Goal: Task Accomplishment & Management: Use online tool/utility

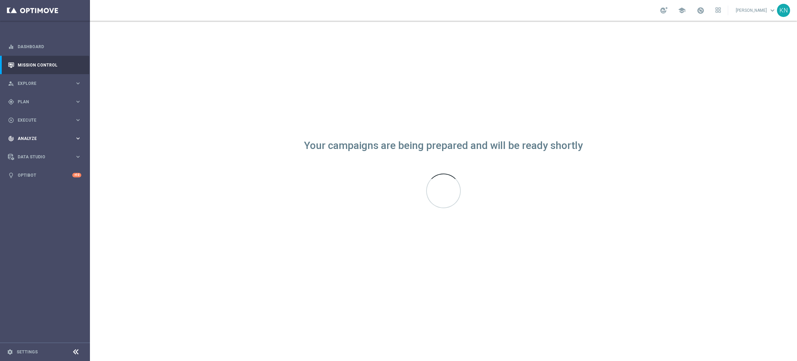
drag, startPoint x: 47, startPoint y: 103, endPoint x: 76, endPoint y: 147, distance: 52.1
click at [47, 103] on span "Plan" at bounding box center [46, 102] width 57 height 4
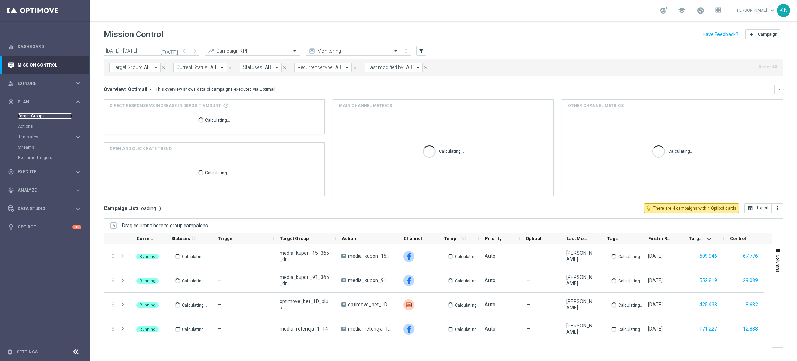
click at [42, 116] on link "Target Groups" at bounding box center [45, 116] width 54 height 6
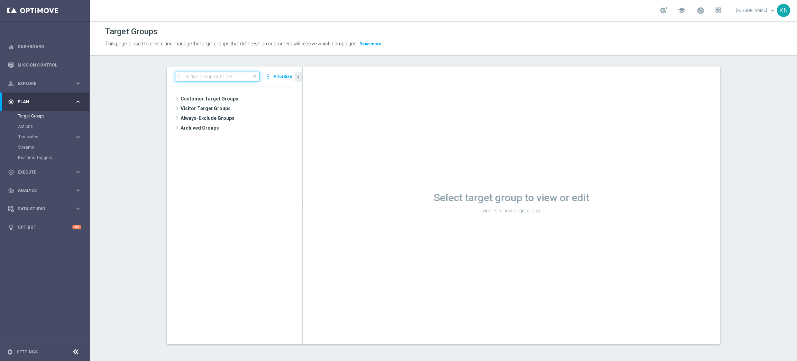
click at [210, 78] on input at bounding box center [217, 77] width 84 height 10
paste input "A_PREM-PEXTRA_AUTO_OFFER_WELCOME_PW_BEZ_MRKT_WEEKLY"
type input "A_PREM-PEXTRA_AUTO_OFFER_WELCOME_PW_BEZ_MRKT_WEEKLY"
click at [245, 127] on span "A_PREM-PEXTRA_AUTO_OFFER_WELCOME_PW_BEZ_MRKT_WEEKLY" at bounding box center [248, 128] width 78 height 6
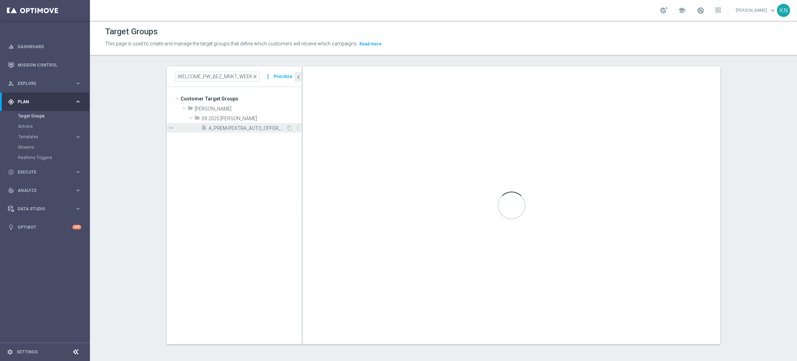
scroll to position [0, 0]
click at [235, 128] on span "A_PREM-PEXTRA_AUTO_OFFER_WELCOME_PW_BEZ_MRKT_WEEKLY" at bounding box center [248, 128] width 78 height 6
click at [26, 127] on link "Actions" at bounding box center [45, 127] width 54 height 6
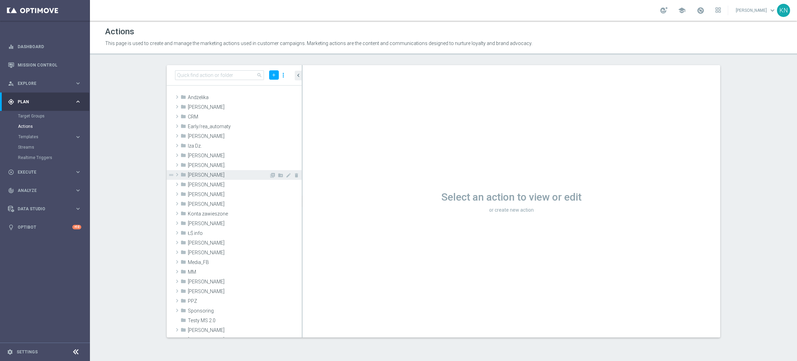
click at [194, 176] on span "[PERSON_NAME]" at bounding box center [228, 175] width 81 height 6
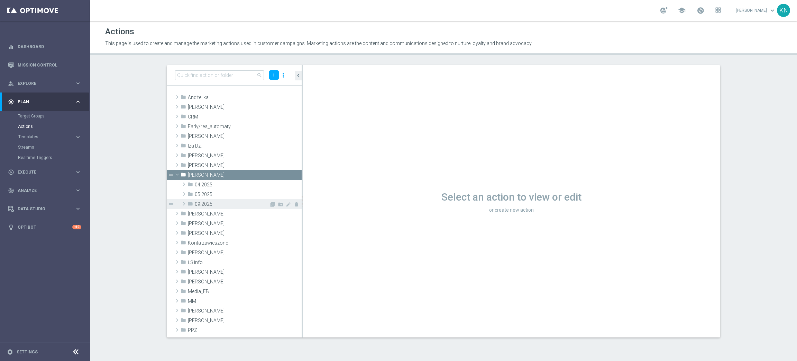
click at [192, 207] on icon "folder" at bounding box center [191, 205] width 6 height 8
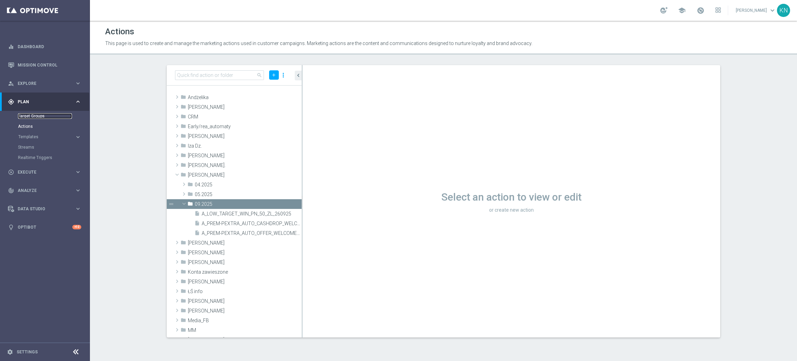
click at [34, 115] on link "Target Groups" at bounding box center [45, 116] width 54 height 6
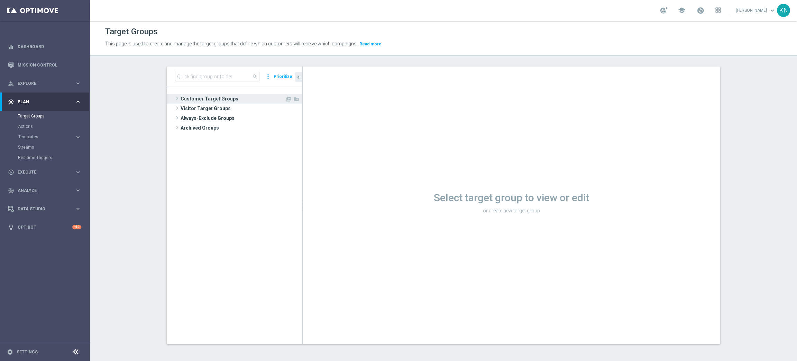
click at [221, 98] on span "Customer Target Groups" at bounding box center [233, 99] width 105 height 10
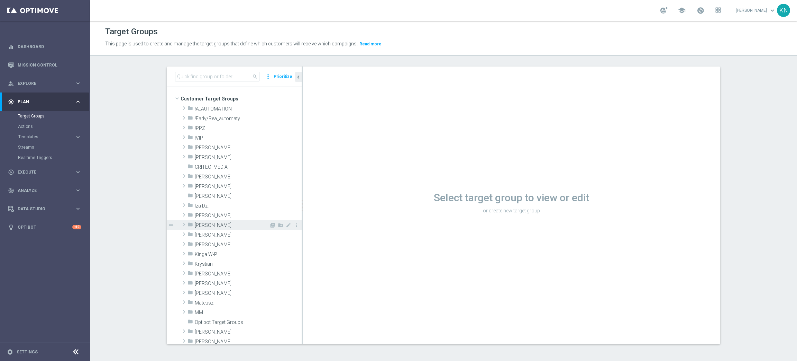
click at [217, 224] on span "[PERSON_NAME]" at bounding box center [232, 225] width 74 height 6
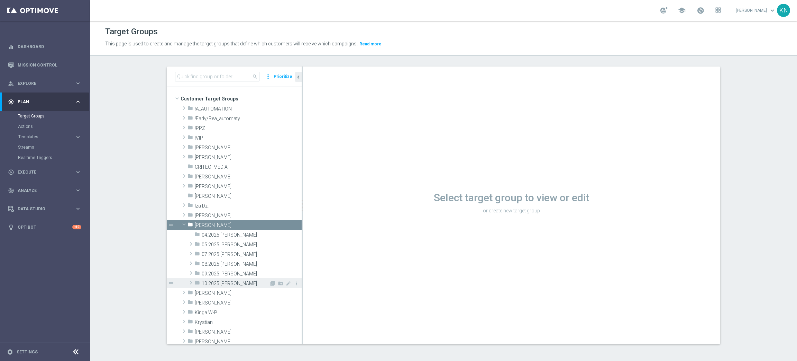
click at [220, 286] on span "10.2025 [PERSON_NAME]" at bounding box center [235, 283] width 67 height 6
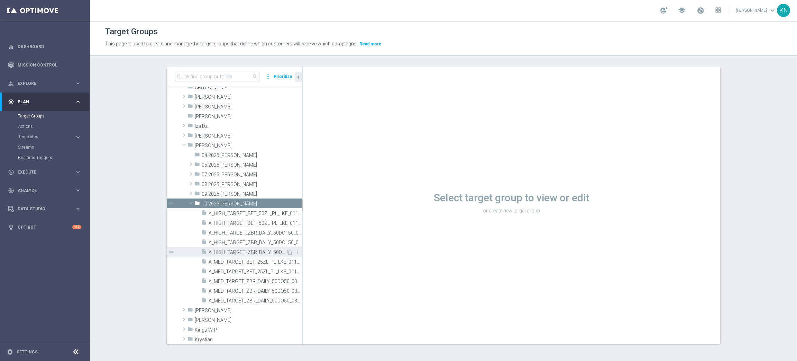
scroll to position [104, 0]
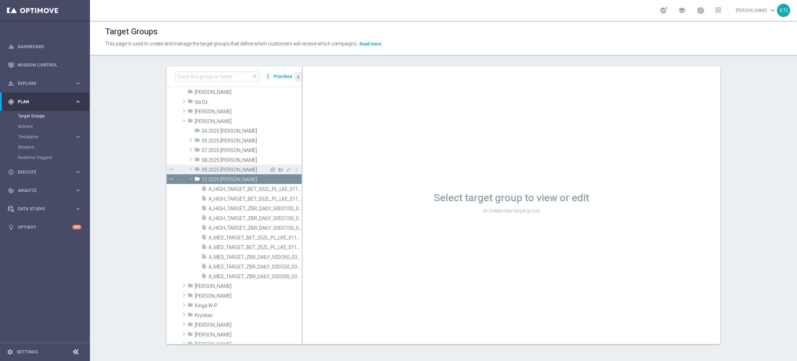
click at [207, 170] on span "09.2025 [PERSON_NAME]" at bounding box center [235, 170] width 67 height 6
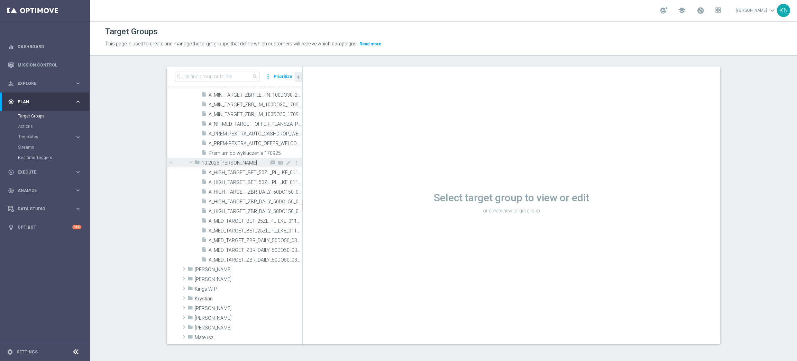
scroll to position [415, 0]
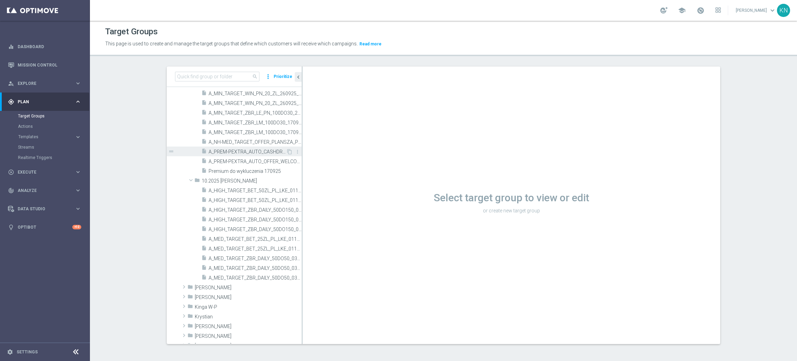
click at [254, 153] on span "A_PREM-PEXTRA_AUTO_CASHDROP_WELCOME_PW_MRKT_WEEKLY" at bounding box center [248, 152] width 78 height 6
click at [187, 179] on span at bounding box center [191, 180] width 8 height 7
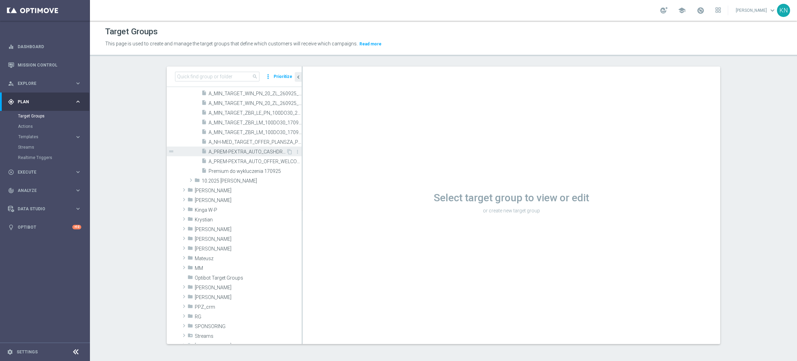
click at [240, 151] on span "A_PREM-PEXTRA_AUTO_CASHDROP_WELCOME_PW_MRKT_WEEKLY" at bounding box center [248, 152] width 78 height 6
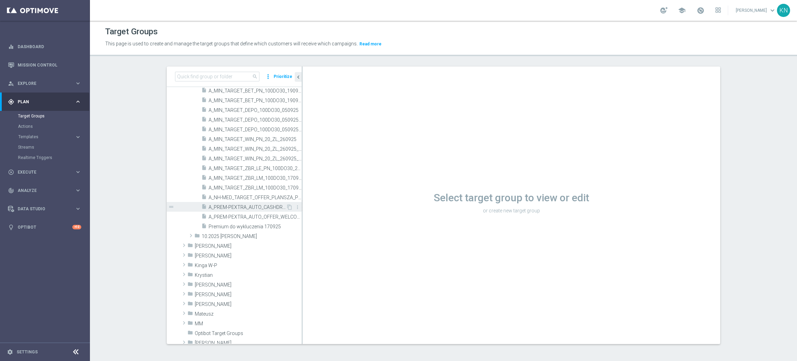
click at [247, 207] on span "A_PREM-PEXTRA_AUTO_CASHDROP_WELCOME_PW_MRKT_WEEKLY" at bounding box center [248, 207] width 78 height 6
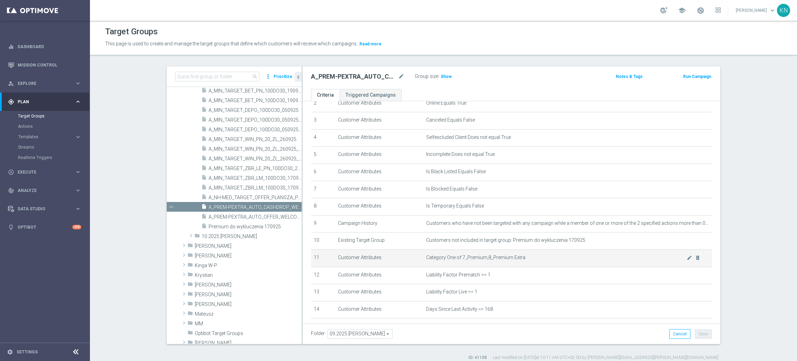
scroll to position [29, 0]
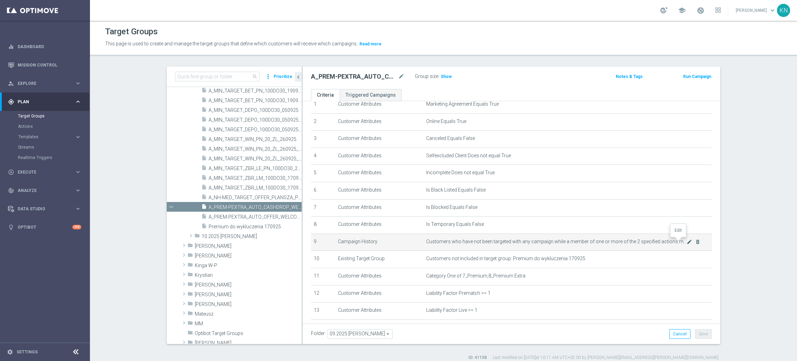
click at [687, 242] on icon "mode_edit" at bounding box center [690, 242] width 6 height 6
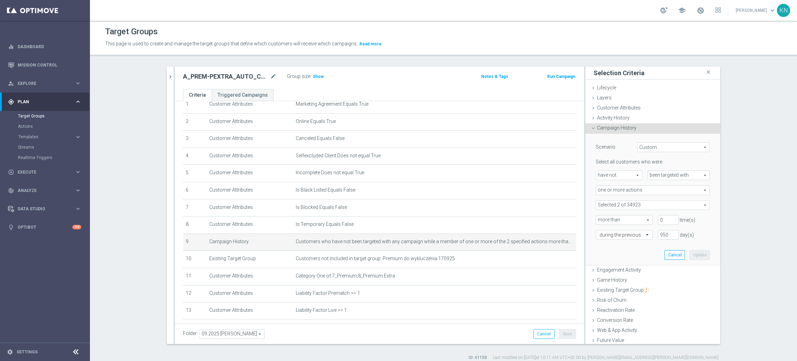
click at [655, 203] on span at bounding box center [653, 204] width 114 height 9
click at [606, 219] on span "Show Selected" at bounding box center [619, 218] width 26 height 5
click at [602, 219] on input "Show Selected" at bounding box center [601, 220] width 4 height 4
checkbox input "true"
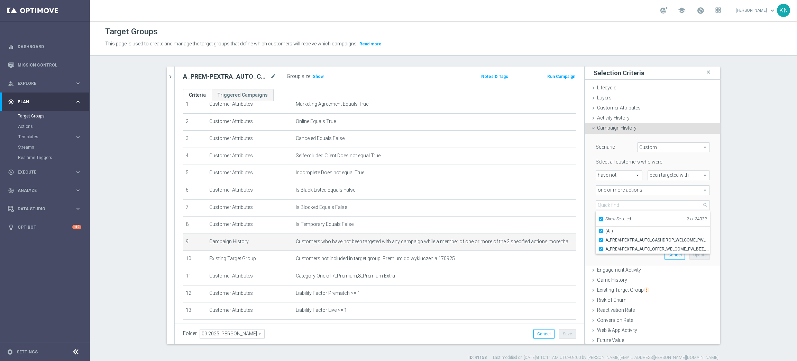
scroll to position [0, 0]
click at [606, 219] on span "Show Selected" at bounding box center [619, 218] width 26 height 5
click at [602, 219] on input "Show Selected" at bounding box center [601, 220] width 4 height 4
checkbox input "false"
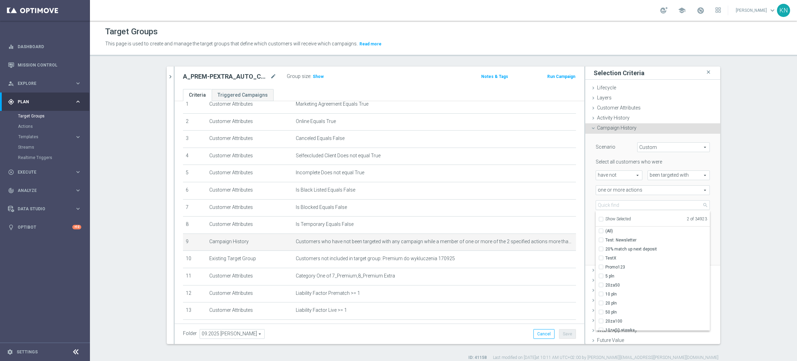
click at [591, 217] on div "more than more than arrow_drop_down search" at bounding box center [622, 220] width 62 height 10
click at [167, 74] on icon "chevron_right" at bounding box center [170, 76] width 7 height 7
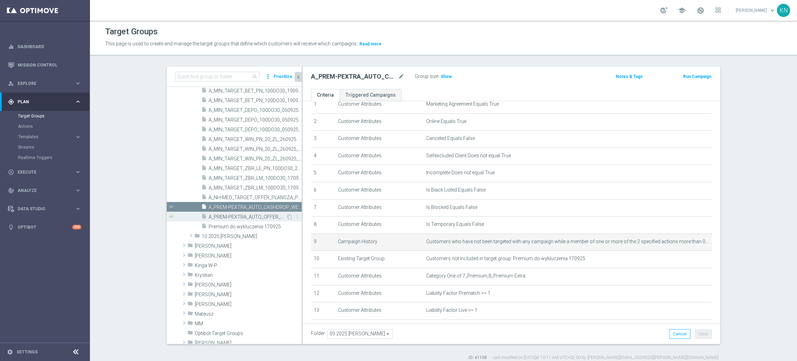
click at [248, 215] on span "A_PREM-PEXTRA_AUTO_OFFER_WELCOME_PW_BEZ_MRKT_WEEKLY" at bounding box center [248, 217] width 78 height 6
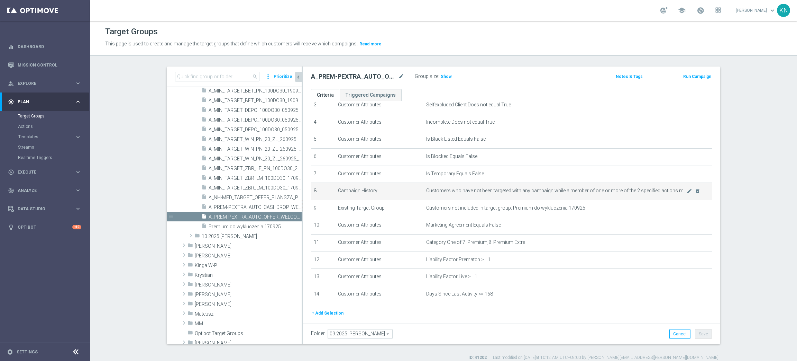
scroll to position [81, 0]
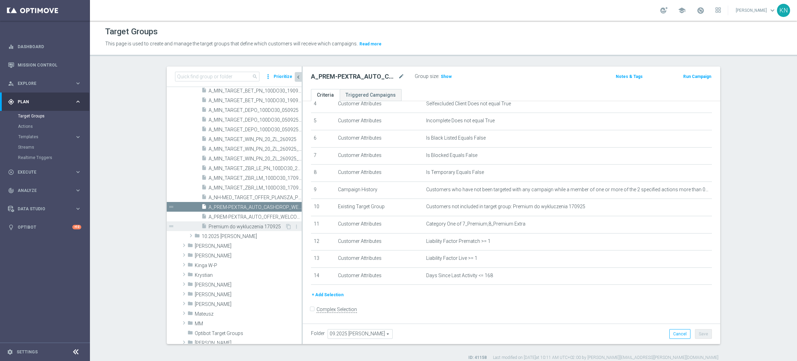
drag, startPoint x: 185, startPoint y: 235, endPoint x: 197, endPoint y: 224, distance: 16.2
click at [188, 235] on span at bounding box center [191, 235] width 7 height 8
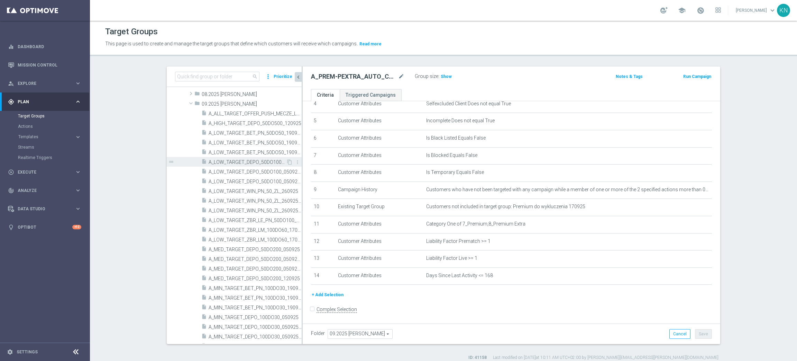
scroll to position [155, 0]
click at [187, 118] on span at bounding box center [191, 117] width 8 height 7
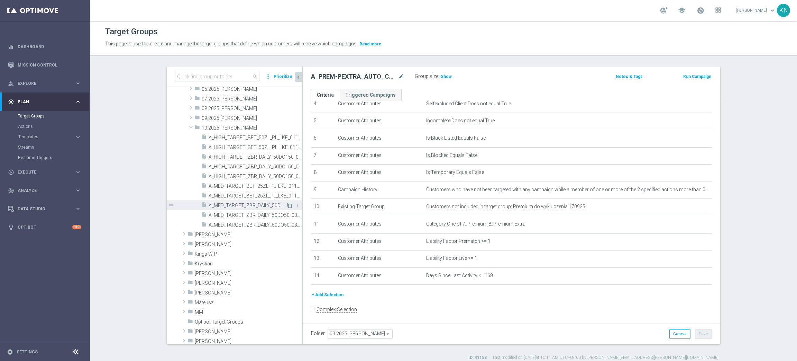
click at [287, 204] on icon "content_copy" at bounding box center [290, 205] width 6 height 6
type input "10.2025 [PERSON_NAME]"
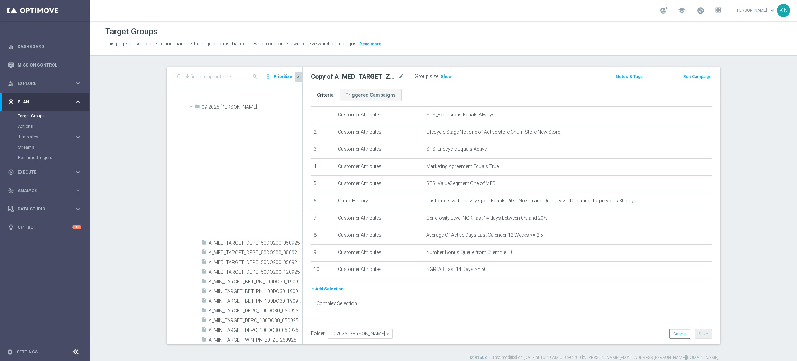
scroll to position [12, 0]
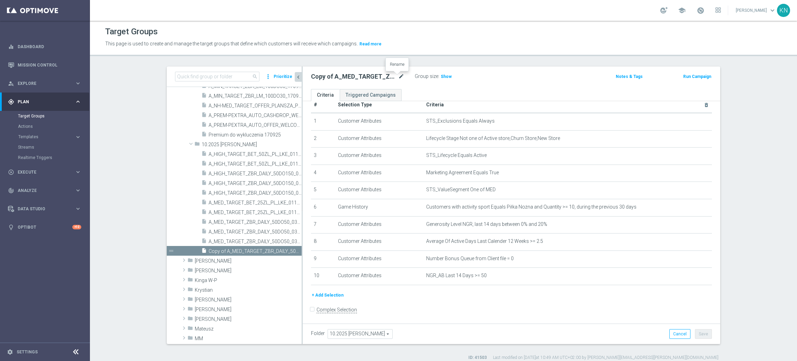
click at [398, 80] on icon "mode_edit" at bounding box center [401, 76] width 6 height 8
type input "A_MED_TARGET_CASHBACK_TENIS_20DO100_061025"
click at [412, 93] on ul "Criteria Triggered Campaigns" at bounding box center [512, 95] width 418 height 12
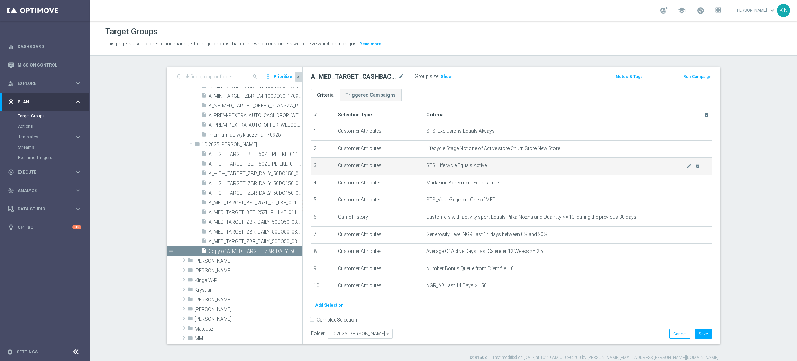
scroll to position [0, 0]
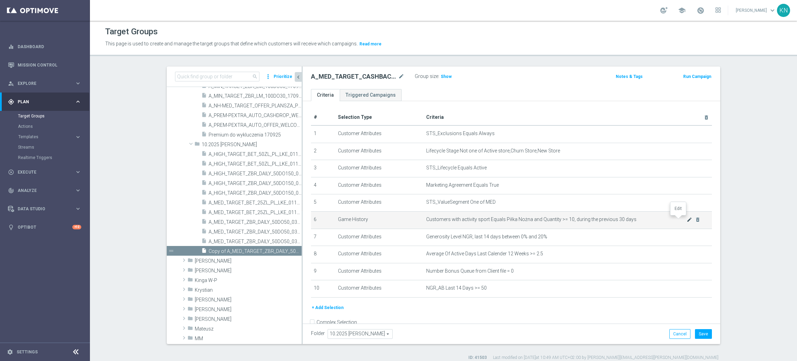
click at [687, 219] on icon "mode_edit" at bounding box center [690, 220] width 6 height 6
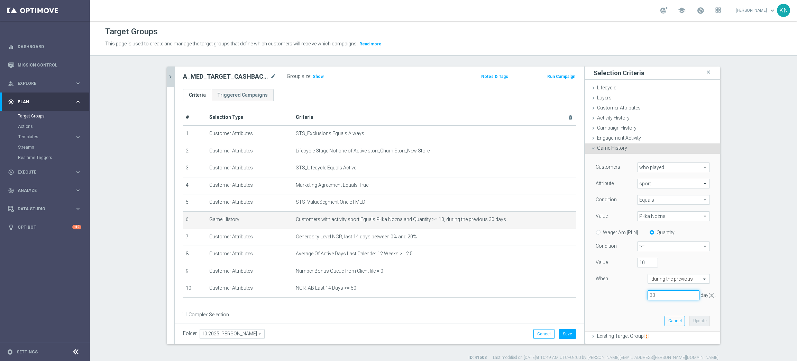
drag, startPoint x: 649, startPoint y: 294, endPoint x: 603, endPoint y: 294, distance: 46.7
click at [603, 294] on div "30 day(s)." at bounding box center [653, 295] width 125 height 10
type input "45"
click at [642, 216] on span "Piłka Nożna" at bounding box center [674, 215] width 72 height 9
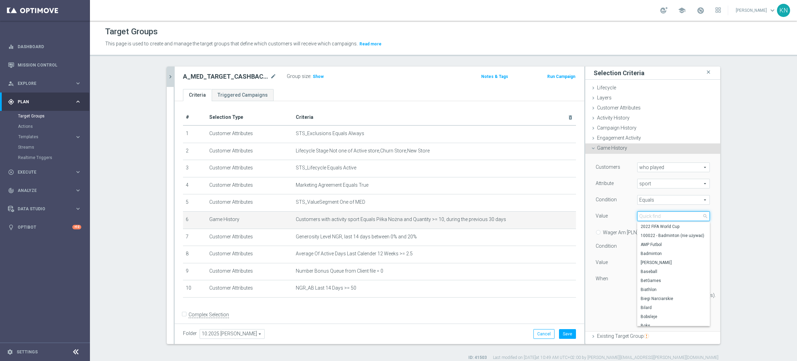
click at [645, 217] on input "search" at bounding box center [673, 216] width 73 height 10
type input "tenis"
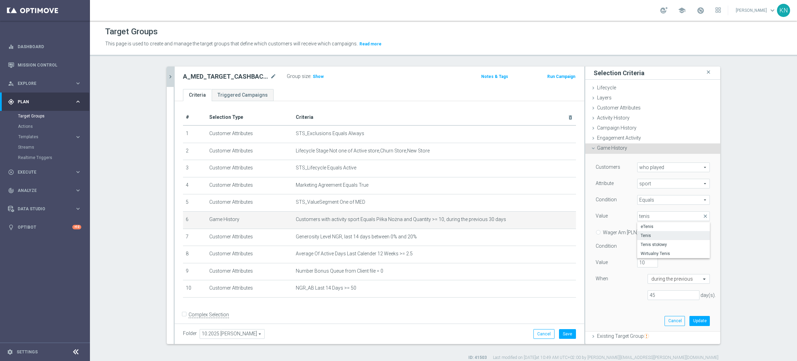
click at [647, 236] on span "Tenis" at bounding box center [674, 236] width 66 height 6
type input "Tenis"
click at [640, 263] on input "10" at bounding box center [647, 262] width 21 height 10
type input "15"
click at [690, 323] on button "Update" at bounding box center [700, 321] width 20 height 10
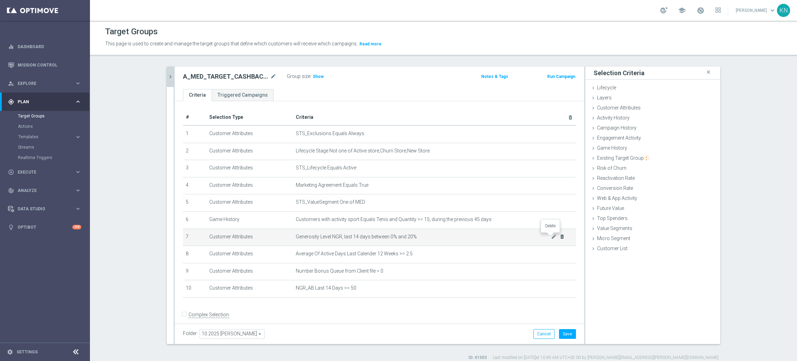
click at [560, 237] on icon "delete_forever" at bounding box center [563, 237] width 6 height 6
click at [551, 237] on icon "mode_edit" at bounding box center [554, 237] width 6 height 6
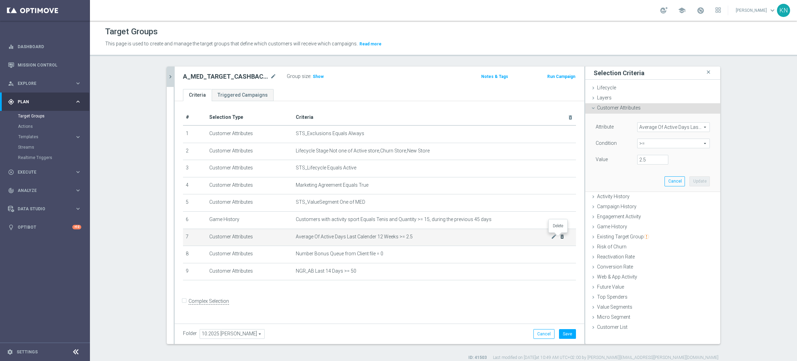
click at [560, 238] on icon "delete_forever" at bounding box center [563, 237] width 6 height 6
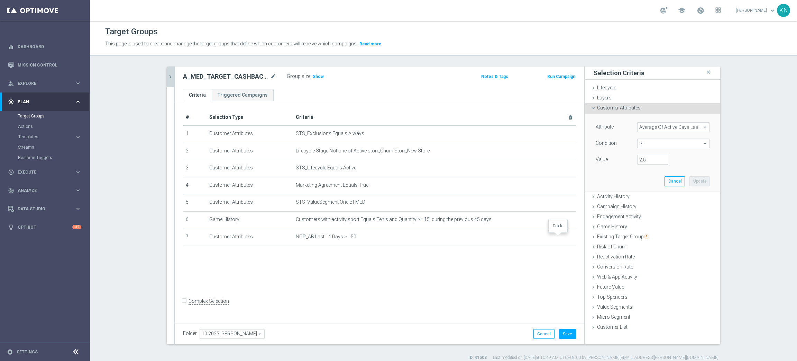
click at [0, 0] on icon "delete_forever" at bounding box center [0, 0] width 0 height 0
drag, startPoint x: 501, startPoint y: 265, endPoint x: 495, endPoint y: 257, distance: 10.7
click at [500, 266] on div "# Selection Type Criteria delete_forever 1 Customer Attributes STS_Exclusions E…" at bounding box center [380, 211] width 410 height 220
click at [167, 74] on icon "chevron_right" at bounding box center [170, 76] width 7 height 7
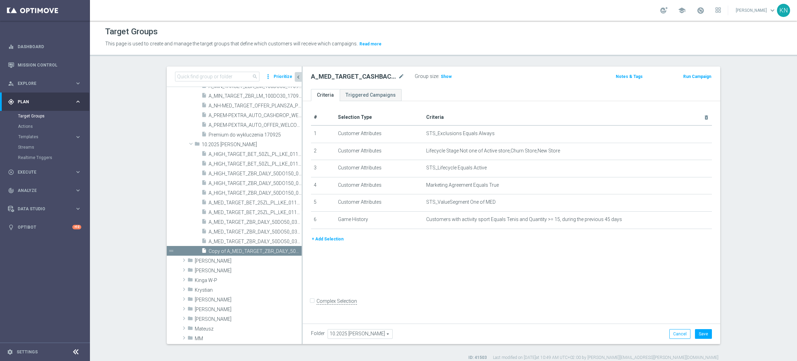
click at [325, 240] on button "+ Add Selection" at bounding box center [327, 239] width 33 height 8
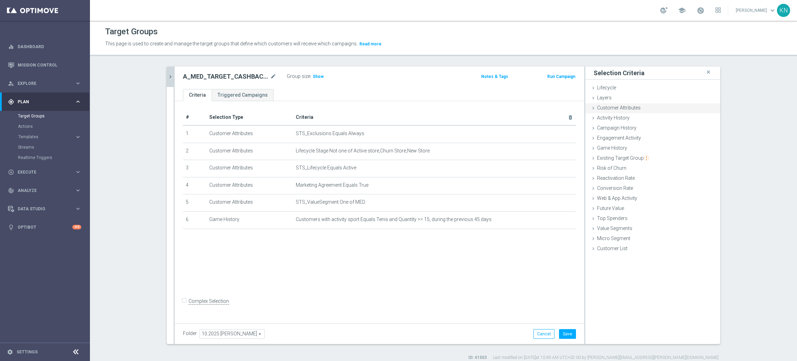
click at [616, 105] on span "Customer Attributes" at bounding box center [619, 108] width 44 height 6
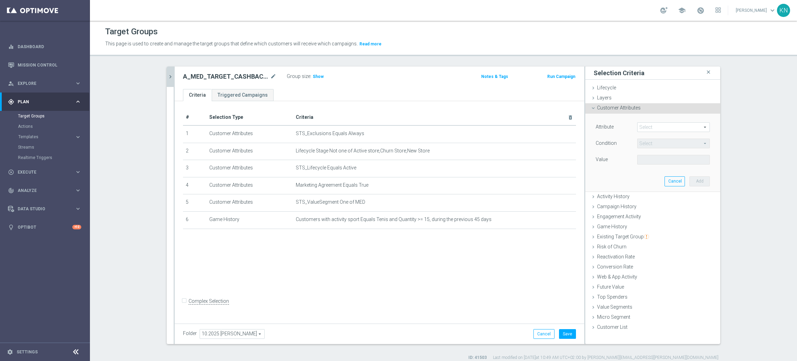
click at [647, 130] on span at bounding box center [674, 127] width 72 height 9
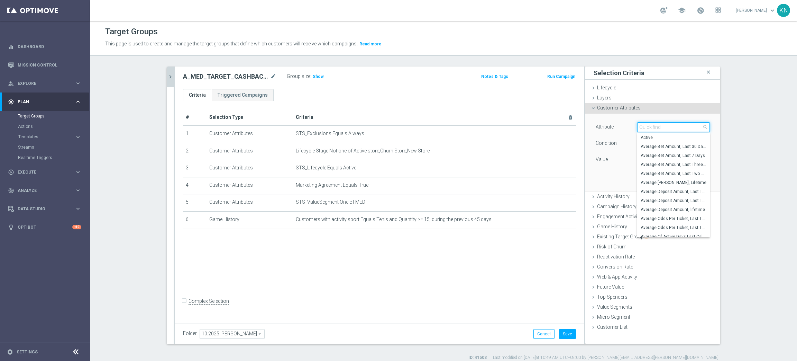
click at [647, 130] on input "search" at bounding box center [673, 127] width 73 height 10
type input "fav"
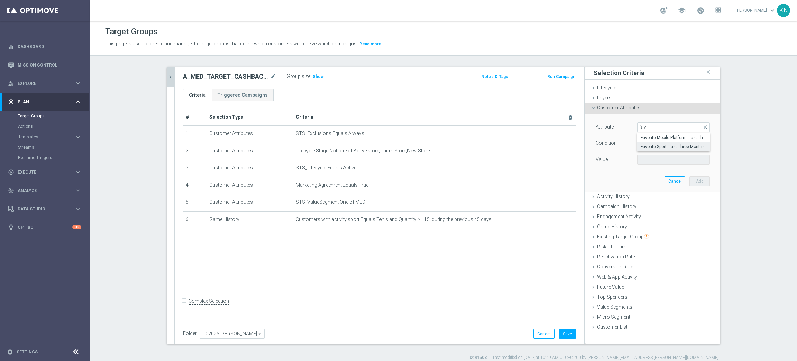
click at [674, 147] on span "Favorite Sport, Last Three Months" at bounding box center [674, 147] width 66 height 6
type input "Favorite Sport, Last Three Months"
type input "Equals"
click at [655, 145] on span "Equals" at bounding box center [674, 143] width 72 height 9
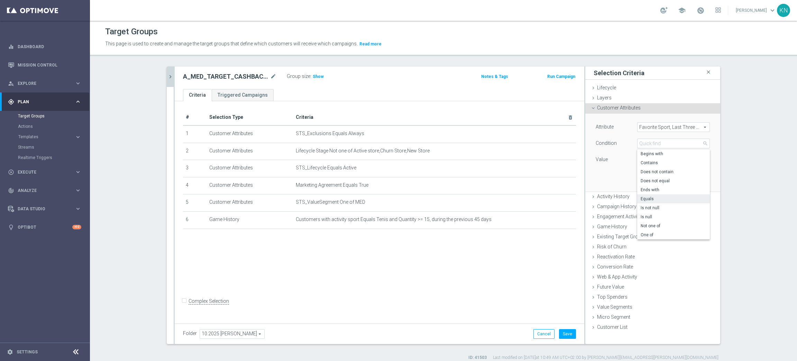
click at [605, 179] on div "Attribute Favorite Sport, Last Three Months Favorite Sport, Last Three Months a…" at bounding box center [653, 153] width 125 height 78
click at [648, 160] on span at bounding box center [674, 159] width 72 height 9
click at [641, 164] on input "search" at bounding box center [673, 160] width 73 height 10
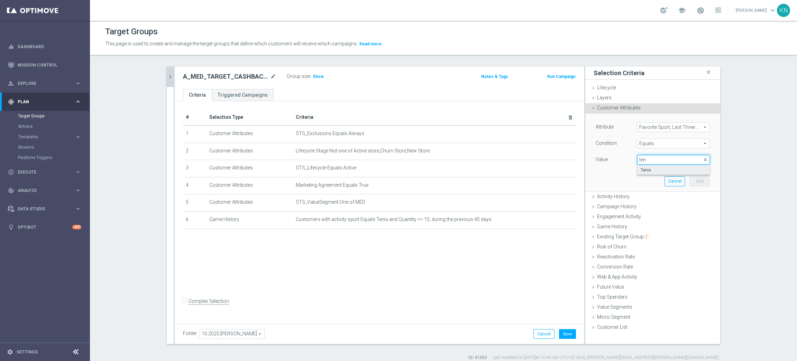
type input "ten"
click at [643, 168] on span "Tenis" at bounding box center [674, 170] width 66 height 6
type input "Tenis"
click at [612, 168] on div "Attribute Favorite Sport, Last Three Months Favorite Sport, Last Three Months a…" at bounding box center [653, 153] width 125 height 78
drag, startPoint x: 688, startPoint y: 178, endPoint x: 692, endPoint y: 179, distance: 4.1
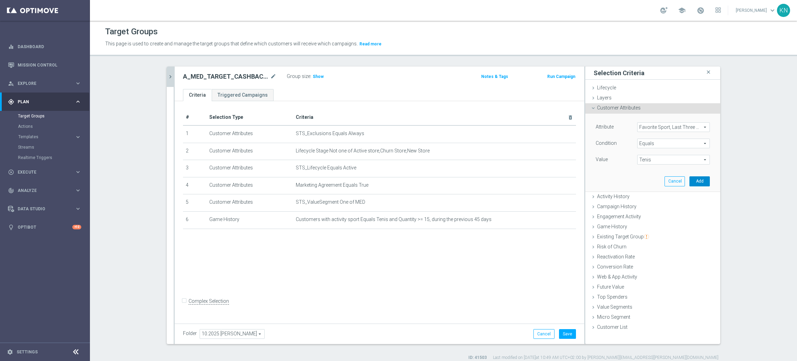
click at [691, 179] on button "Add" at bounding box center [700, 181] width 20 height 10
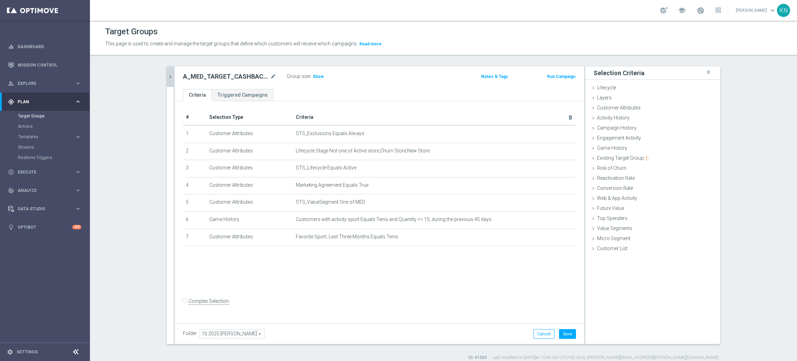
click at [515, 275] on div "# Selection Type Criteria delete_forever 1 Customer Attributes STS_Exclusions E…" at bounding box center [380, 211] width 410 height 220
click at [624, 196] on span "Web & App Activity" at bounding box center [617, 198] width 40 height 6
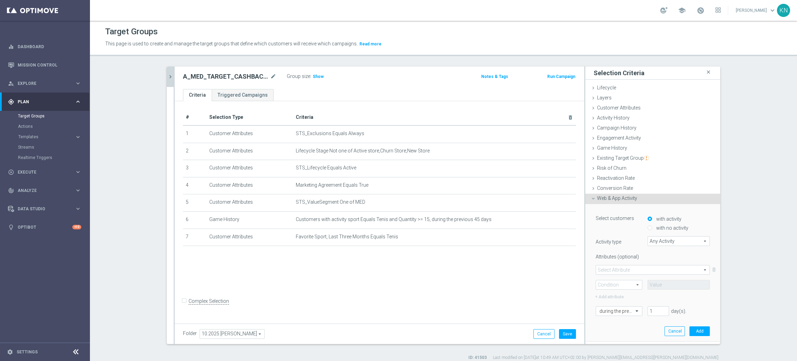
click at [659, 239] on span "Any Activity" at bounding box center [679, 240] width 62 height 9
click at [659, 239] on input "search" at bounding box center [679, 241] width 62 height 10
click at [624, 268] on span at bounding box center [653, 269] width 114 height 9
click at [634, 255] on label "Attributes (optional)" at bounding box center [617, 255] width 52 height 9
click at [622, 284] on span at bounding box center [619, 284] width 46 height 9
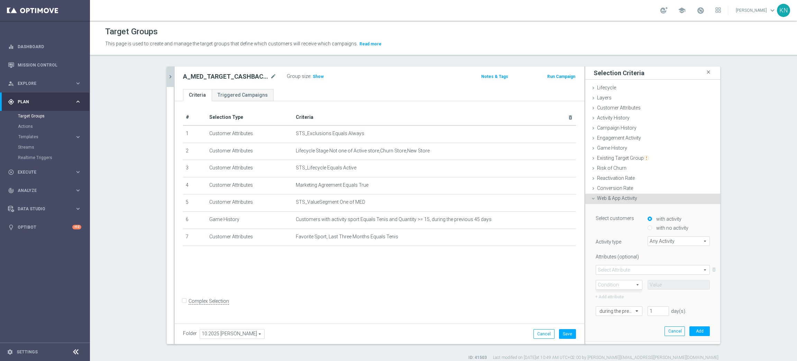
click at [626, 285] on span at bounding box center [619, 284] width 46 height 9
click at [614, 116] on span "Activity History" at bounding box center [613, 118] width 33 height 6
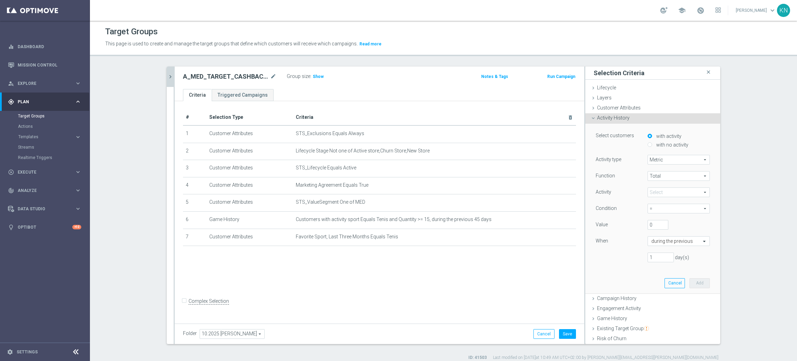
click at [661, 191] on span at bounding box center [679, 192] width 62 height 9
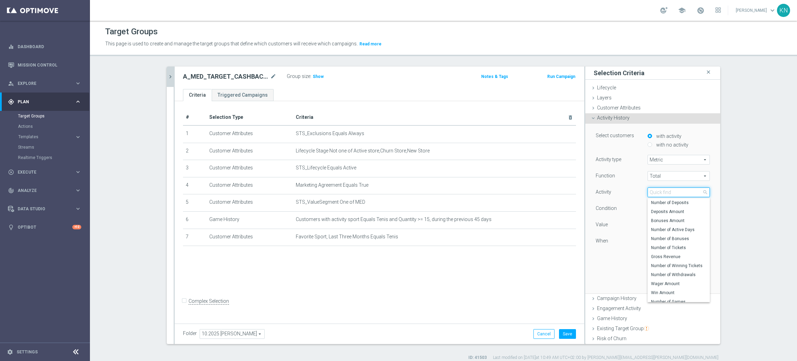
click at [657, 195] on input "search" at bounding box center [679, 192] width 62 height 10
type input "ticke"
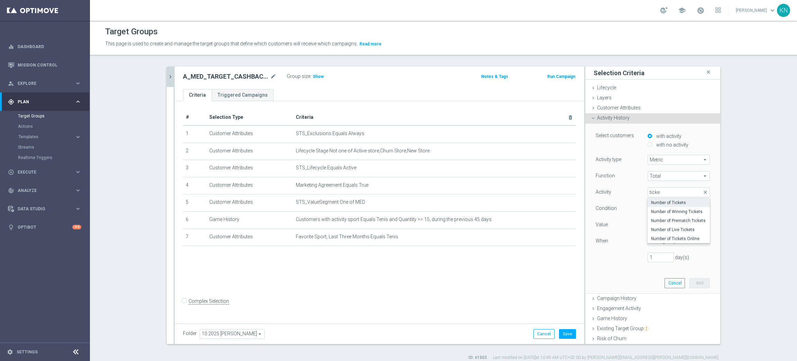
click at [657, 199] on label "Number of Tickets" at bounding box center [679, 202] width 62 height 9
type input "Number of Tickets"
click at [665, 209] on span "=" at bounding box center [679, 208] width 62 height 9
click at [653, 246] on span ">=" at bounding box center [678, 246] width 55 height 6
type input ">="
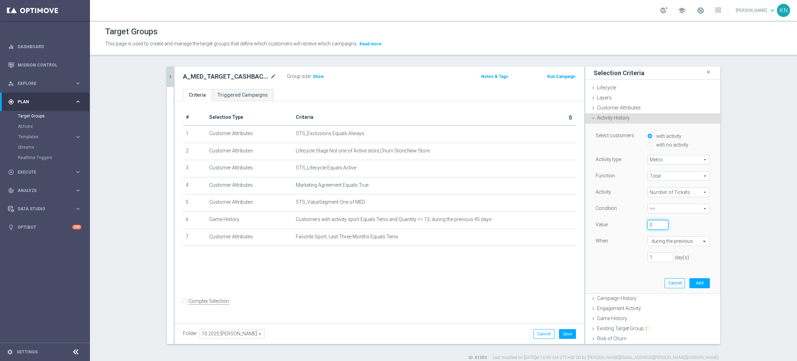
drag, startPoint x: 648, startPoint y: 224, endPoint x: 607, endPoint y: 224, distance: 41.5
click at [607, 224] on div "Value 0" at bounding box center [653, 225] width 125 height 11
type input "5"
drag, startPoint x: 651, startPoint y: 255, endPoint x: 600, endPoint y: 255, distance: 50.5
click at [600, 255] on div "1 day(s)" at bounding box center [653, 257] width 125 height 10
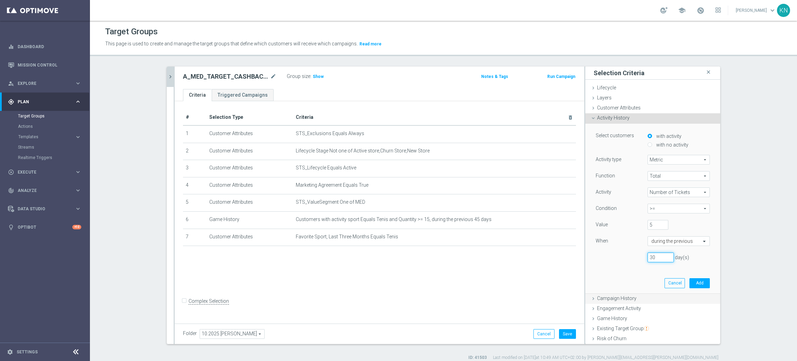
type input "30"
click at [690, 285] on button "Add" at bounding box center [700, 283] width 20 height 10
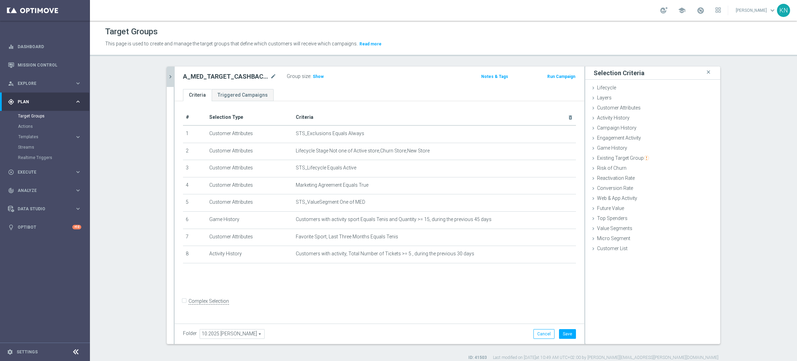
click at [485, 285] on div "# Selection Type Criteria delete_forever 1 Customer Attributes STS_Exclusions E…" at bounding box center [380, 211] width 410 height 220
click at [608, 109] on span "Customer Attributes" at bounding box center [619, 108] width 44 height 6
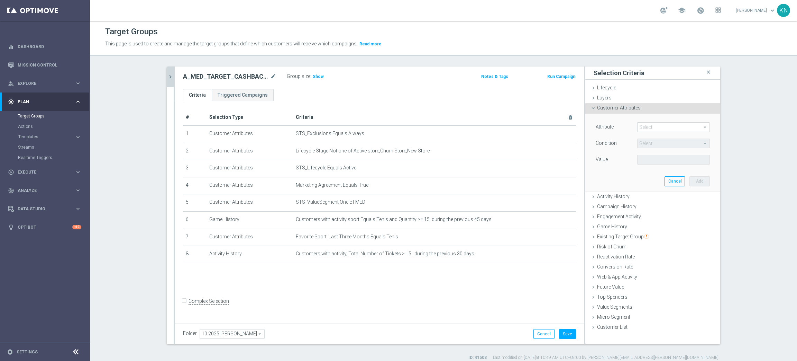
click at [644, 126] on span at bounding box center [674, 127] width 72 height 9
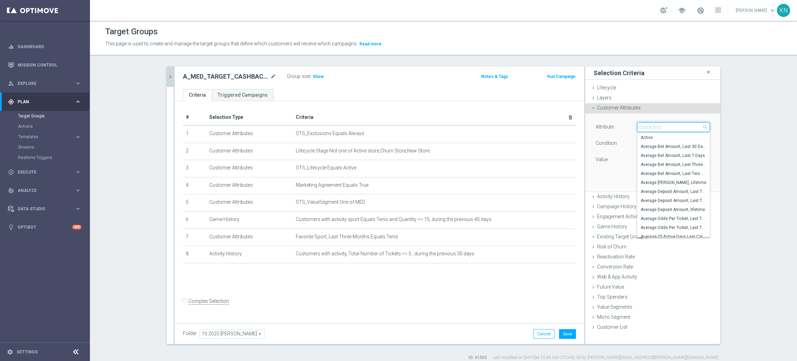
click at [644, 126] on input "search" at bounding box center [673, 127] width 73 height 10
type input "generosity"
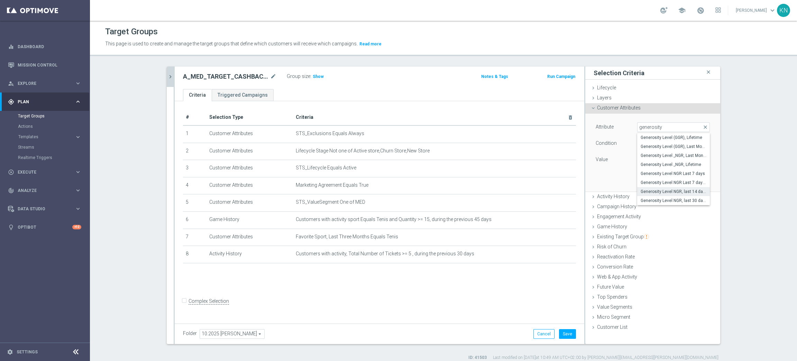
click at [685, 191] on span "Generosity Level NGR, last 14 days" at bounding box center [674, 192] width 66 height 6
type input "Generosity Level NGR, last 14 days"
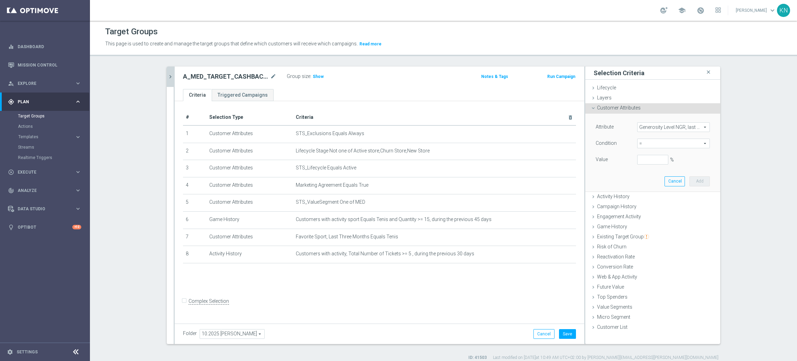
click at [645, 139] on span "=" at bounding box center [674, 143] width 72 height 9
drag, startPoint x: 643, startPoint y: 207, endPoint x: 644, endPoint y: 184, distance: 22.9
click at [643, 205] on span "between" at bounding box center [674, 208] width 66 height 6
type input "between"
click at [645, 157] on input "%" at bounding box center [652, 160] width 31 height 10
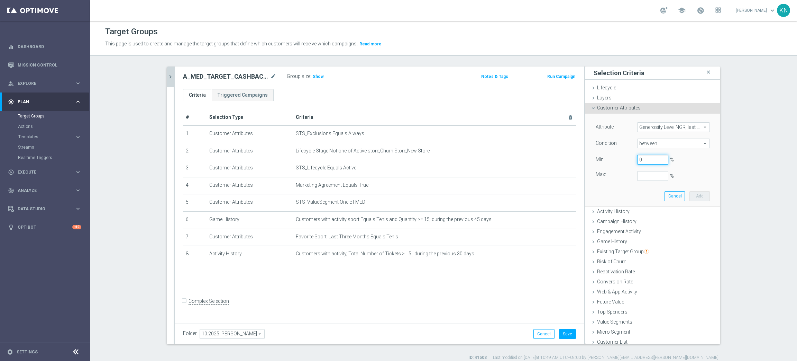
type input "0"
click at [692, 196] on button "Add" at bounding box center [700, 196] width 20 height 10
type input "0.2"
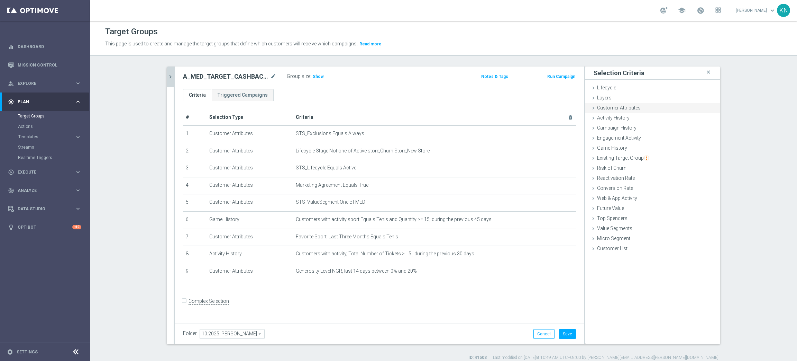
click at [600, 103] on div "Customer Attributes done selection saved" at bounding box center [653, 108] width 135 height 10
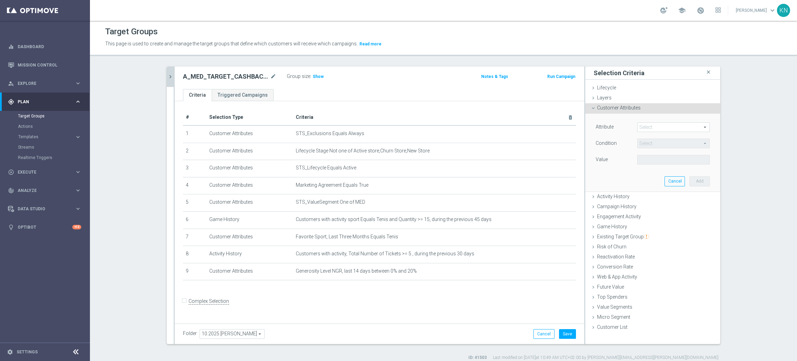
click at [651, 127] on span at bounding box center [674, 127] width 72 height 9
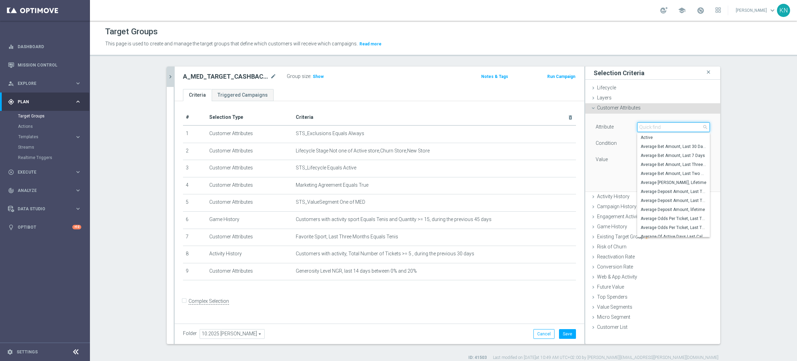
click at [651, 127] on input "search" at bounding box center [673, 127] width 73 height 10
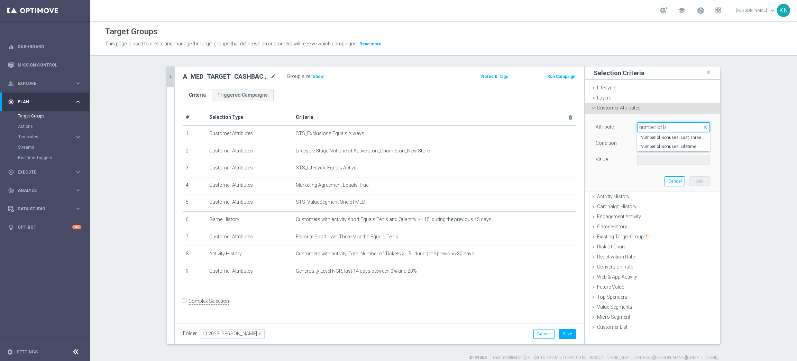
click at [653, 124] on input "number of b" at bounding box center [673, 127] width 73 height 10
type input "number bonus"
click at [676, 135] on span "Number Bonus Queue from Client file" at bounding box center [674, 138] width 66 height 6
type input "Number Bonus Queue from Client file"
type input "="
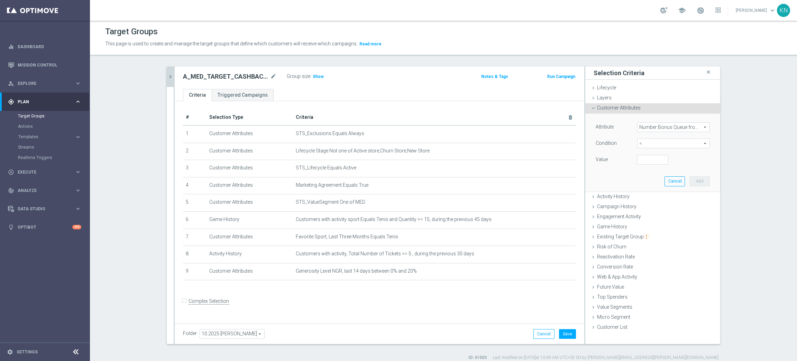
click at [663, 142] on span "=" at bounding box center [674, 143] width 72 height 9
drag, startPoint x: 616, startPoint y: 168, endPoint x: 645, endPoint y: 165, distance: 29.2
click at [618, 168] on div "Attribute Number Bonus Queue from Client file Number Bonus Queue from Client fi…" at bounding box center [653, 153] width 125 height 78
click at [641, 161] on input "number" at bounding box center [652, 160] width 31 height 10
type input "0"
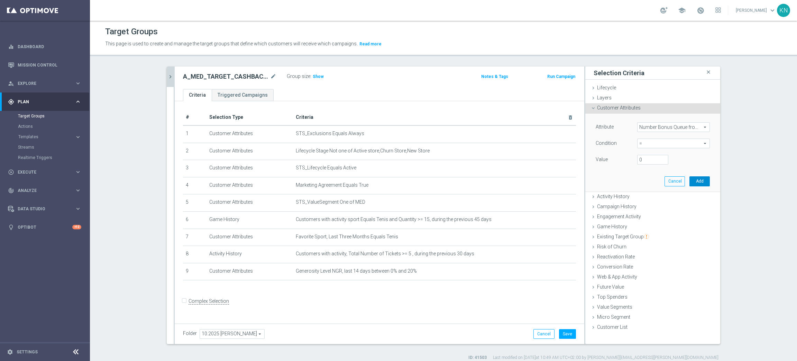
click at [694, 180] on button "Add" at bounding box center [700, 181] width 20 height 10
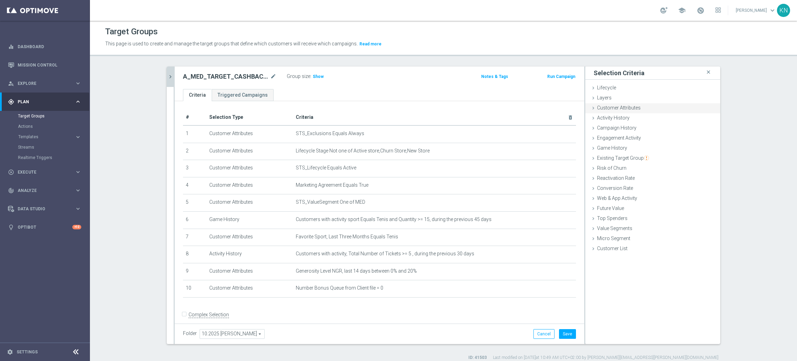
click at [614, 105] on span "Customer Attributes" at bounding box center [619, 108] width 44 height 6
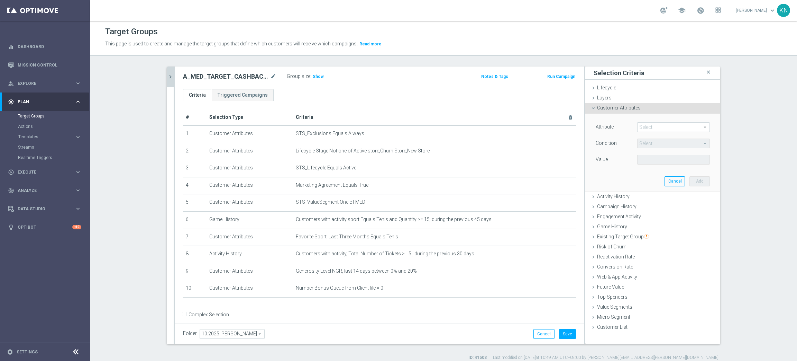
click at [645, 129] on span at bounding box center [674, 127] width 72 height 9
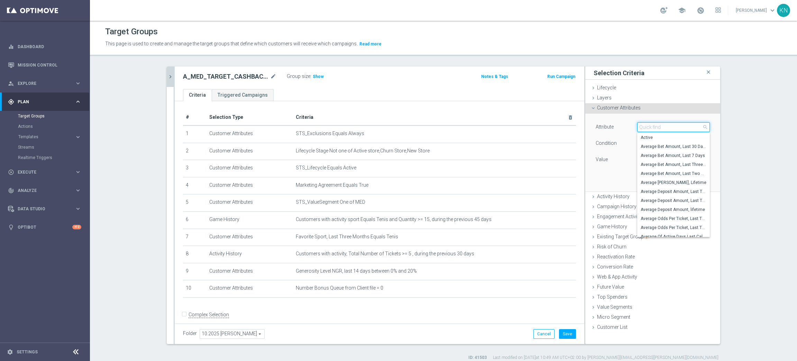
click at [645, 125] on input "search" at bounding box center [673, 127] width 73 height 10
type input "e"
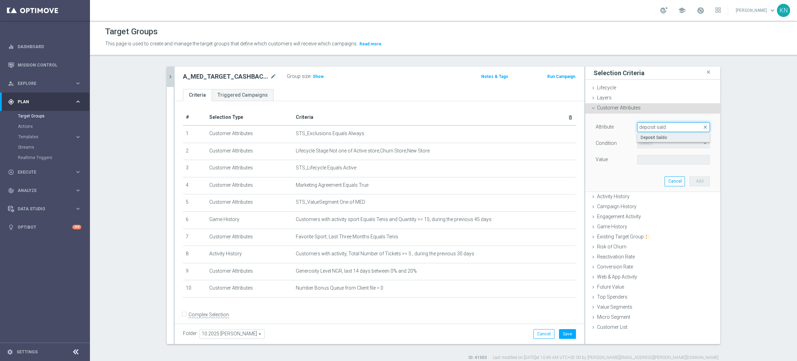
type input "deposit sald"
click at [649, 136] on span "Deposit Saldo" at bounding box center [674, 138] width 66 height 6
type input "Deposit Saldo"
click at [646, 140] on span "=" at bounding box center [674, 143] width 72 height 9
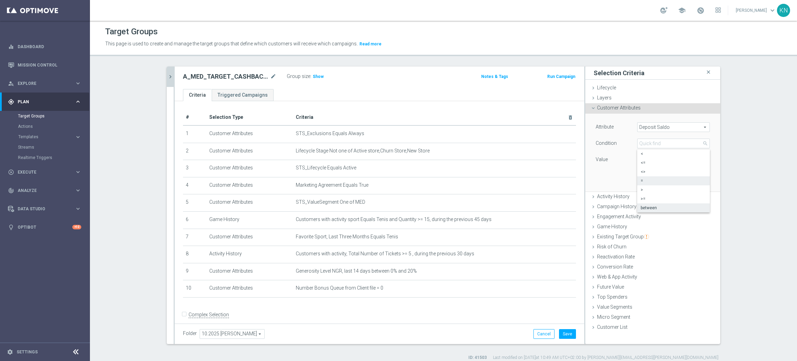
drag, startPoint x: 646, startPoint y: 210, endPoint x: 644, endPoint y: 205, distance: 5.6
click at [645, 209] on span "between" at bounding box center [674, 208] width 66 height 6
type input "between"
type input "0"
type input "2"
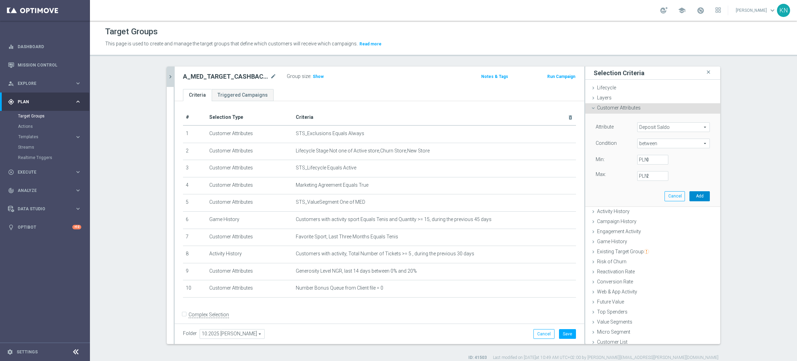
click at [690, 197] on button "Add" at bounding box center [700, 196] width 20 height 10
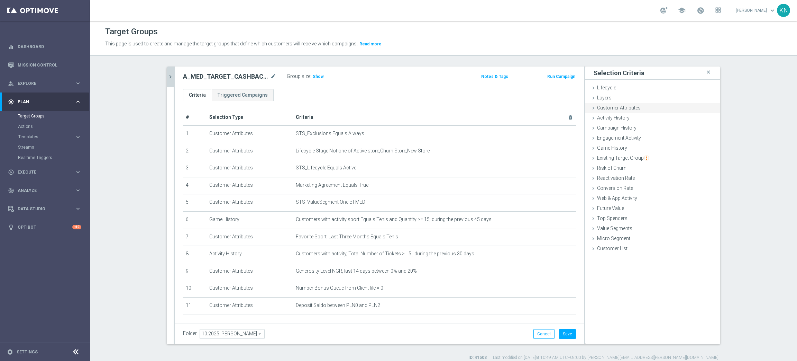
click at [611, 108] on span "Customer Attributes" at bounding box center [619, 108] width 44 height 6
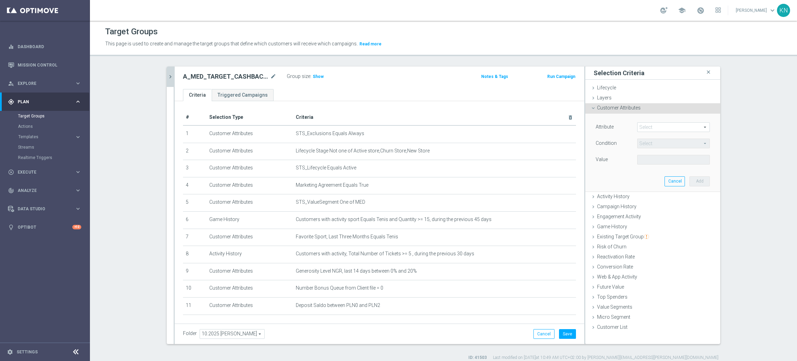
click at [655, 127] on span at bounding box center [674, 127] width 72 height 9
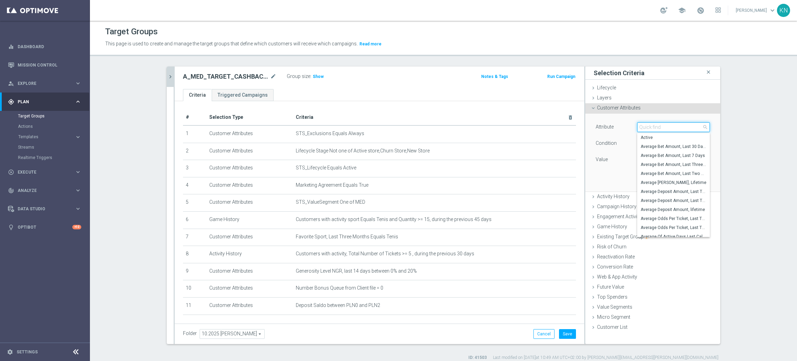
click at [655, 127] on input "search" at bounding box center [673, 127] width 73 height 10
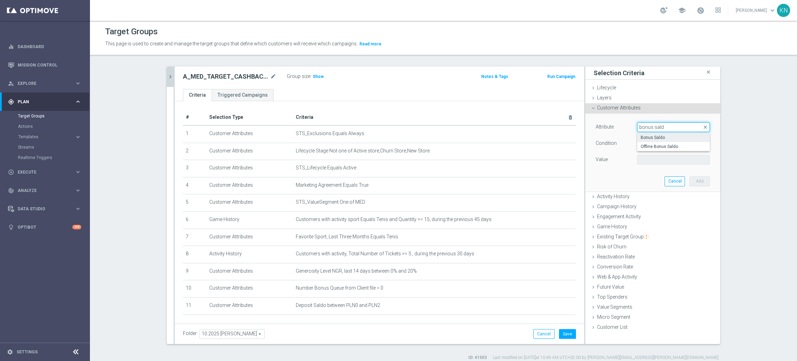
type input "bonus sald"
drag, startPoint x: 653, startPoint y: 139, endPoint x: 651, endPoint y: 142, distance: 3.9
click at [653, 139] on span "Bonus Saldo" at bounding box center [674, 138] width 66 height 6
type input "Bonus Saldo"
click at [648, 144] on span "=" at bounding box center [674, 143] width 72 height 9
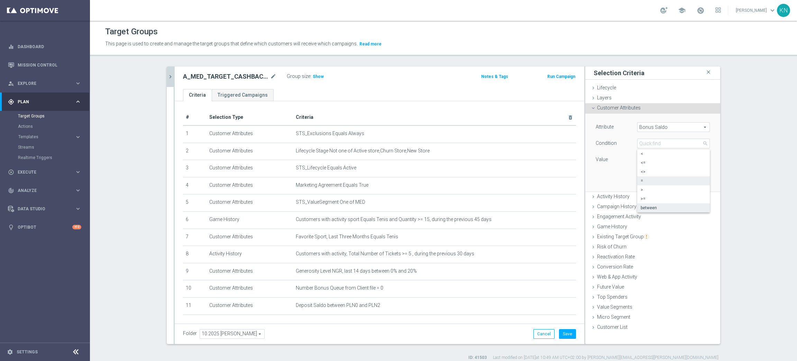
click at [651, 206] on span "between" at bounding box center [674, 208] width 66 height 6
type input "between"
click at [651, 156] on input "PLN" at bounding box center [652, 160] width 31 height 10
type input "0"
type input "2"
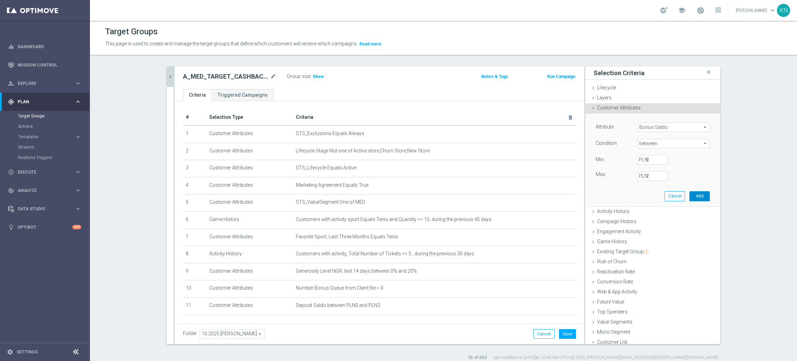
click at [690, 194] on button "Add" at bounding box center [700, 196] width 20 height 10
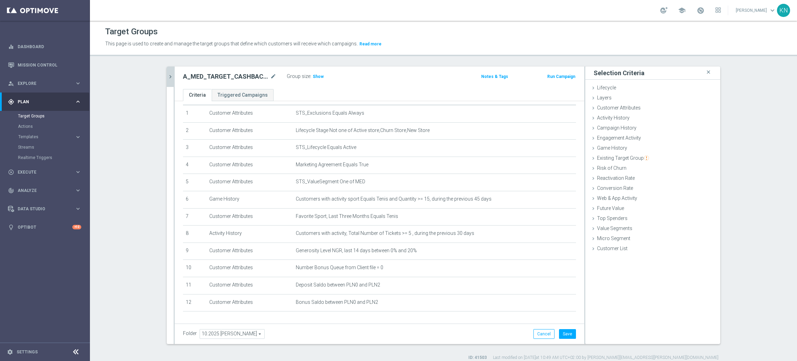
scroll to position [39, 0]
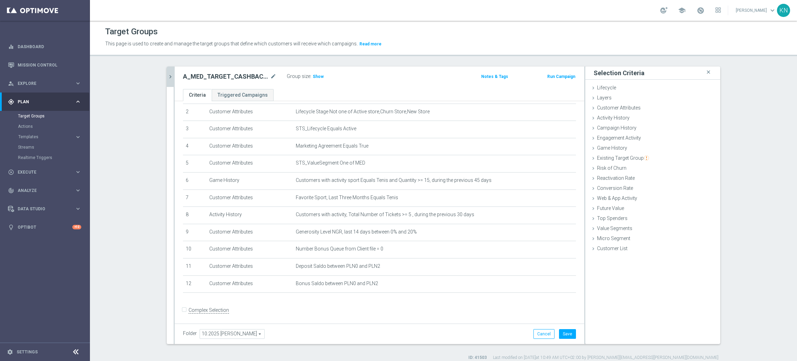
click at [183, 308] on input "Complex Selection" at bounding box center [185, 311] width 4 height 10
checkbox input "true"
click at [271, 315] on textarea at bounding box center [354, 321] width 343 height 12
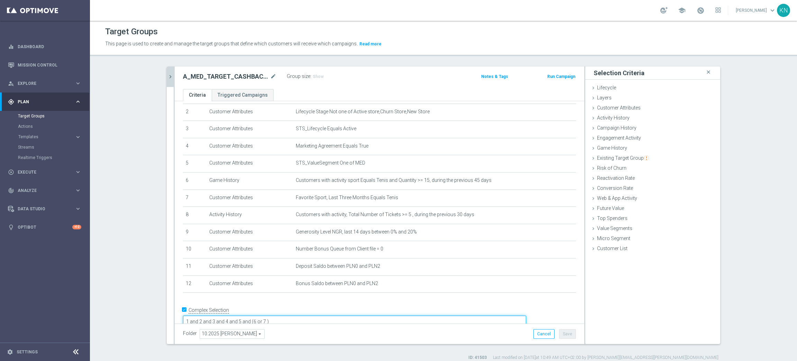
scroll to position [0, 0]
type textarea "1 and 2 and 3 and 4 and 5 and (6 or 7 ) and 8 and 9 and 10 and 11 and 12"
drag, startPoint x: 365, startPoint y: 337, endPoint x: 503, endPoint y: 332, distance: 138.5
click at [366, 337] on div "Folder 10.2025 Kamil N. 10.2025 Kamil N. arrow_drop_down search Cancel Save Sav…" at bounding box center [379, 334] width 393 height 10
click at [560, 333] on button "Save" at bounding box center [567, 334] width 17 height 10
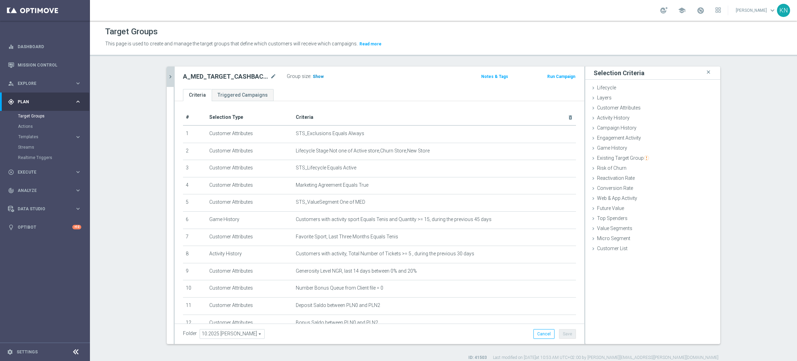
click at [312, 73] on h3 "Show" at bounding box center [318, 77] width 12 height 8
click at [368, 83] on div "A_MED_TARGET_CASHBACK_TENIS_20DO100_061025 mode_edit Group size : 3,463" at bounding box center [312, 77] width 269 height 11
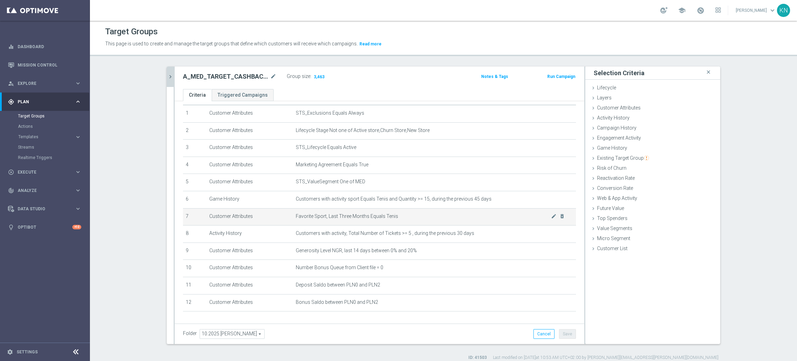
scroll to position [40, 0]
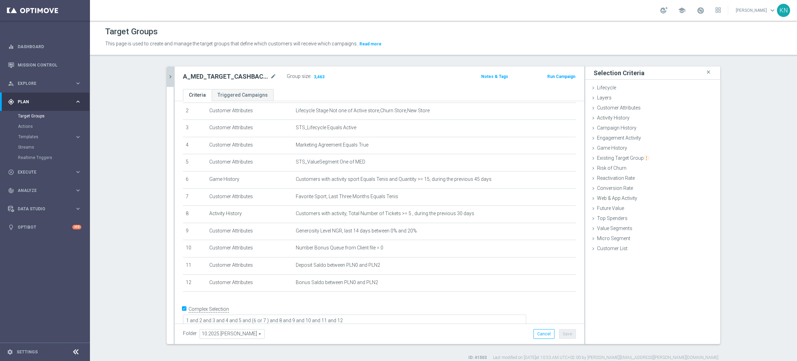
click at [167, 71] on button "chevron_right" at bounding box center [170, 76] width 7 height 20
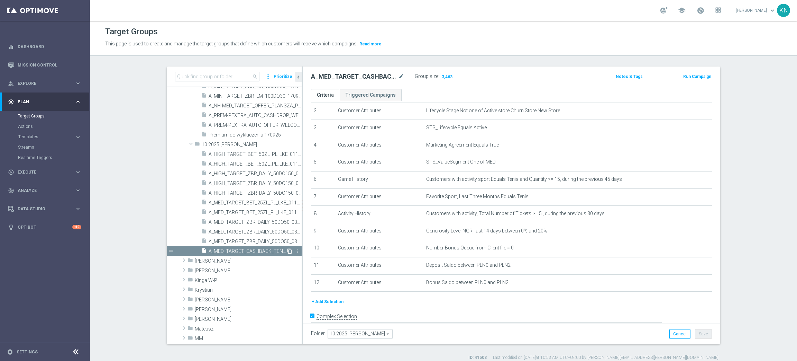
click at [287, 249] on icon "content_copy" at bounding box center [290, 251] width 6 height 6
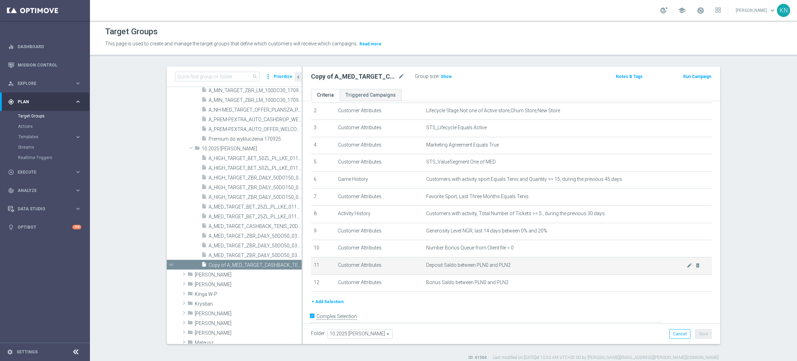
scroll to position [456, 0]
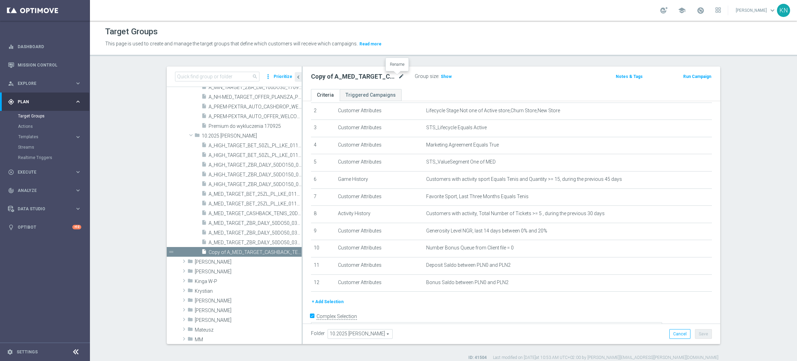
click at [398, 75] on icon "mode_edit" at bounding box center [401, 76] width 6 height 8
type input "A_HIGH_TARGET_CASHBACK_TENIS_20DO200_061025"
click at [412, 91] on ul "Criteria Triggered Campaigns" at bounding box center [512, 95] width 418 height 12
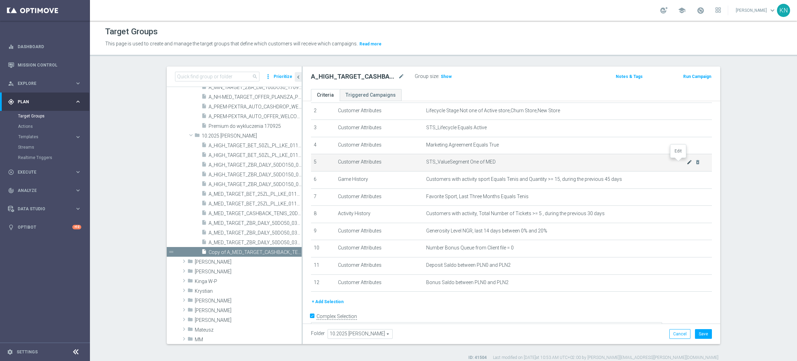
click at [687, 161] on icon "mode_edit" at bounding box center [690, 162] width 6 height 6
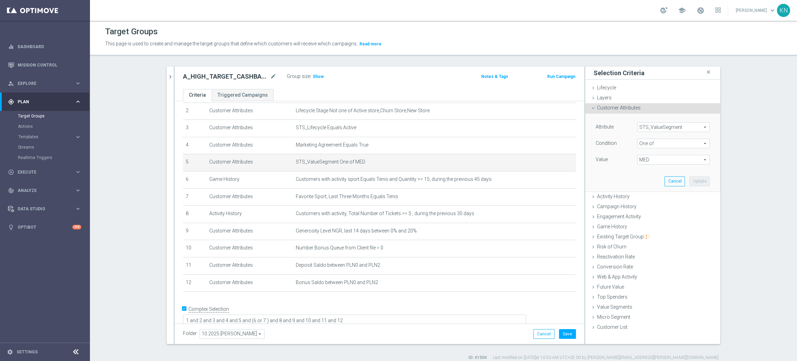
click at [655, 162] on span "MED" at bounding box center [674, 159] width 72 height 9
click at [643, 170] on input "(All)" at bounding box center [645, 170] width 4 height 4
checkbox input "true"
type input "Selected 10 of 10"
checkbox input "true"
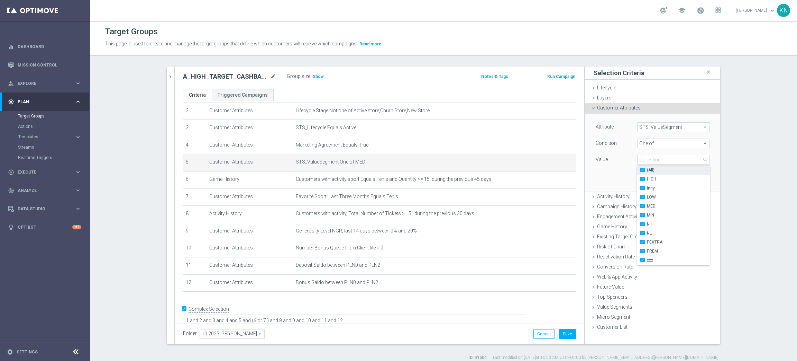
checkbox input "true"
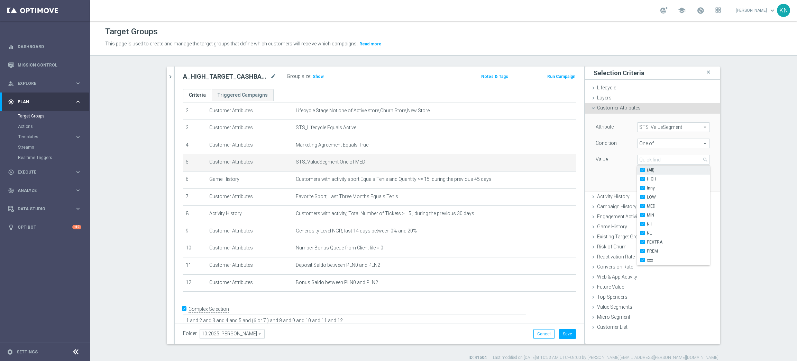
checkbox input "true"
click at [643, 170] on input "(All)" at bounding box center [645, 170] width 4 height 4
checkbox input "false"
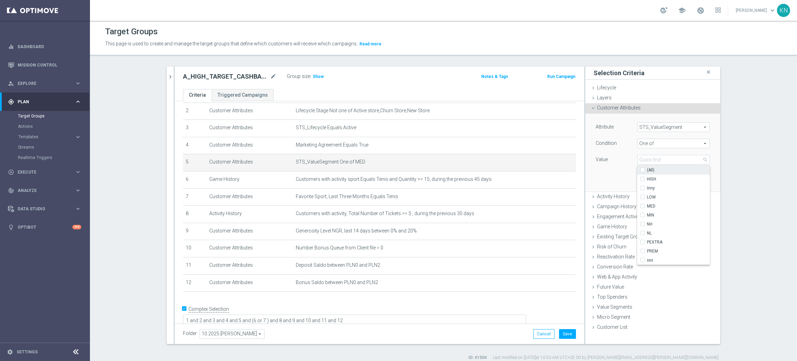
type input "Select"
checkbox input "false"
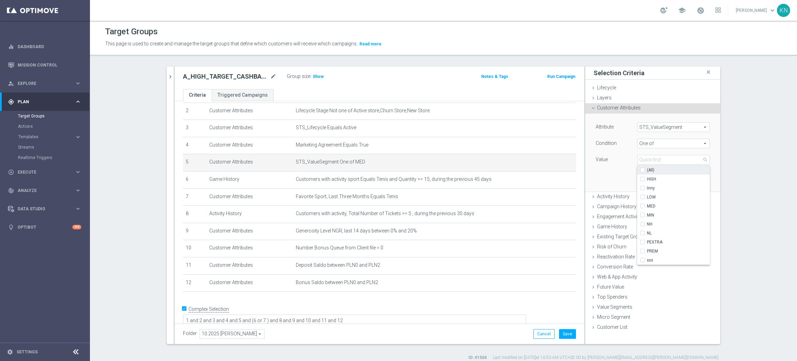
checkbox input "false"
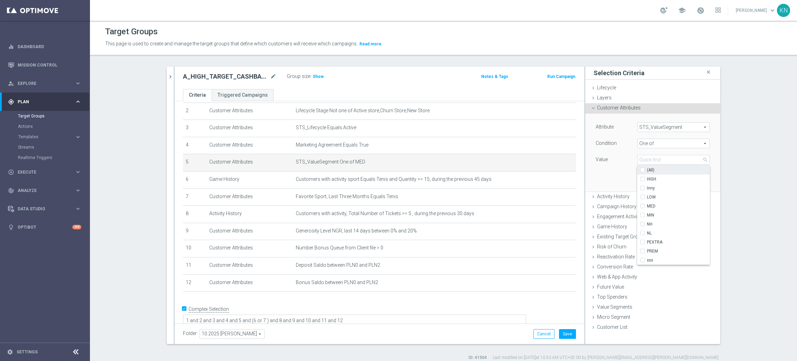
checkbox input "false"
click at [643, 178] on input "HIGH" at bounding box center [645, 179] width 4 height 4
checkbox input "true"
type input "HIGH"
click at [623, 173] on div "Attribute STS_ValueSegment STS_ValueSegment arrow_drop_down search Condition On…" at bounding box center [653, 153] width 125 height 78
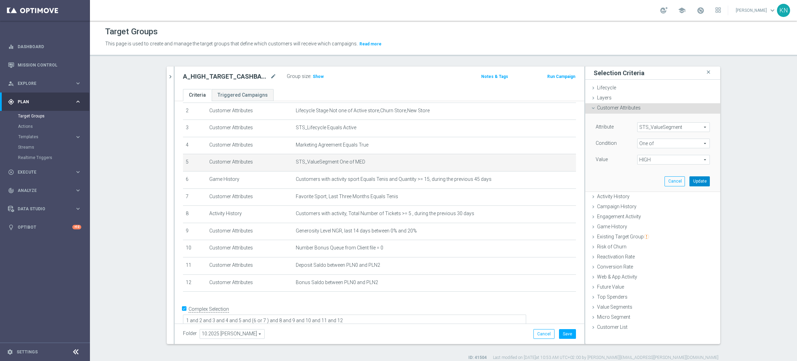
click at [691, 180] on button "Update" at bounding box center [700, 181] width 20 height 10
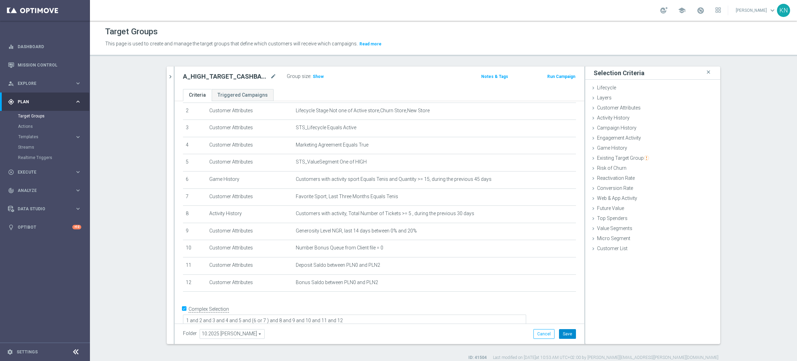
click at [566, 337] on button "Save" at bounding box center [567, 334] width 17 height 10
click at [406, 315] on textarea "1 and 2 and 3 and 4 and 5 and (6 or 7 ) and 8 and 9 and 10 and 11 and 12" at bounding box center [354, 321] width 343 height 12
click at [423, 332] on div "Folder 10.2025 Kamil N. 10.2025 Kamil N. arrow_drop_down search Cancel Save Sav…" at bounding box center [379, 334] width 393 height 10
click at [314, 78] on span "Show" at bounding box center [318, 76] width 11 height 5
drag, startPoint x: 310, startPoint y: 313, endPoint x: 315, endPoint y: 316, distance: 5.8
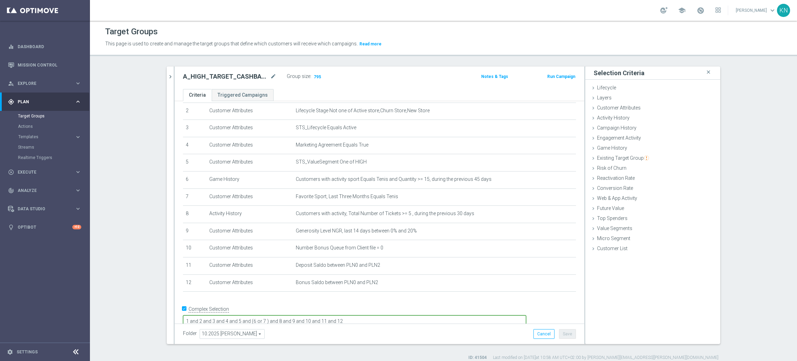
click at [310, 315] on textarea "1 and 2 and 3 and 4 and 5 and (6 or 7 ) and 8 and 9 and 10 and 11 and 12" at bounding box center [354, 321] width 343 height 12
click at [317, 318] on form "Complex Selection 1 and 2 and 3 and 4 and 5 and (6 or 7) and 8 and 9 and 10 and…" at bounding box center [379, 319] width 393 height 32
click at [566, 329] on button "Save" at bounding box center [567, 334] width 17 height 10
click at [312, 74] on h3 "Show" at bounding box center [318, 77] width 12 height 8
click at [169, 72] on button "chevron_right" at bounding box center [170, 76] width 7 height 20
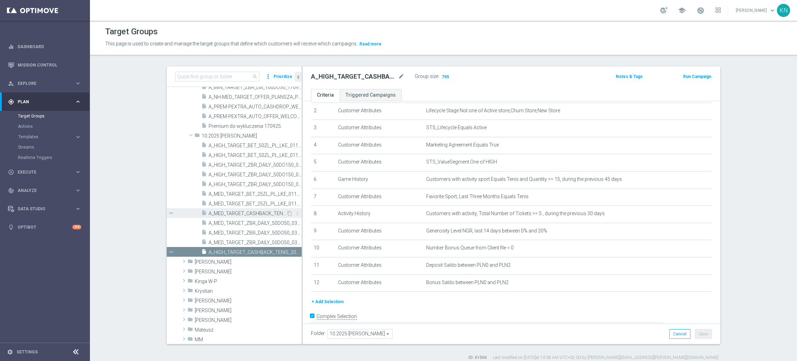
click at [251, 215] on span "A_MED_TARGET_CASHBACK_TENIS_20DO100_061025" at bounding box center [248, 213] width 78 height 6
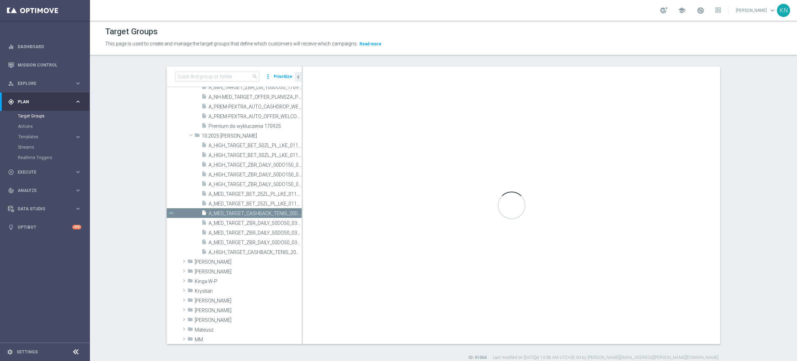
type textarea "1 and 2 and 3 and 4 and 5 and (6 or 7 ) and 8 and 9 and 10 and 11 and 12"
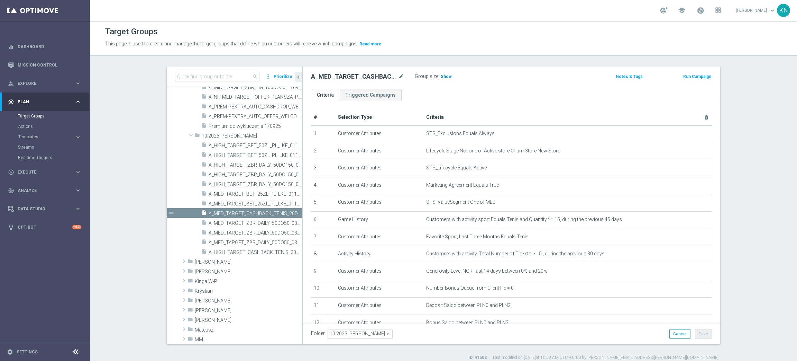
click at [444, 77] on span "Show" at bounding box center [446, 76] width 11 height 5
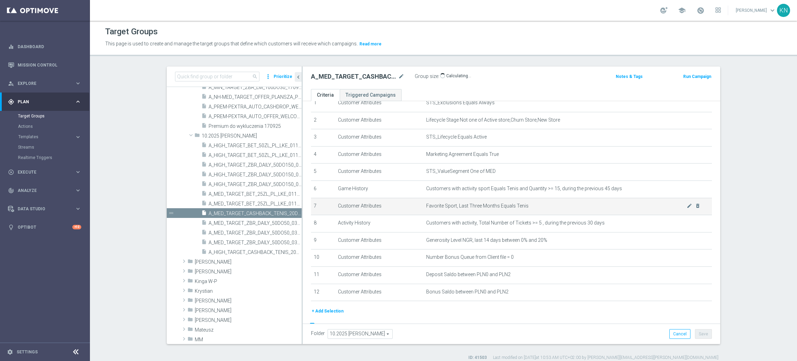
scroll to position [48, 0]
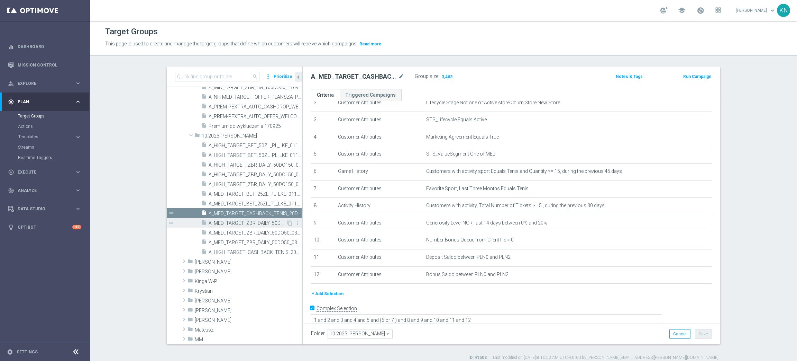
click at [248, 224] on span "A_MED_TARGET_ZBR_DAILY_50DO50_031025" at bounding box center [248, 223] width 78 height 6
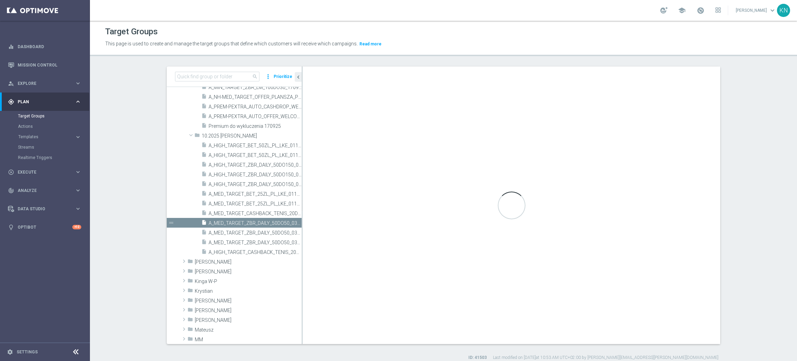
checkbox input "false"
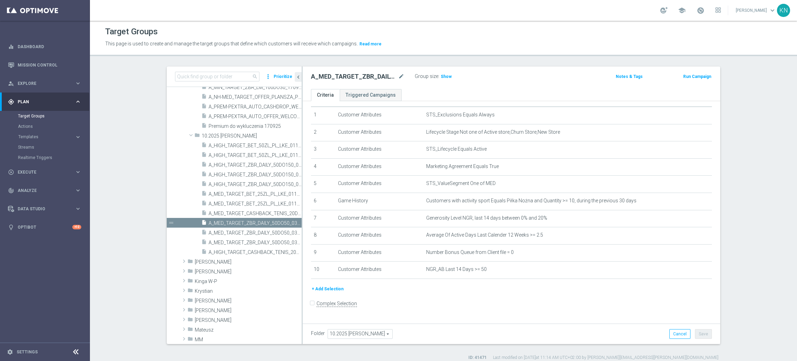
scroll to position [12, 0]
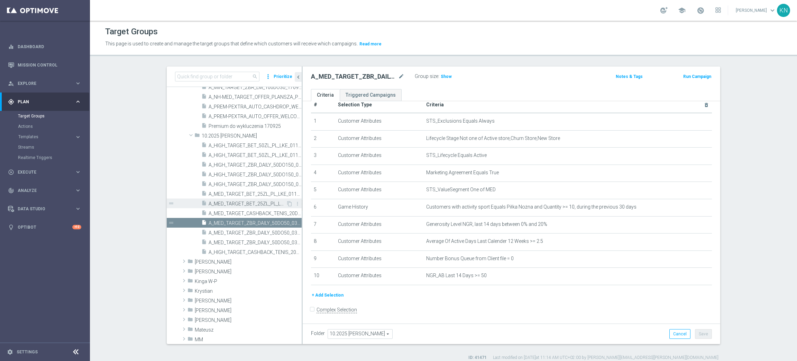
click at [228, 203] on span "A_MED_TARGET_BET_25ZL_PL_LKE_011025_SMS" at bounding box center [248, 204] width 78 height 6
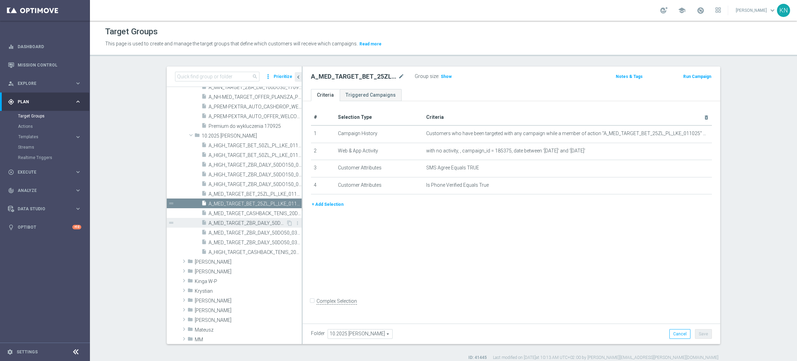
click at [216, 218] on div "insert_drive_file A_MED_TARGET_ZBR_DAILY_50DO50_031025" at bounding box center [243, 223] width 85 height 10
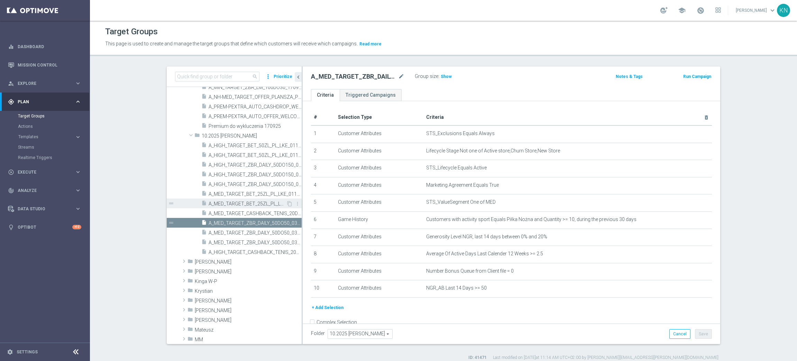
click at [247, 207] on div "insert_drive_file A_MED_TARGET_BET_25ZL_PL_LKE_011025_SMS" at bounding box center [243, 203] width 85 height 10
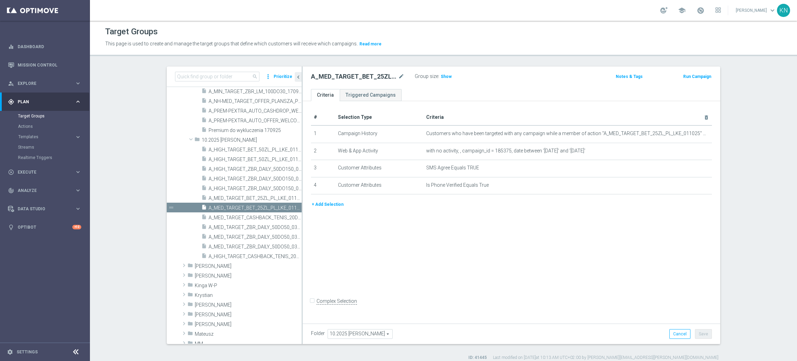
scroll to position [404, 0]
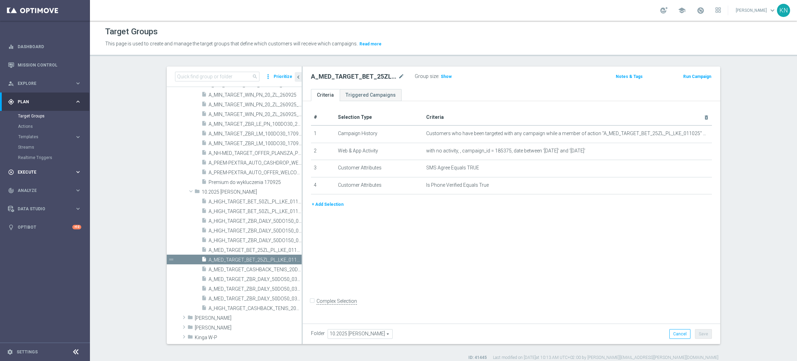
click at [30, 169] on div "play_circle_outline Execute" at bounding box center [41, 172] width 67 height 6
click at [40, 137] on div "Campaign Builder" at bounding box center [53, 134] width 71 height 10
click at [41, 135] on link "Campaign Builder" at bounding box center [45, 135] width 54 height 6
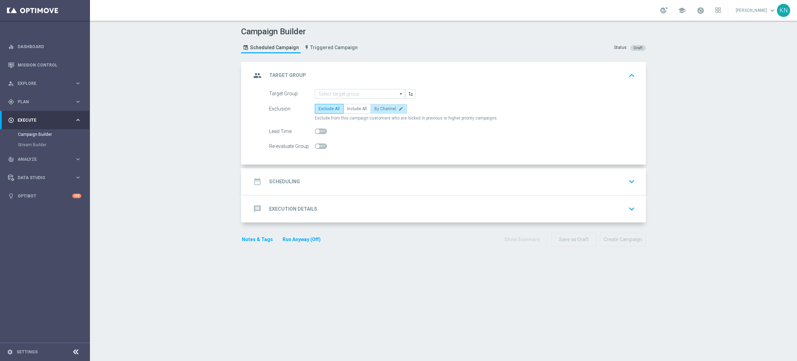
click at [382, 108] on span "By Channel" at bounding box center [385, 108] width 22 height 5
click at [379, 108] on input "By Channel edit" at bounding box center [376, 110] width 4 height 4
radio input "true"
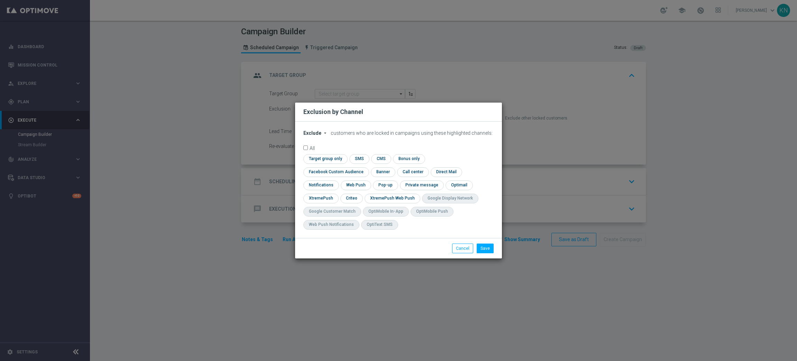
click at [310, 136] on span "Exclude" at bounding box center [313, 133] width 18 height 6
click at [0, 0] on span "Include" at bounding box center [0, 0] width 0 height 0
click at [329, 162] on input "checkbox" at bounding box center [325, 158] width 42 height 9
checkbox input "true"
click at [326, 168] on input "checkbox" at bounding box center [335, 171] width 63 height 9
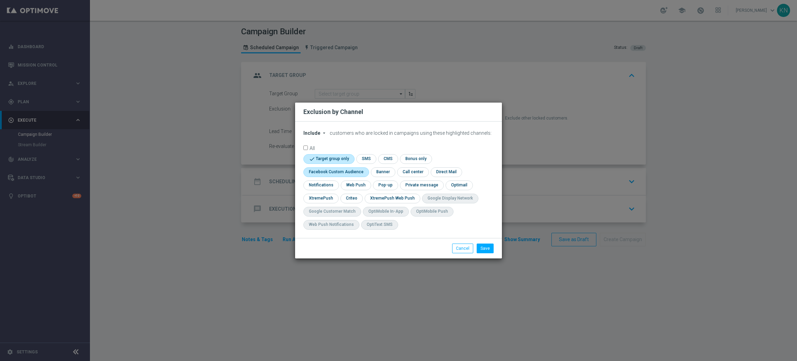
checkbox input "true"
drag, startPoint x: 350, startPoint y: 201, endPoint x: 432, endPoint y: 224, distance: 85.0
click at [350, 201] on input "checkbox" at bounding box center [351, 197] width 21 height 9
checkbox input "true"
click at [488, 250] on button "Save" at bounding box center [485, 248] width 17 height 10
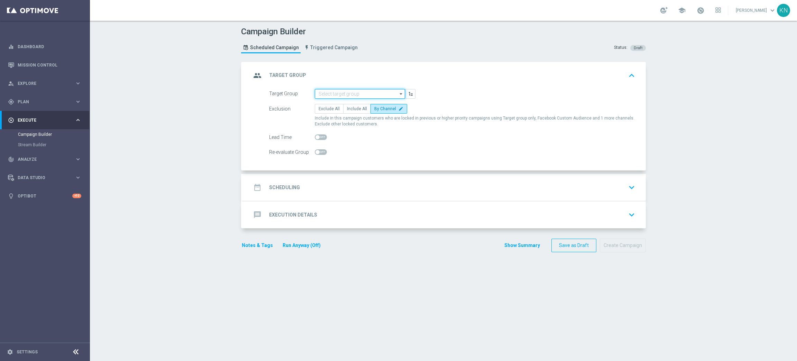
click at [337, 93] on input at bounding box center [360, 94] width 90 height 10
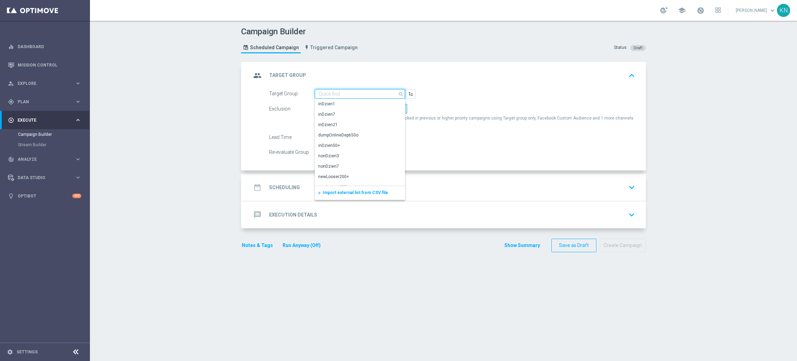
paste input "A_MED_TARGET_CASHBACK_TENIS_20DO100_061025"
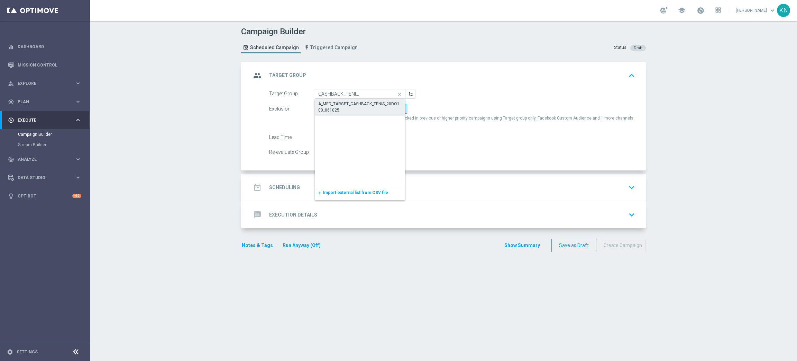
click at [345, 105] on div "A_MED_TARGET_CASHBACK_TENIS_20DO100_061025" at bounding box center [359, 107] width 83 height 12
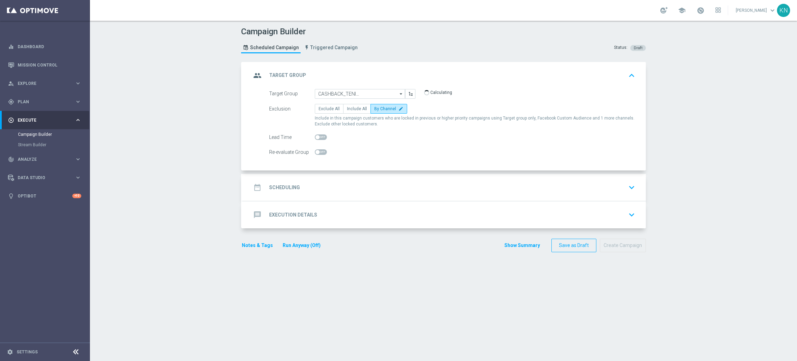
type input "A_MED_TARGET_CASHBACK_TENIS_20DO100_061025"
click at [363, 189] on div "date_range Scheduling keyboard_arrow_down" at bounding box center [444, 187] width 387 height 13
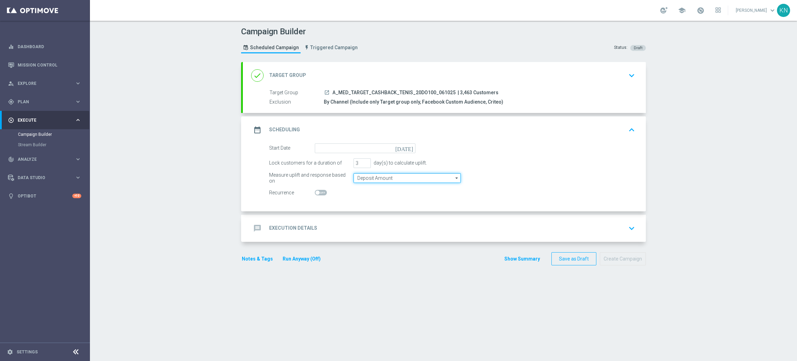
click at [387, 178] on input "Deposit Amount" at bounding box center [407, 178] width 107 height 10
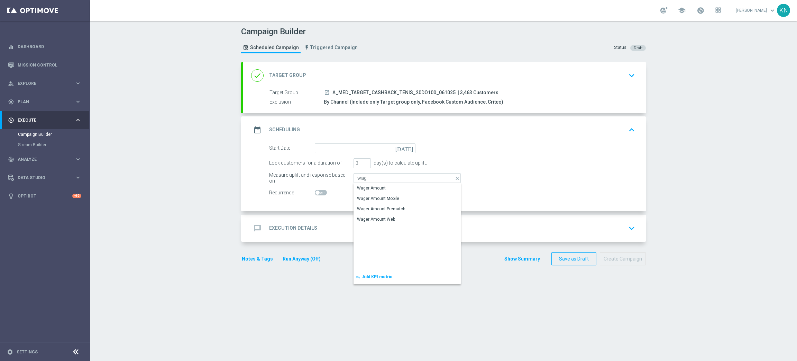
click at [380, 184] on div "Wager Amount" at bounding box center [407, 188] width 107 height 10
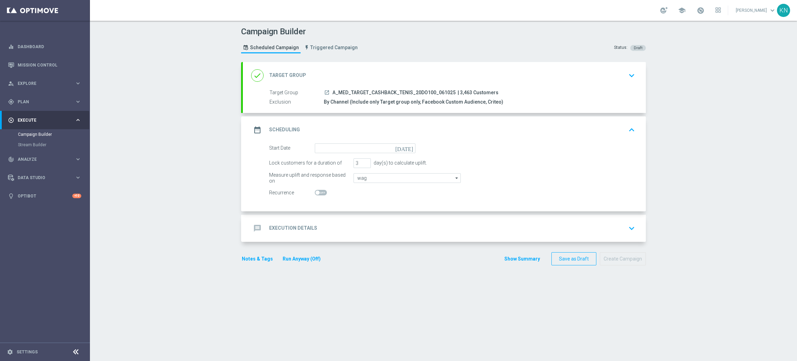
type input "Wager Amount"
click at [379, 153] on form "Start Date today Lock customers for a duration of 3 day(s) to calculate uplift.…" at bounding box center [452, 170] width 366 height 54
click at [379, 148] on input at bounding box center [365, 148] width 101 height 10
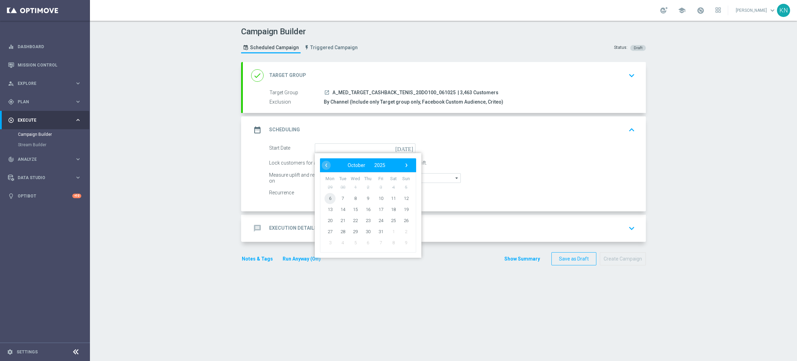
click at [327, 195] on span "6" at bounding box center [330, 197] width 11 height 11
type input "06 Oct 2025"
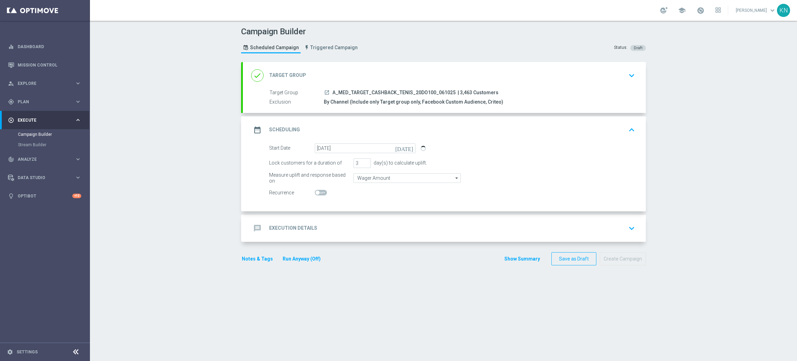
click at [389, 218] on div "message Execution Details keyboard_arrow_down" at bounding box center [444, 228] width 403 height 27
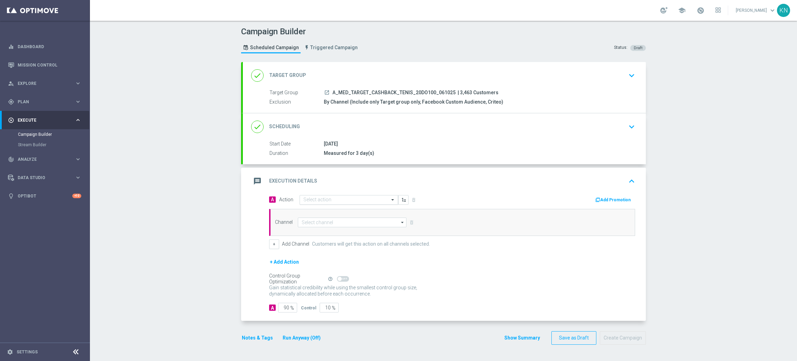
click at [329, 199] on input "text" at bounding box center [342, 200] width 77 height 6
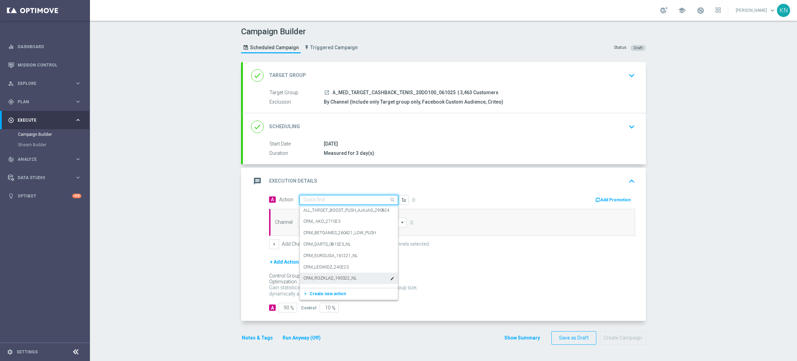
click at [320, 293] on span "Create new action" at bounding box center [328, 293] width 36 height 5
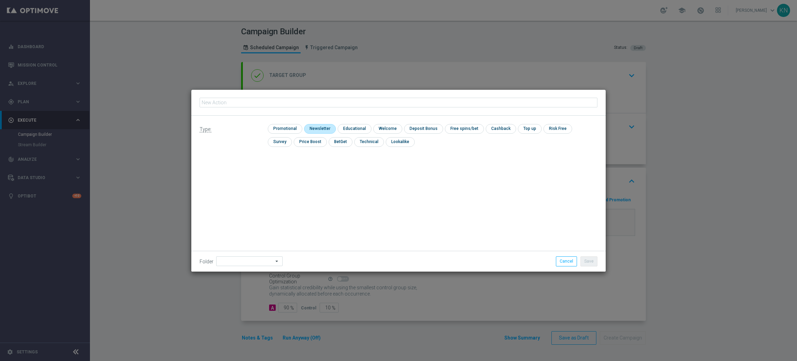
type input "A_MED_TARGET_CASHBACK_TENIS_20DO100_061025"
click at [296, 130] on input "checkbox" at bounding box center [284, 128] width 33 height 9
checkbox input "true"
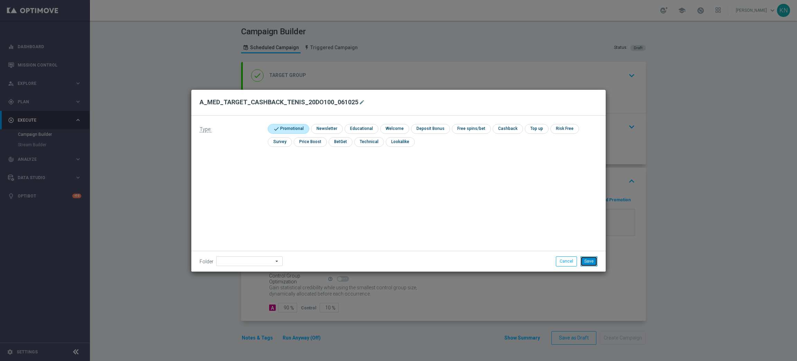
click at [589, 259] on button "Save" at bounding box center [589, 261] width 17 height 10
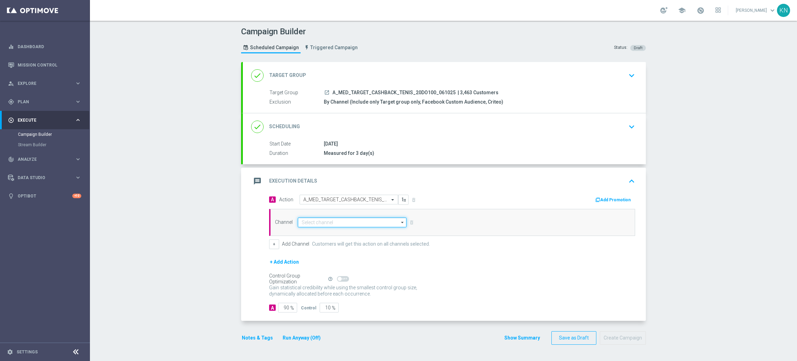
click at [323, 222] on input at bounding box center [352, 222] width 109 height 10
click at [325, 234] on div "Private message" at bounding box center [317, 232] width 33 height 6
type input "Private message"
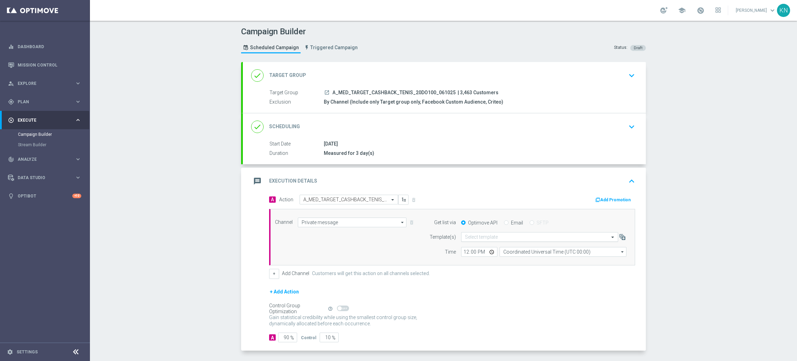
click at [496, 236] on input "text" at bounding box center [533, 237] width 136 height 6
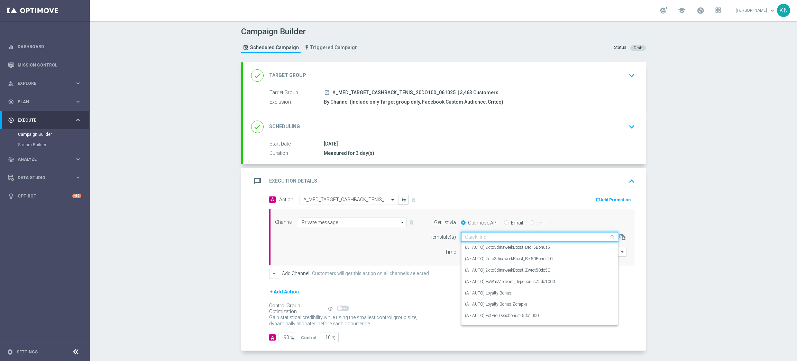
paste input "A_MED_TARGET_CASHBACK_TENIS_20DO100_061025"
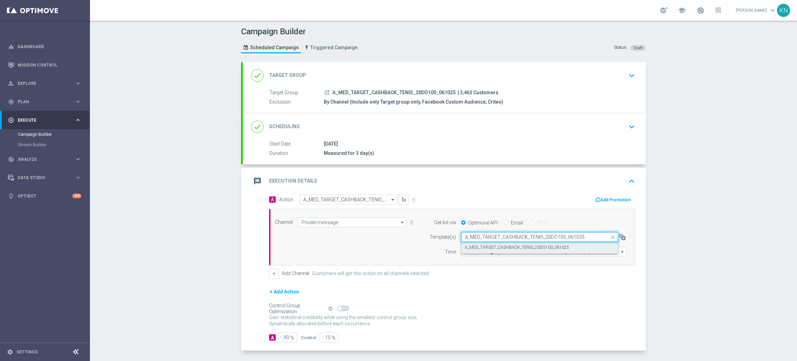
click at [490, 244] on div "A_MED_TARGET_CASHBACK_TENIS_20DO100_061025" at bounding box center [540, 247] width 150 height 11
type input "A_MED_TARGET_CASHBACK_TENIS_20DO100_061025"
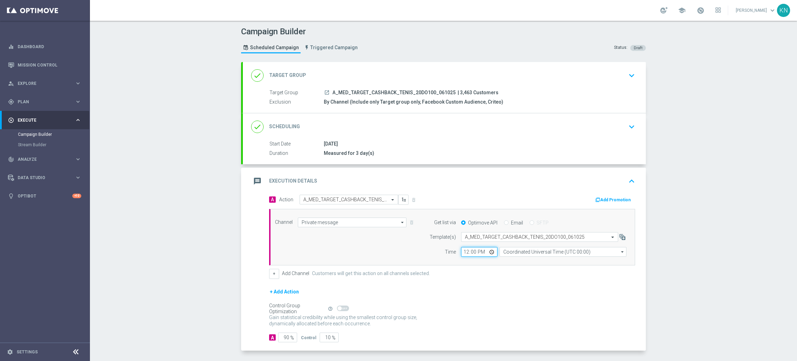
click at [463, 252] on input "12:00" at bounding box center [479, 252] width 36 height 10
type input "16:00"
click at [524, 251] on input "Coordinated Universal Time (UTC 00:00)" at bounding box center [563, 252] width 127 height 10
click at [522, 259] on div "Central European Time (Warsaw) (UTC +02:00)" at bounding box center [559, 262] width 113 height 6
type input "Central European Time (Warsaw) (UTC +02:00)"
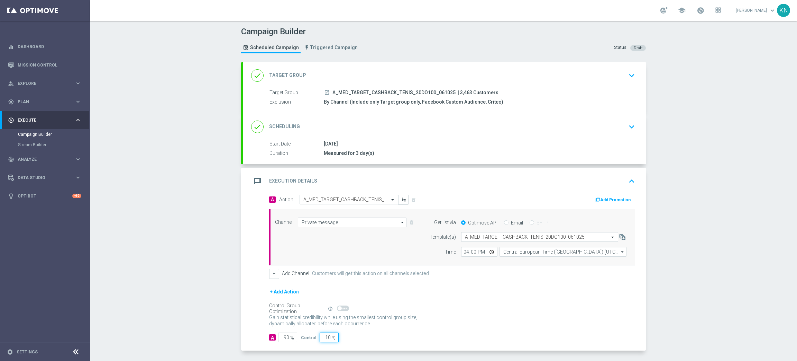
click at [322, 337] on input "10" at bounding box center [329, 337] width 19 height 10
type input "1"
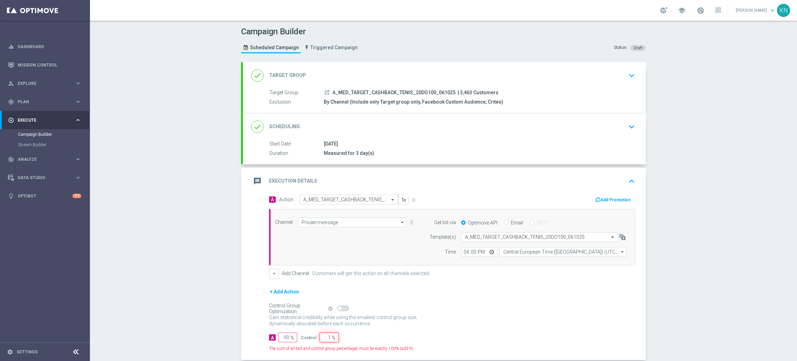
type input "99"
type input "10"
type input "90"
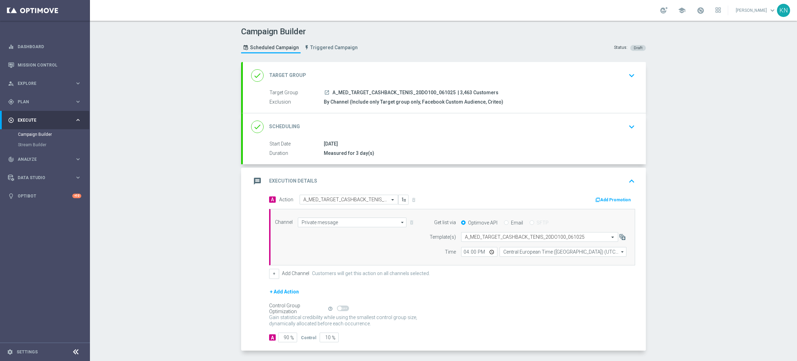
click at [396, 342] on div "A 90 % Control 10 %" at bounding box center [452, 337] width 366 height 10
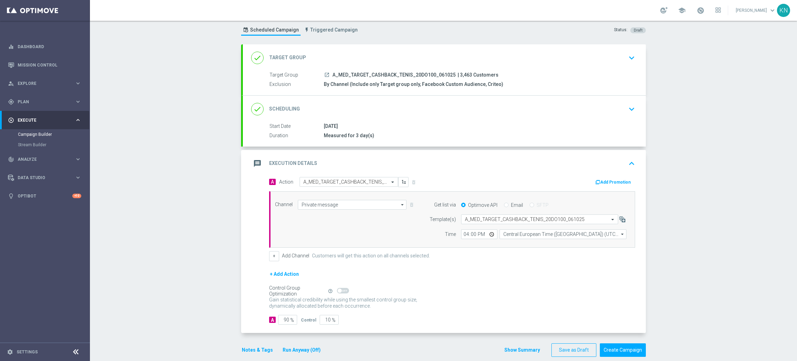
scroll to position [28, 0]
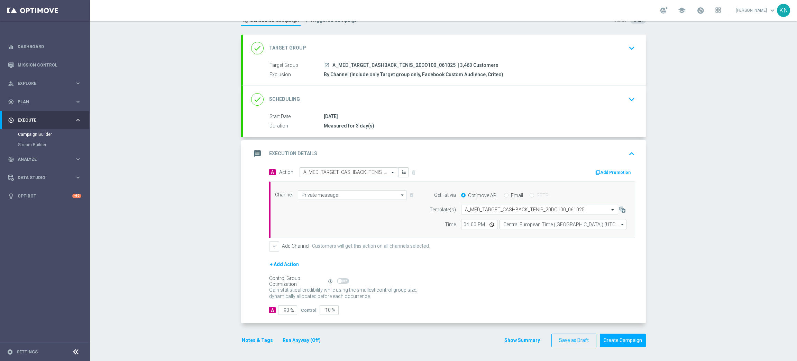
click at [261, 344] on div "Notes & Tags Run Anyway (Off)" at bounding box center [285, 339] width 89 height 13
click at [259, 340] on button "Notes & Tags" at bounding box center [257, 340] width 33 height 9
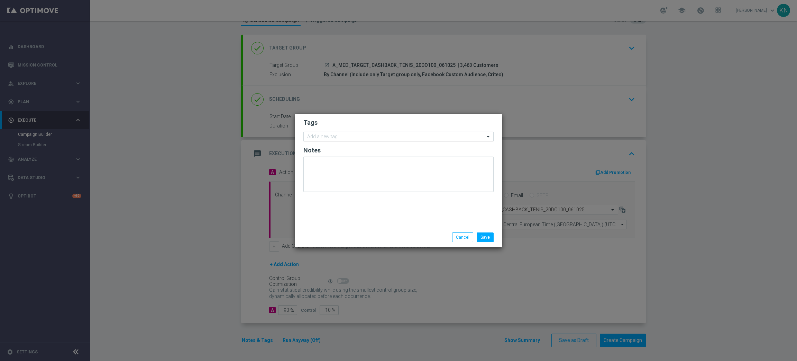
click at [336, 134] on input "text" at bounding box center [396, 137] width 178 height 6
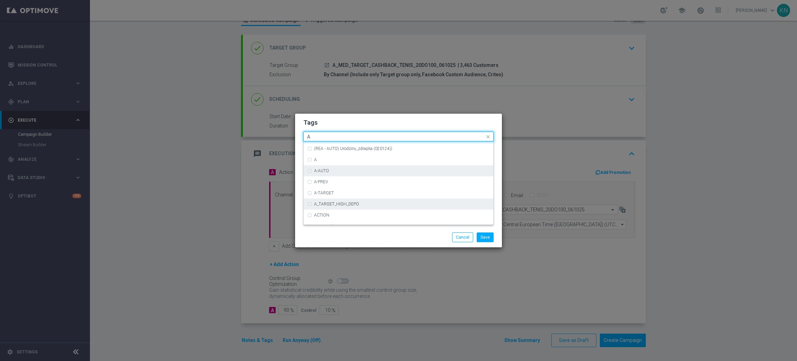
scroll to position [831, 0]
click at [324, 163] on div "A" at bounding box center [398, 168] width 183 height 11
type input "A"
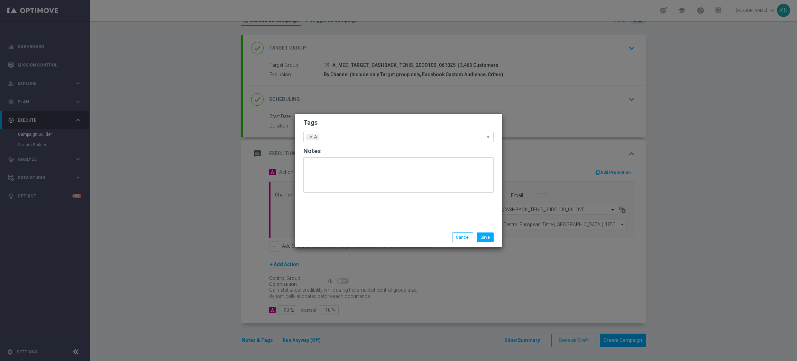
click at [339, 129] on form "Tags Add a new tag × A Notes" at bounding box center [399, 157] width 190 height 81
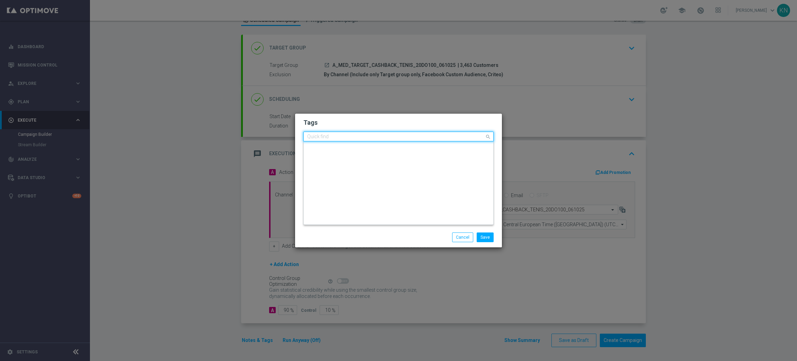
click at [342, 137] on input "text" at bounding box center [396, 137] width 178 height 6
drag, startPoint x: 332, startPoint y: 159, endPoint x: 349, endPoint y: 124, distance: 38.4
click at [332, 157] on div "MED" at bounding box center [402, 158] width 176 height 4
type input "MED"
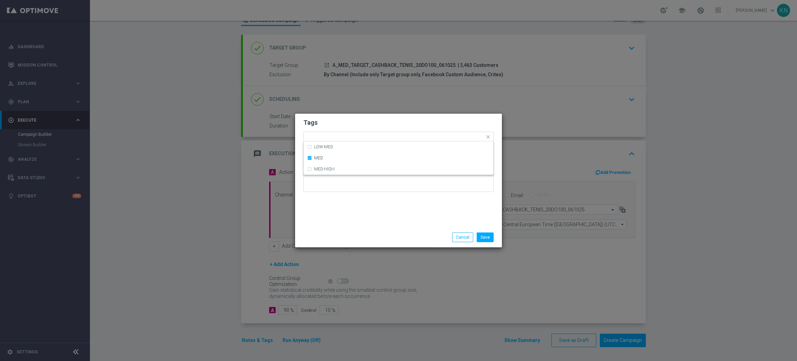
click at [350, 121] on h2 "Tags" at bounding box center [399, 122] width 190 height 8
click at [361, 136] on input "text" at bounding box center [414, 137] width 142 height 6
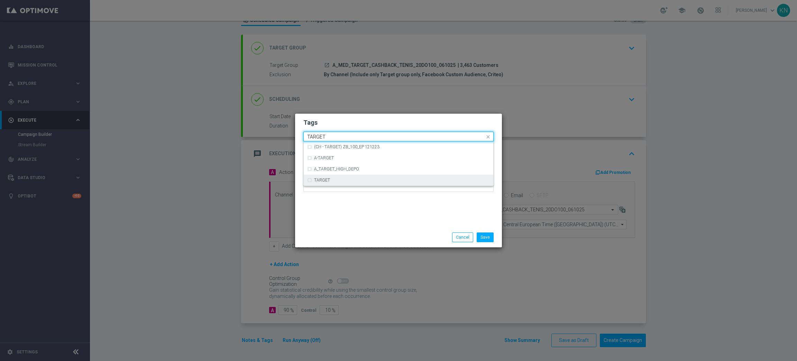
click at [333, 182] on div "TARGET" at bounding box center [398, 179] width 183 height 11
type input "TARGET"
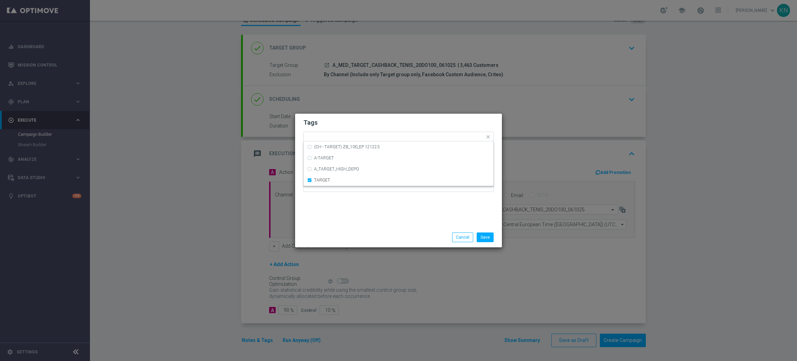
drag, startPoint x: 364, startPoint y: 115, endPoint x: 367, endPoint y: 119, distance: 4.8
click at [364, 115] on div "Tags Quick find × A × MED × TARGET (CH - TARGET) ZB_100_EP 121223 A-TARGET A_TA…" at bounding box center [398, 171] width 207 height 114
click at [389, 136] on input "text" at bounding box center [429, 137] width 112 height 6
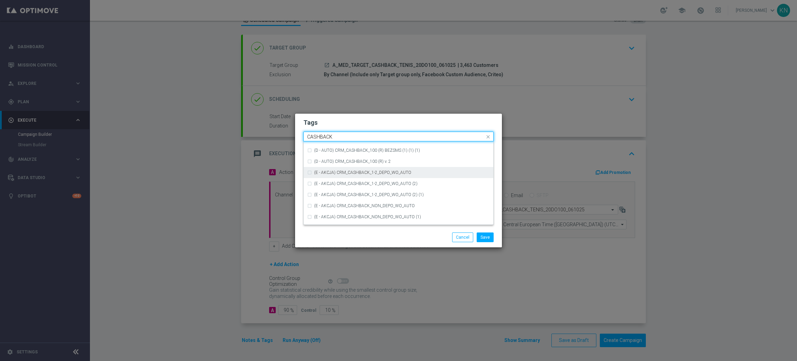
scroll to position [105, 0]
click at [353, 182] on div "CASHBACK" at bounding box center [398, 185] width 183 height 11
type input "CASHBACK"
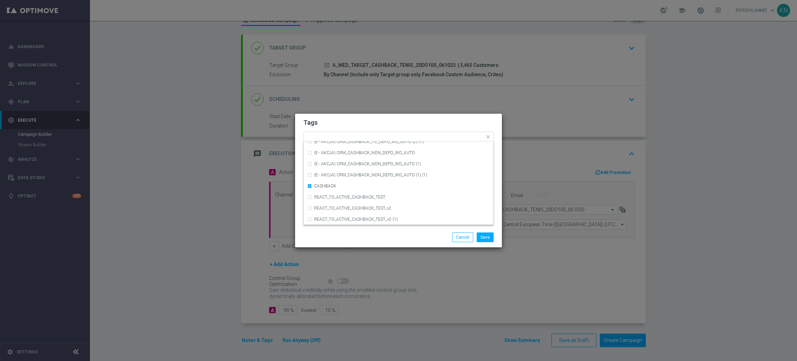
click at [378, 128] on form "Tags Quick find × A × MED × TARGET × CASHBACK (D - AUTO) CRM_CASHBACK_100 (R) B…" at bounding box center [399, 157] width 190 height 80
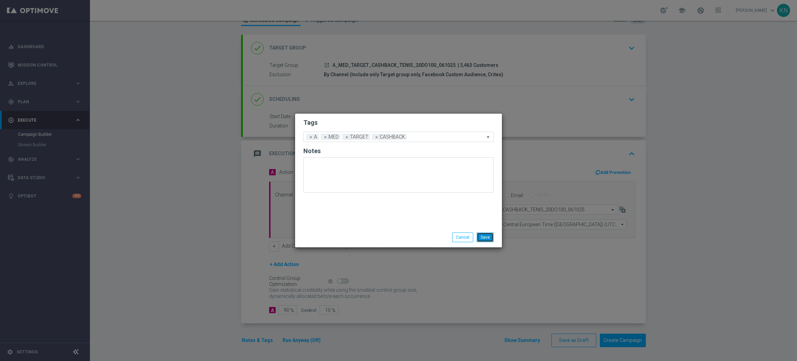
click at [485, 234] on button "Save" at bounding box center [485, 237] width 17 height 10
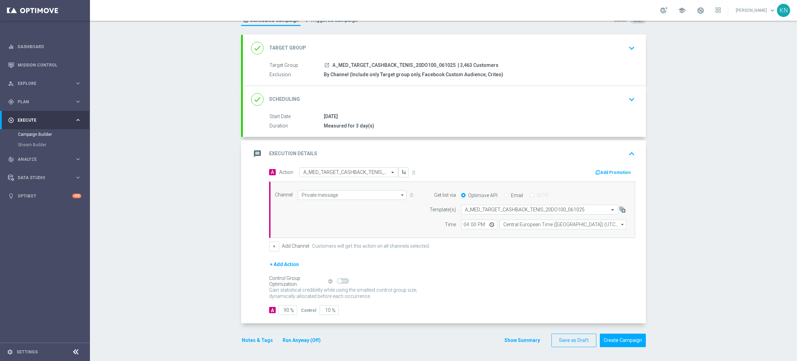
click at [324, 64] on icon "launch" at bounding box center [327, 65] width 6 height 6
click at [591, 110] on div "done Scheduling keyboard_arrow_down" at bounding box center [444, 99] width 403 height 27
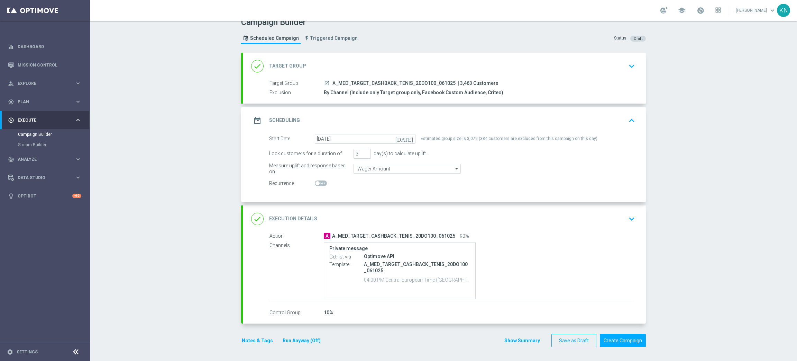
scroll to position [9, 0]
click at [565, 222] on div "done Execution Details keyboard_arrow_down" at bounding box center [444, 218] width 387 height 13
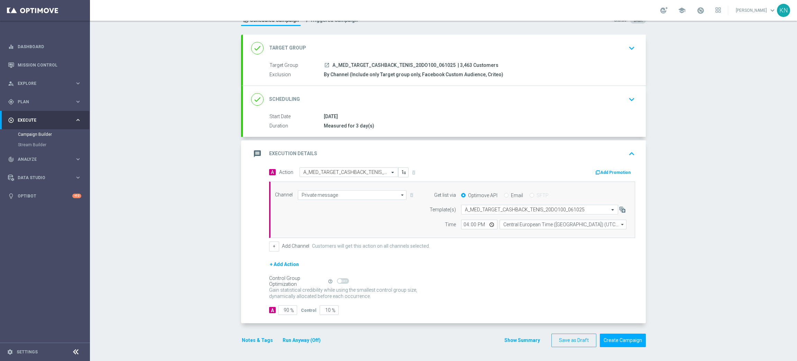
scroll to position [28, 0]
click at [602, 174] on button "Add Promotion" at bounding box center [614, 173] width 38 height 8
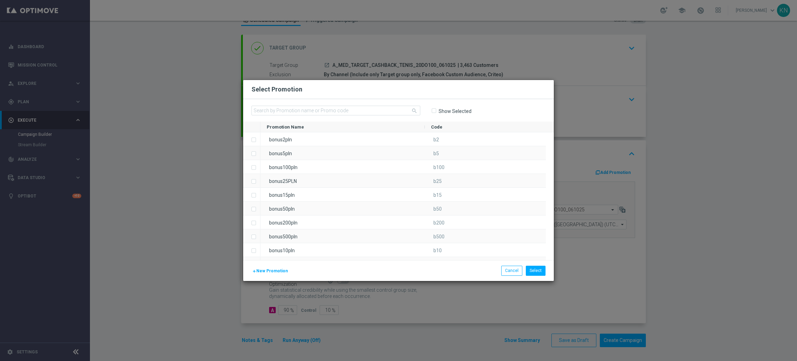
click at [263, 271] on span "New Promotion" at bounding box center [271, 270] width 31 height 5
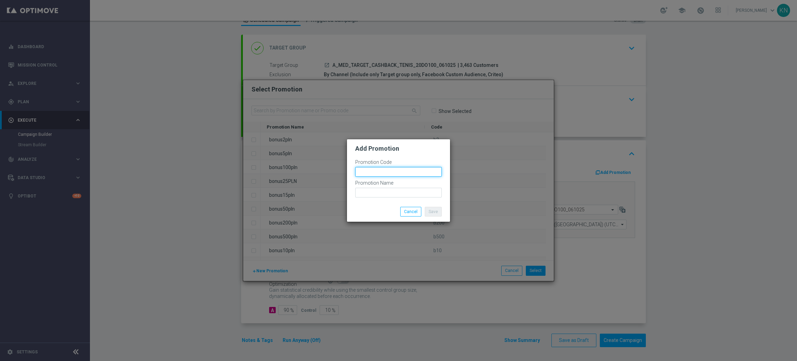
click at [385, 168] on input "text" at bounding box center [398, 172] width 87 height 10
paste input "187580"
drag, startPoint x: 411, startPoint y: 170, endPoint x: 323, endPoint y: 170, distance: 87.9
click at [323, 170] on modal-container "Add Promotion Promotion Code bonusapi_tg-187580 Promotion Name Save Cancel" at bounding box center [398, 180] width 797 height 361
type input "bonusapi_tg-187580"
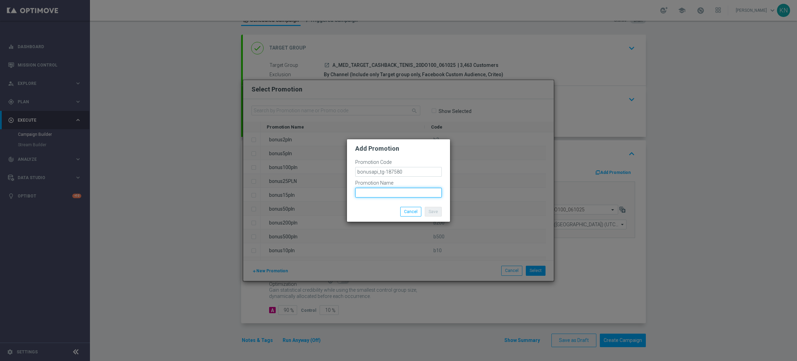
click at [373, 194] on input "text" at bounding box center [398, 193] width 87 height 10
paste input "bonusapi_tg-187580"
drag, startPoint x: 407, startPoint y: 193, endPoint x: 265, endPoint y: 186, distance: 141.4
click at [265, 186] on modal-container "Add Promotion Promotion Code bonusapi_tg-187580 Promotion Name bonusapi_tg-1875…" at bounding box center [398, 180] width 797 height 361
type input "bonusapi_tg-187580"
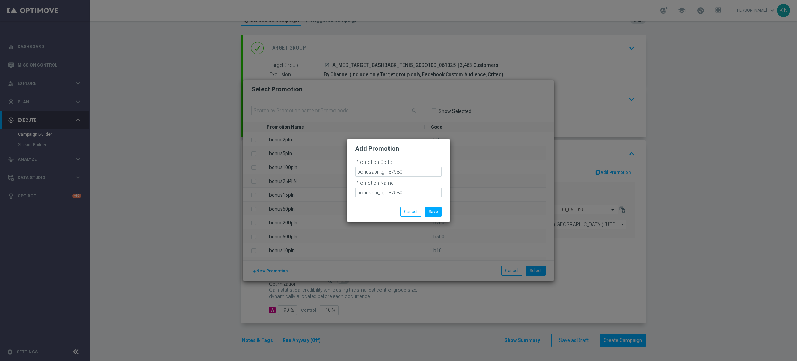
click at [367, 205] on div "Save Cancel" at bounding box center [398, 211] width 103 height 20
click at [434, 211] on button "Save" at bounding box center [433, 212] width 17 height 10
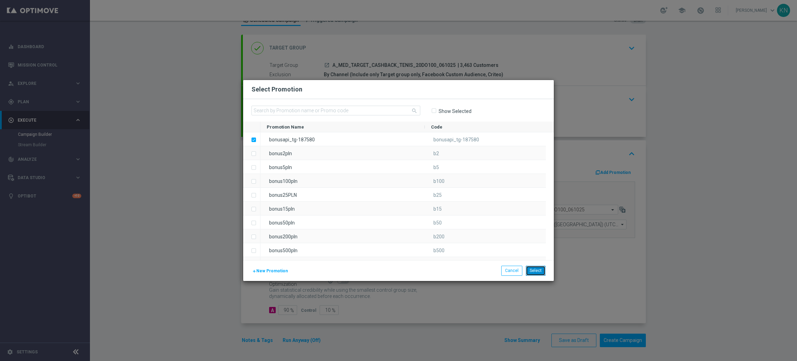
click at [535, 268] on button "Select" at bounding box center [536, 270] width 20 height 10
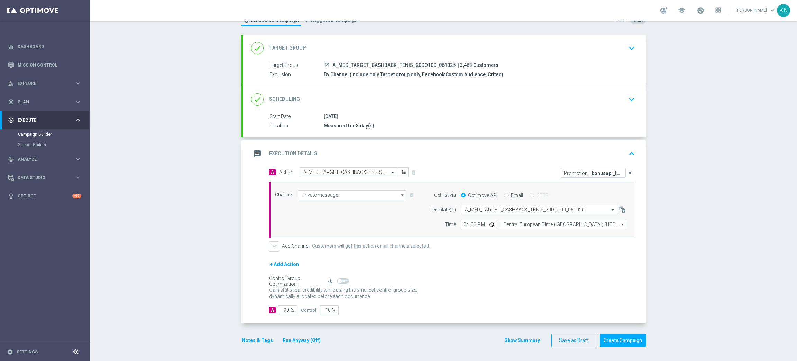
click at [325, 65] on icon "launch" at bounding box center [327, 65] width 6 height 6
click at [627, 97] on icon "keyboard_arrow_down" at bounding box center [632, 99] width 10 height 10
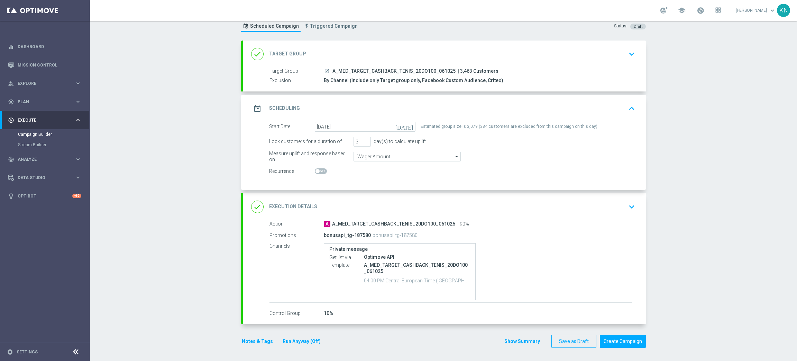
scroll to position [22, 0]
click at [610, 110] on div "date_range Scheduling keyboard_arrow_up" at bounding box center [444, 107] width 387 height 13
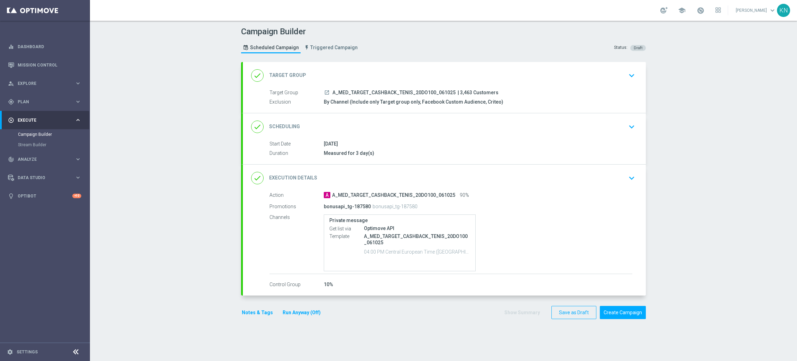
scroll to position [0, 0]
click at [583, 83] on div "done Target Group keyboard_arrow_down" at bounding box center [444, 75] width 403 height 27
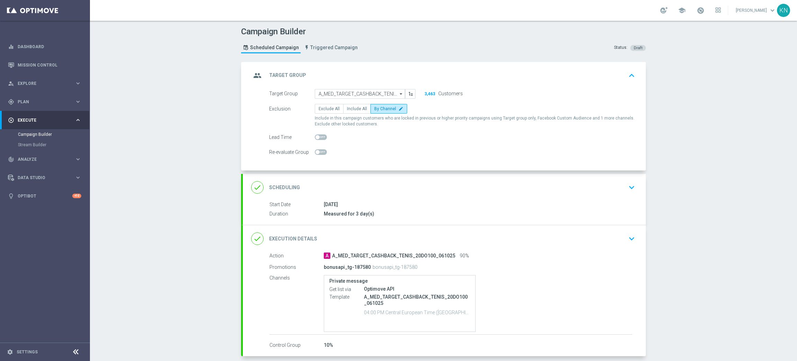
click at [603, 182] on div "done Scheduling keyboard_arrow_down" at bounding box center [444, 187] width 387 height 13
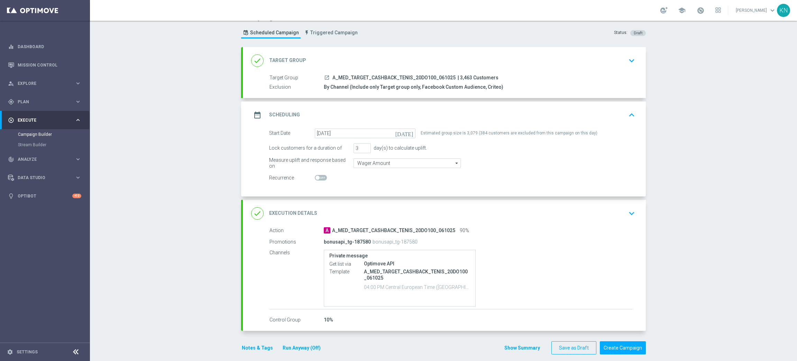
scroll to position [22, 0]
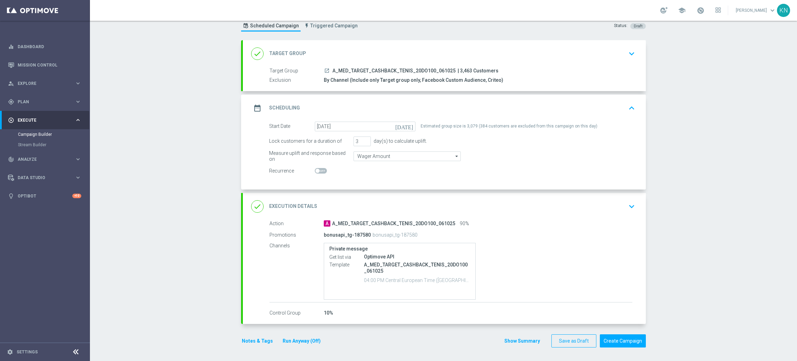
click at [614, 51] on div "done Target Group keyboard_arrow_down" at bounding box center [444, 53] width 387 height 13
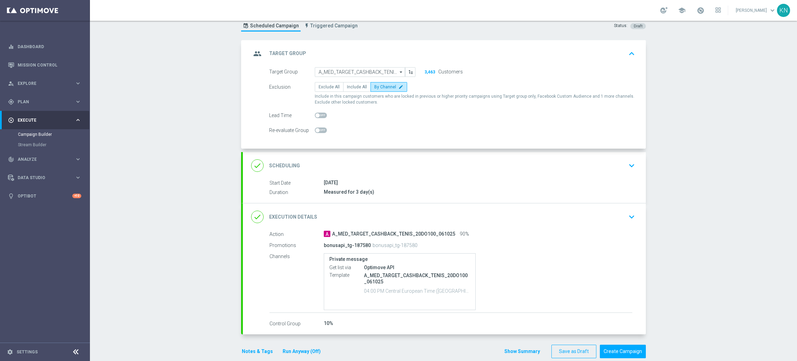
click at [583, 166] on div "done Scheduling keyboard_arrow_down" at bounding box center [444, 165] width 387 height 13
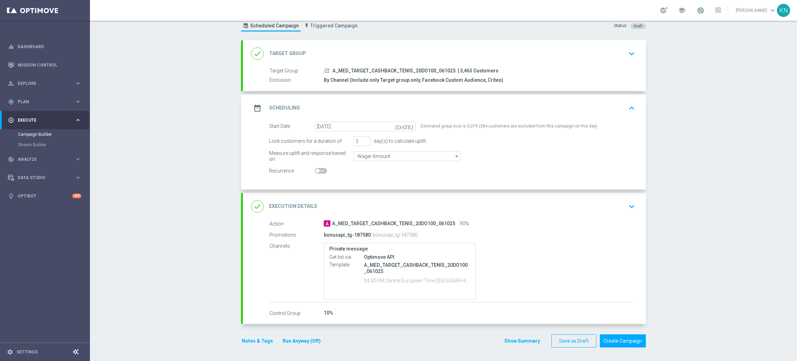
click at [591, 206] on div "done Execution Details keyboard_arrow_down" at bounding box center [444, 206] width 387 height 13
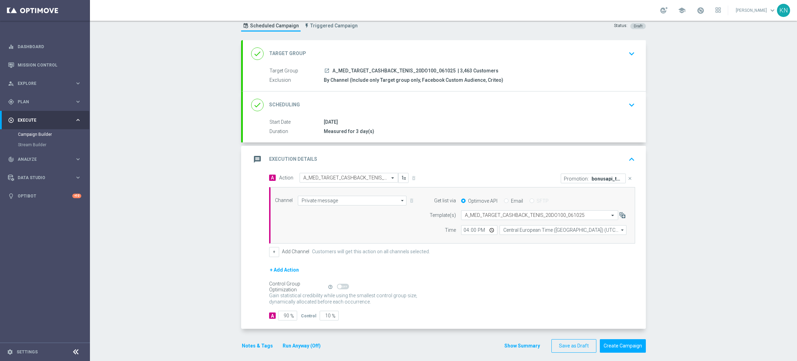
click at [252, 343] on button "Notes & Tags" at bounding box center [257, 345] width 33 height 9
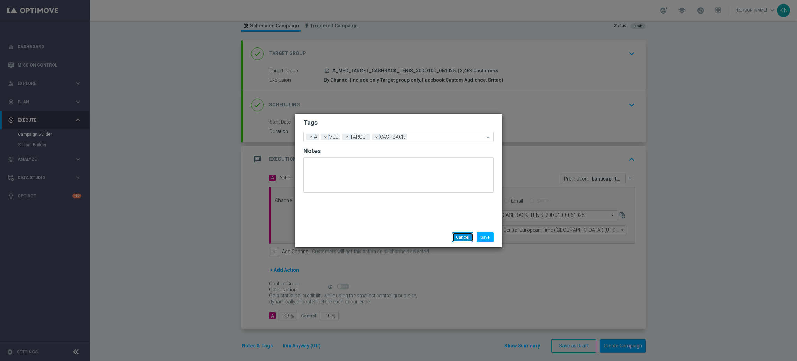
click at [459, 237] on button "Cancel" at bounding box center [462, 237] width 21 height 10
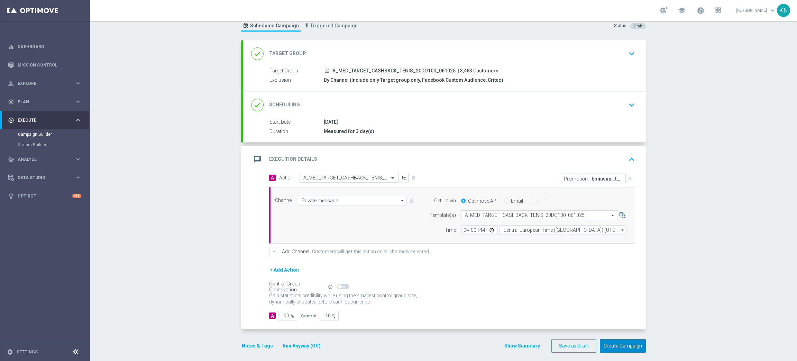
click at [621, 343] on button "Create Campaign" at bounding box center [623, 345] width 46 height 13
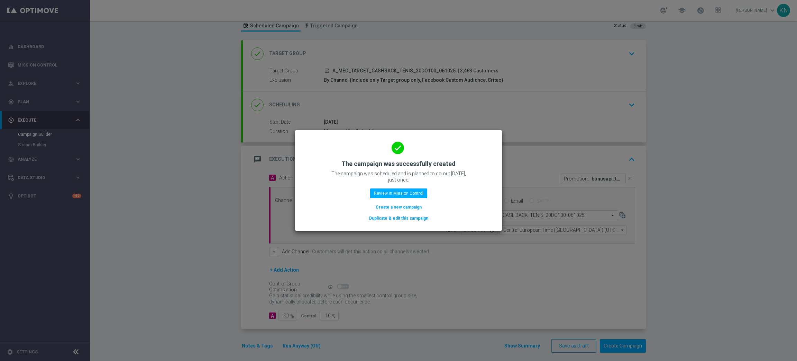
click at [406, 220] on button "Duplicate & edit this campaign" at bounding box center [399, 218] width 61 height 8
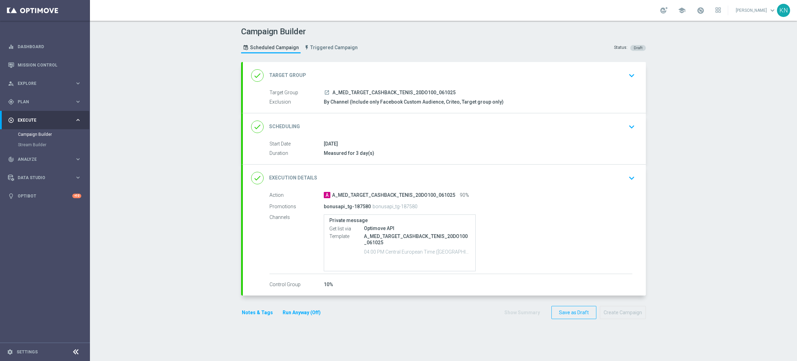
click at [381, 98] on div "By Channel (Include only Facebook Custom Audience, Criteo, Target group only)" at bounding box center [478, 101] width 309 height 7
click at [496, 90] on div "launch A_MED_TARGET_CASHBACK_TENIS_20DO100_061025 | 3,463 Customers" at bounding box center [478, 92] width 309 height 7
click at [597, 79] on div "done Target Group keyboard_arrow_down" at bounding box center [444, 75] width 387 height 13
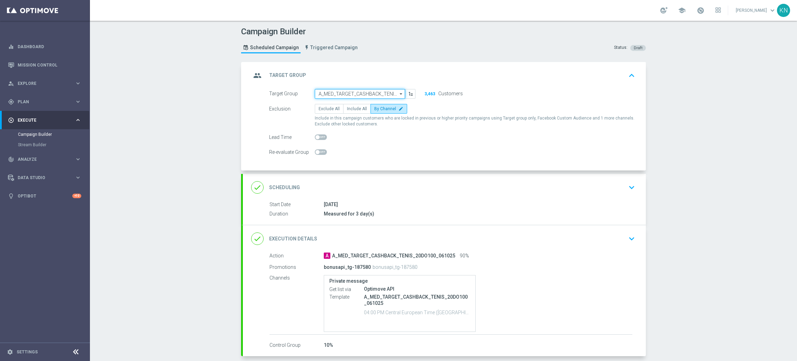
click at [364, 96] on input "A_MED_TARGET_CASHBACK_TENIS_20DO100_061025" at bounding box center [360, 94] width 90 height 10
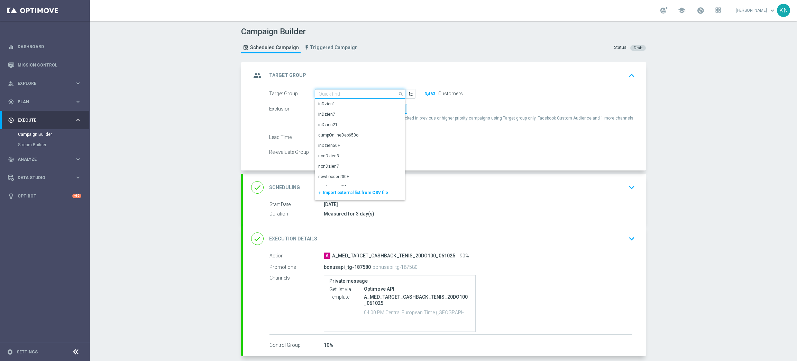
paste input "A_HIGH_TARGET_CASHBACK_TENIS_20DO200_061025"
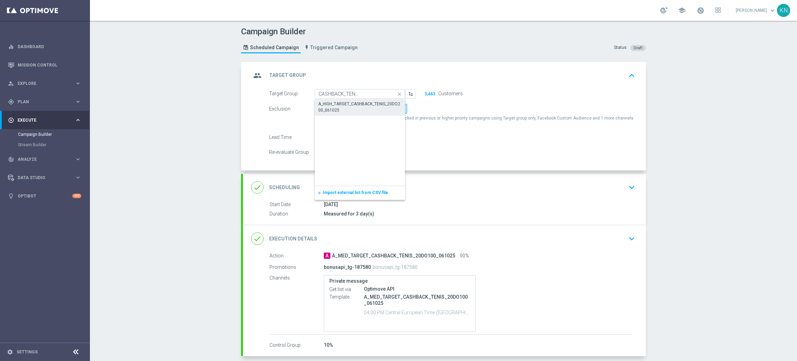
click at [334, 106] on div "A_HIGH_TARGET_CASHBACK_TENIS_20DO200_061025" at bounding box center [359, 107] width 83 height 12
type input "A_HIGH_TARGET_CASHBACK_TENIS_20DO200_061025"
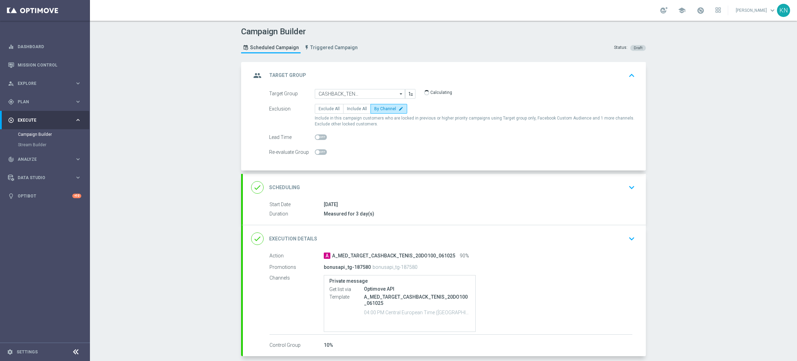
scroll to position [0, 0]
click at [601, 195] on div "done Scheduling keyboard_arrow_down" at bounding box center [444, 187] width 403 height 27
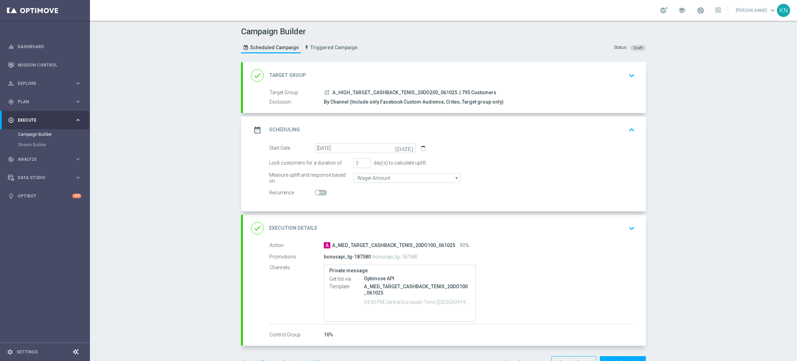
click at [568, 232] on div "done Execution Details keyboard_arrow_down" at bounding box center [444, 227] width 387 height 13
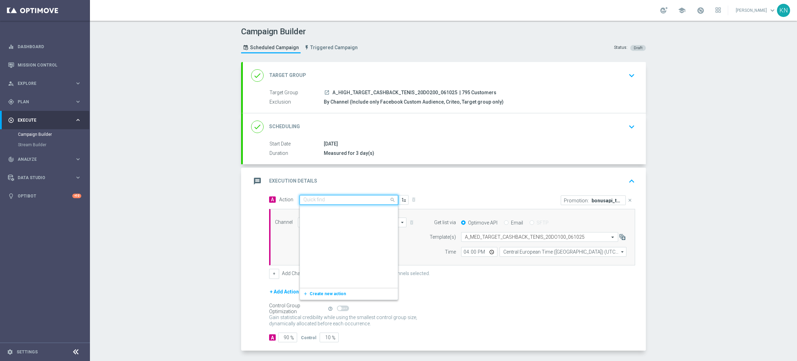
click at [336, 202] on input "text" at bounding box center [342, 200] width 77 height 6
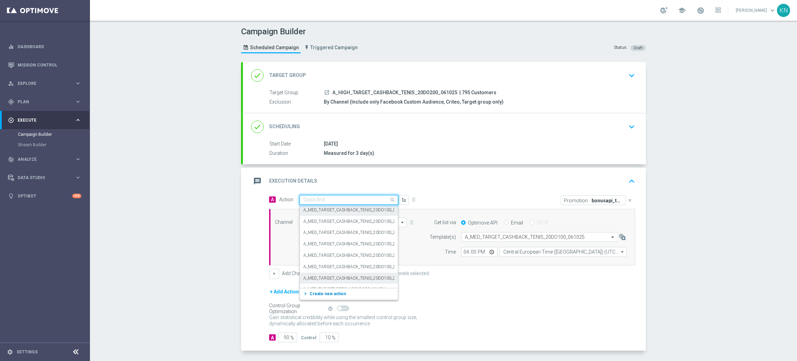
click at [317, 291] on span "Create new action" at bounding box center [328, 293] width 36 height 5
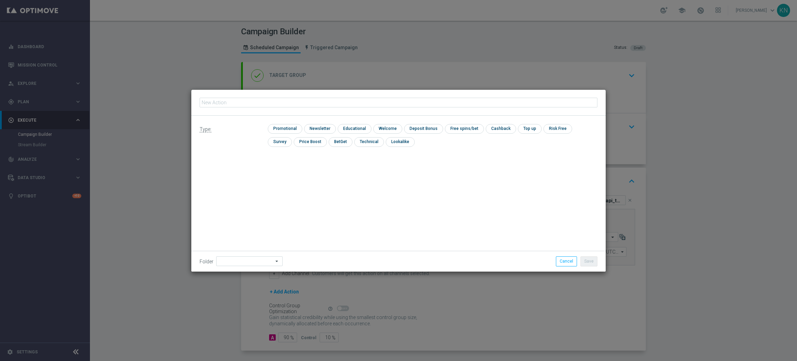
type input "A_HIGH_TARGET_CASHBACK_TENIS_20DO200_061025"
click at [288, 132] on input "checkbox" at bounding box center [284, 128] width 33 height 9
checkbox input "true"
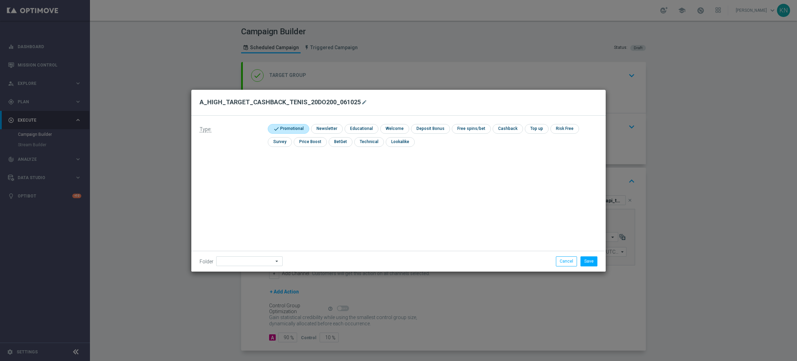
drag, startPoint x: 477, startPoint y: 219, endPoint x: 562, endPoint y: 237, distance: 86.4
click at [479, 219] on div "Type: check Promotional check Newsletter check Educational check Welcome check …" at bounding box center [398, 194] width 415 height 156
click at [583, 262] on button "Save" at bounding box center [589, 261] width 17 height 10
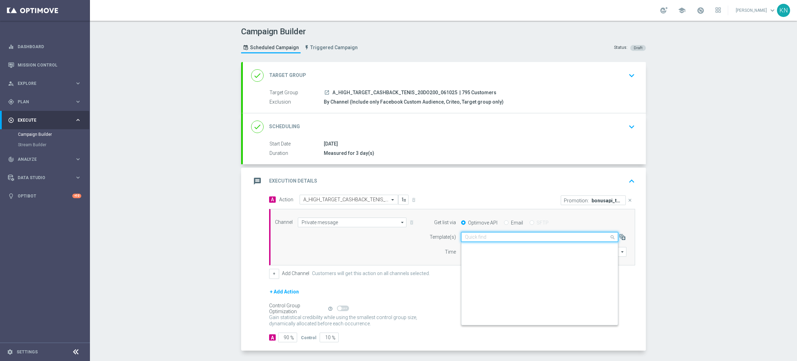
click at [504, 239] on input "text" at bounding box center [533, 237] width 136 height 6
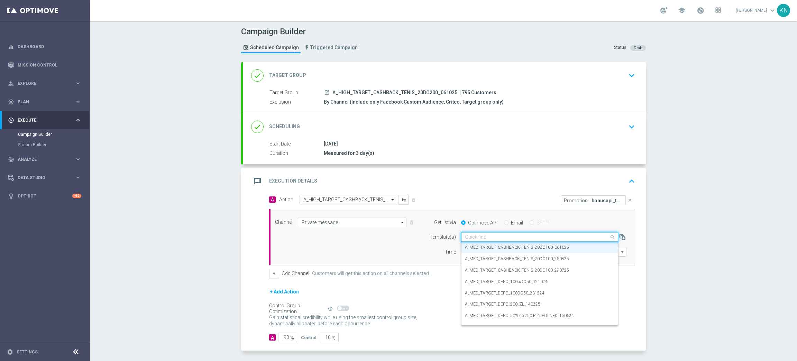
paste input "A_HIGH_TARGET_CASHBACK_TENIS_20DO200_061025"
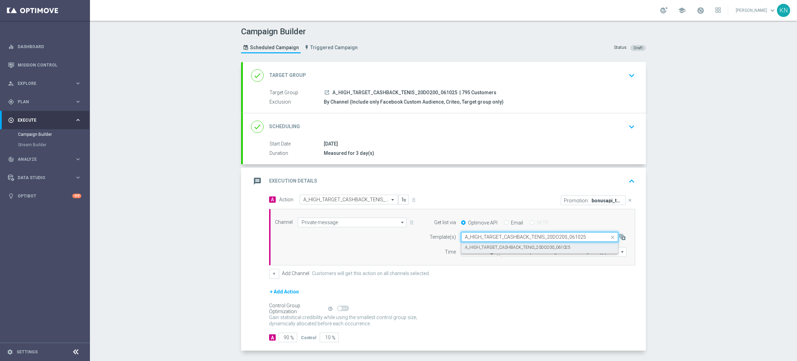
click at [499, 247] on label "A_HIGH_TARGET_CASHBACK_TENIS_20DO200_061025" at bounding box center [518, 247] width 106 height 6
type input "A_HIGH_TARGET_CASHBACK_TENIS_20DO200_061025"
click at [622, 135] on div "done Scheduling keyboard_arrow_down" at bounding box center [444, 126] width 403 height 27
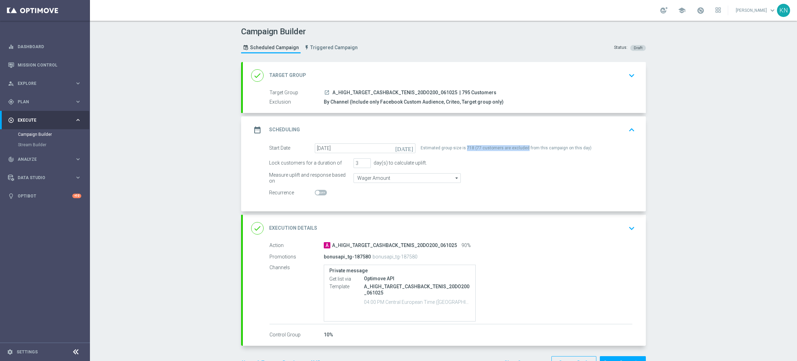
drag, startPoint x: 461, startPoint y: 145, endPoint x: 519, endPoint y: 145, distance: 58.8
click at [519, 145] on div "Estimated group size is 718 (77 customers are excluded from this campaign on th…" at bounding box center [506, 148] width 171 height 10
copy div "718 (77 customers are excluded"
click at [490, 172] on form "Start Date 06 Oct 2025 today Estimated group size is 718 (77 customers are excl…" at bounding box center [452, 170] width 366 height 54
click at [324, 90] on icon "launch" at bounding box center [327, 93] width 6 height 6
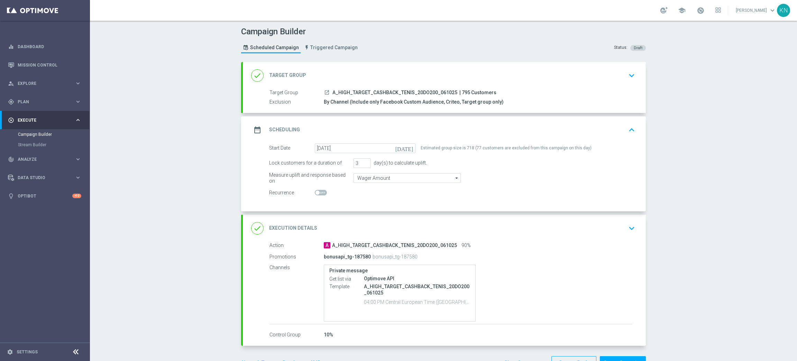
click at [626, 135] on button "keyboard_arrow_up" at bounding box center [632, 129] width 12 height 13
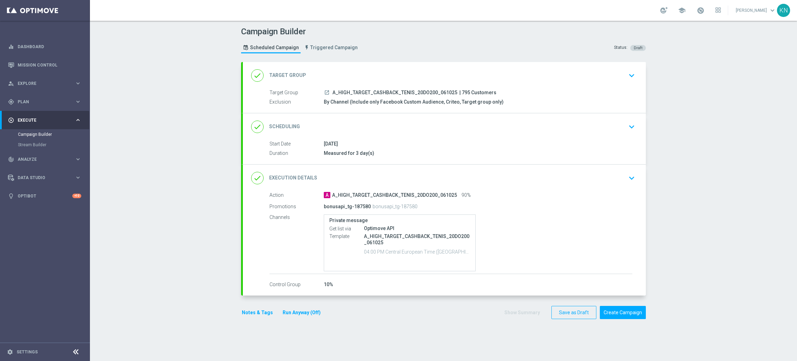
click at [623, 135] on div "done Scheduling keyboard_arrow_down Start Date 06 Oct 2025 Duration Measured fo…" at bounding box center [444, 138] width 403 height 51
click at [627, 69] on button "keyboard_arrow_down" at bounding box center [632, 75] width 12 height 13
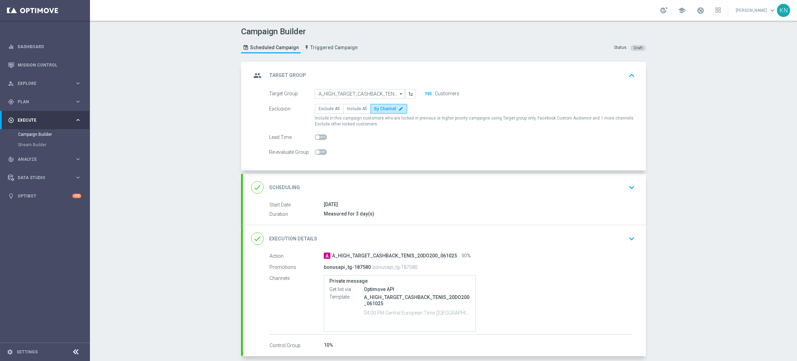
click at [620, 194] on div "done Scheduling keyboard_arrow_down" at bounding box center [444, 187] width 403 height 27
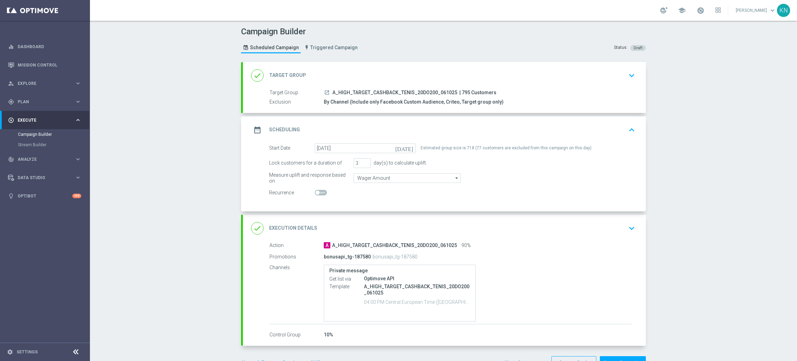
click at [630, 238] on div "done Execution Details keyboard_arrow_down" at bounding box center [444, 228] width 403 height 27
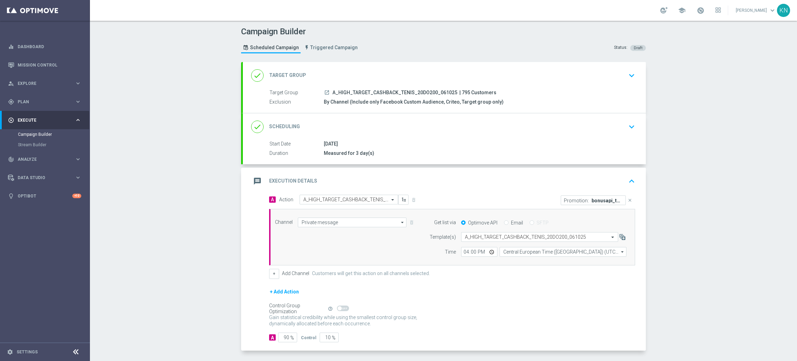
click at [574, 196] on div "Promotion: bonusapi_tg-187580" at bounding box center [593, 200] width 65 height 10
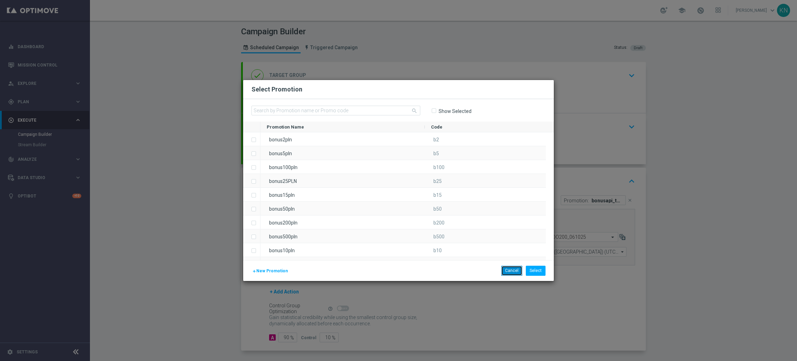
drag, startPoint x: 508, startPoint y: 272, endPoint x: 649, endPoint y: 206, distance: 155.6
click at [509, 272] on button "Cancel" at bounding box center [511, 270] width 21 height 10
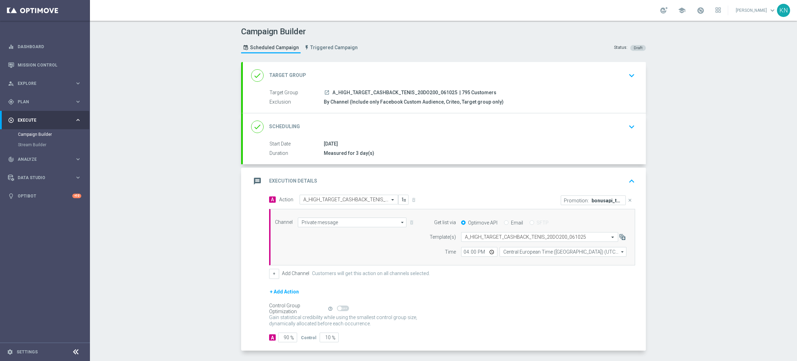
click at [628, 199] on icon "close" at bounding box center [630, 200] width 5 height 5
click at [615, 200] on button "Add Promotion" at bounding box center [614, 200] width 38 height 8
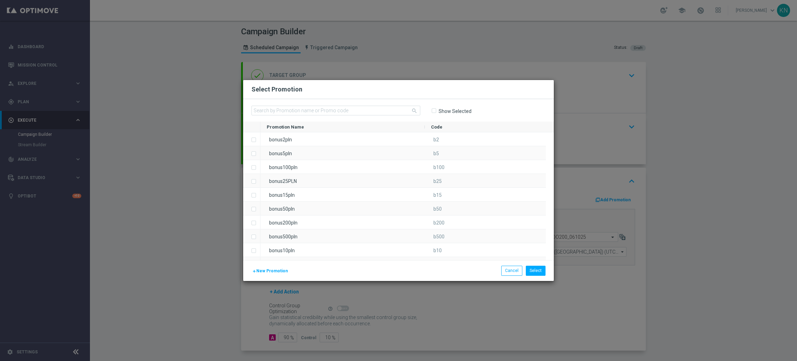
click at [274, 270] on span "New Promotion" at bounding box center [271, 270] width 31 height 5
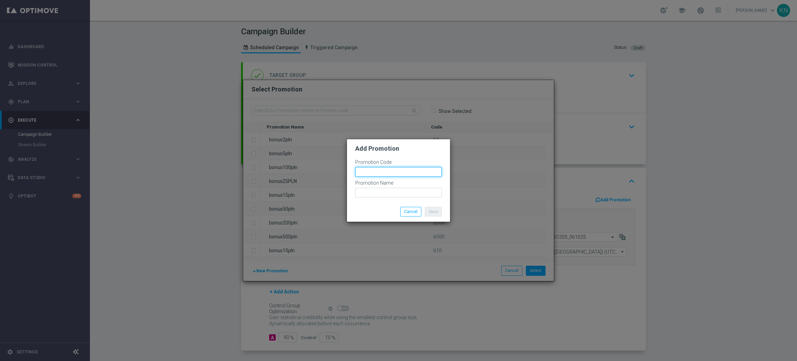
click at [377, 168] on input "text" at bounding box center [398, 172] width 87 height 10
paste input "187581"
drag, startPoint x: 409, startPoint y: 173, endPoint x: 322, endPoint y: 174, distance: 87.2
click at [322, 174] on modal-container "Add Promotion Promotion Code bonusapi_tg-187581 Promotion Name Save Cancel" at bounding box center [398, 180] width 797 height 361
type input "bonusapi_tg-187581"
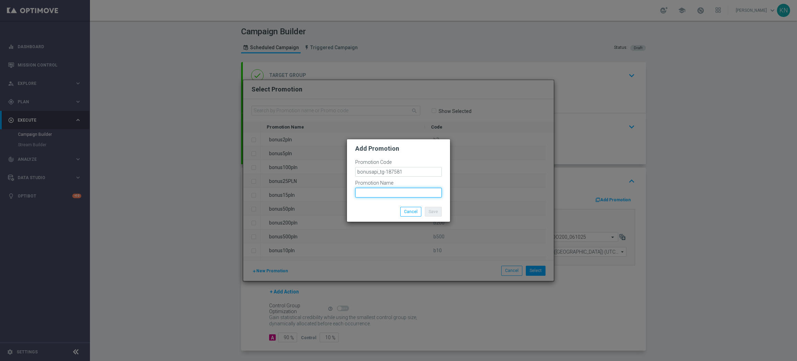
click at [387, 192] on input "text" at bounding box center [398, 193] width 87 height 10
paste input "bonusapi_tg-187581"
drag, startPoint x: 403, startPoint y: 190, endPoint x: 325, endPoint y: 188, distance: 77.9
click at [321, 188] on modal-container "Add Promotion Promotion Code bonusapi_tg-187581 Promotion Name bonusapi_tg-1875…" at bounding box center [398, 180] width 797 height 361
type input "bonusapi_tg-187581"
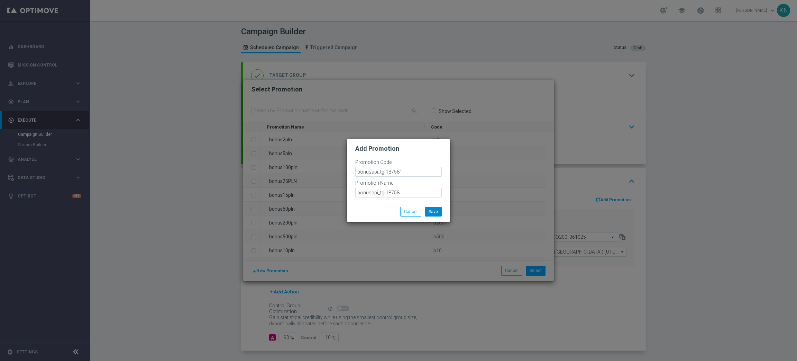
drag, startPoint x: 379, startPoint y: 205, endPoint x: 434, endPoint y: 215, distance: 56.6
click at [379, 205] on div "Save Cancel" at bounding box center [398, 211] width 103 height 20
click at [436, 212] on button "Save" at bounding box center [433, 212] width 17 height 10
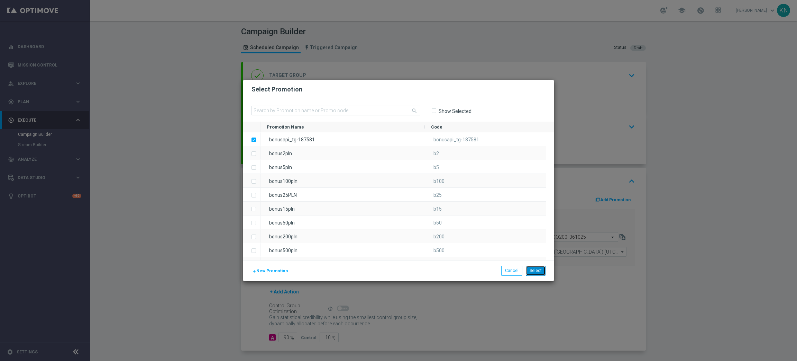
click at [539, 271] on button "Select" at bounding box center [536, 270] width 20 height 10
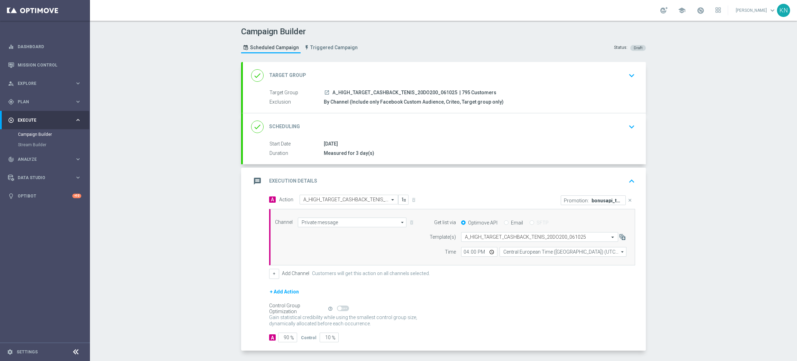
click at [601, 131] on div "done Scheduling keyboard_arrow_down" at bounding box center [444, 126] width 387 height 13
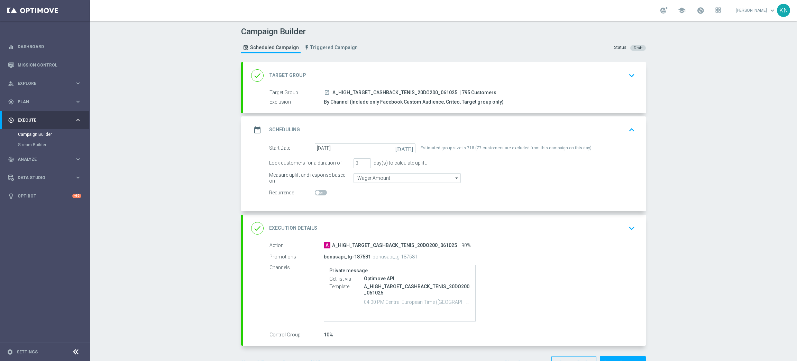
click at [605, 224] on div "done Execution Details keyboard_arrow_down" at bounding box center [444, 227] width 387 height 13
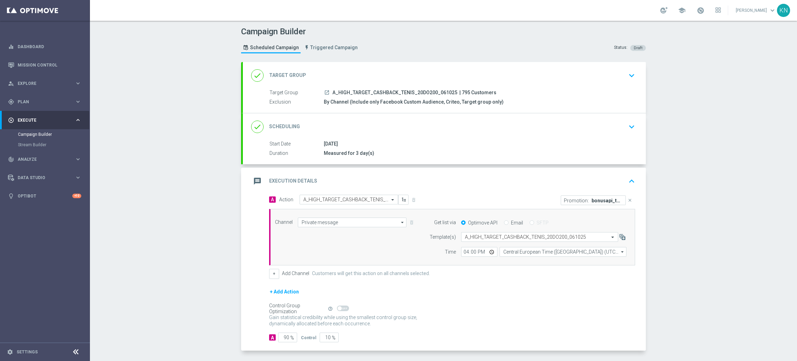
scroll to position [28, 0]
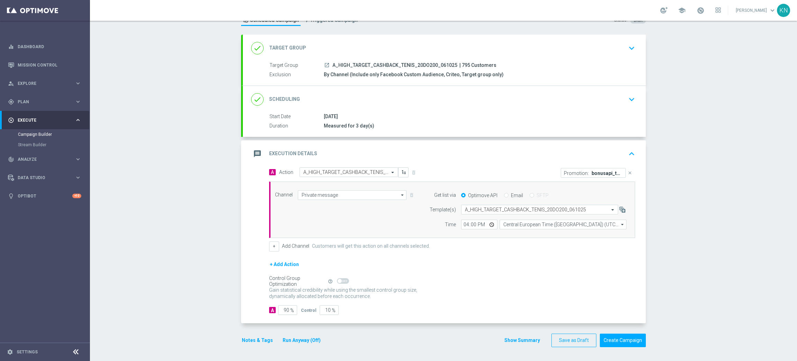
click at [254, 342] on button "Notes & Tags" at bounding box center [257, 340] width 33 height 9
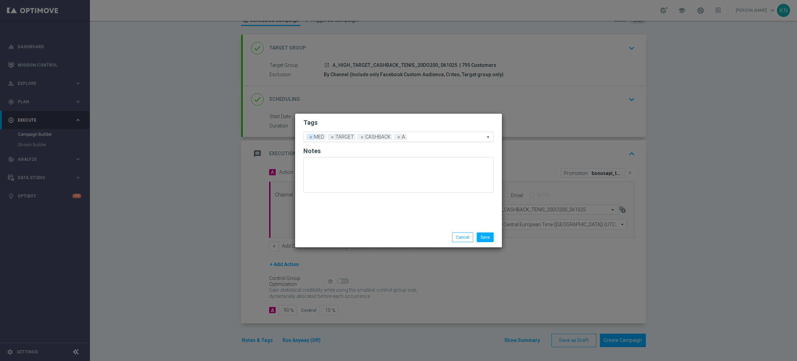
click at [313, 136] on span "×" at bounding box center [311, 137] width 6 height 6
click at [416, 138] on input "text" at bounding box center [436, 137] width 97 height 6
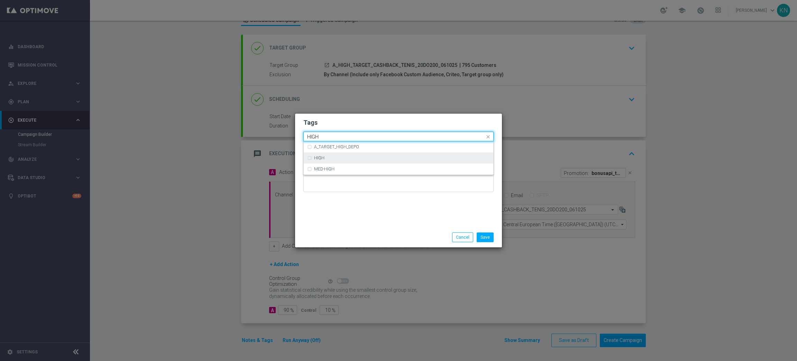
drag, startPoint x: 366, startPoint y: 158, endPoint x: 393, endPoint y: 117, distance: 48.7
click at [366, 157] on div "HIGH" at bounding box center [402, 158] width 176 height 4
type input "HIGH"
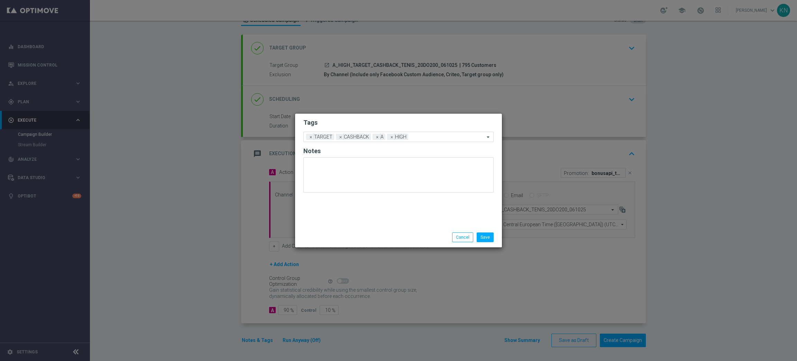
click at [393, 117] on form "Tags Add a new tag × TARGET × CASHBACK × A × HIGH Notes" at bounding box center [399, 157] width 190 height 81
click at [485, 238] on button "Save" at bounding box center [485, 237] width 17 height 10
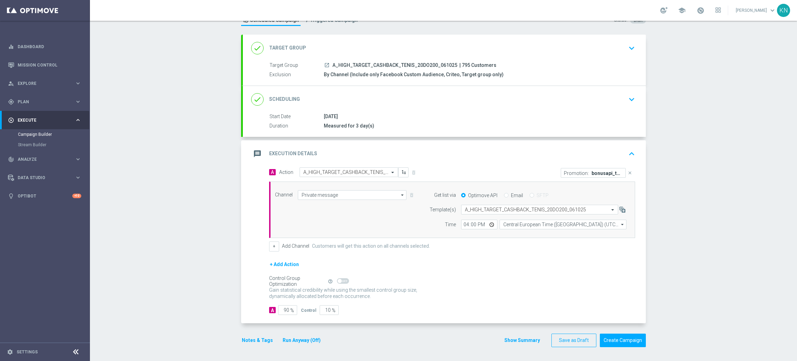
click at [570, 56] on div "done Target Group keyboard_arrow_down" at bounding box center [444, 48] width 403 height 27
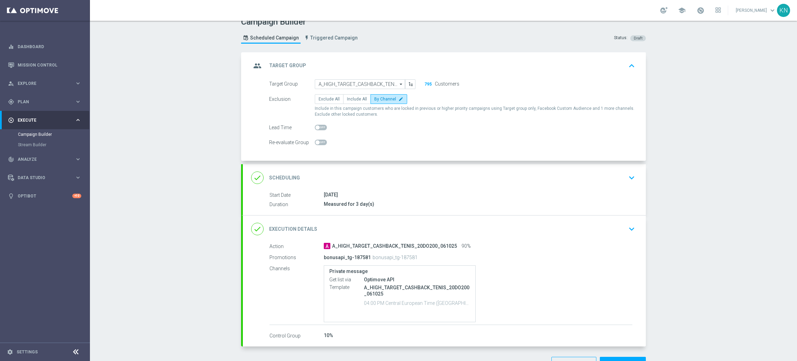
scroll to position [0, 0]
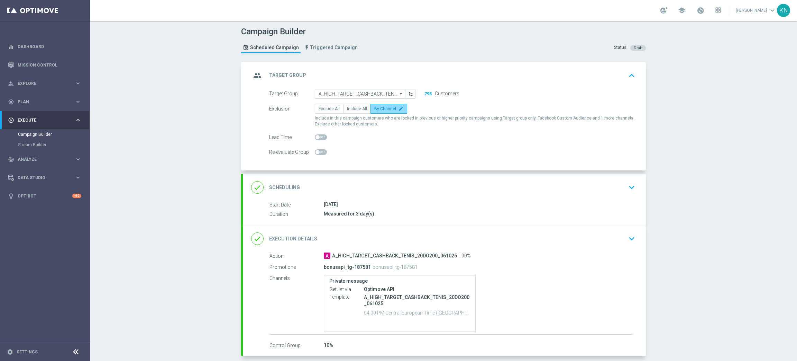
click at [383, 106] on span "By Channel" at bounding box center [385, 108] width 22 height 5
click at [379, 108] on input "By Channel edit" at bounding box center [376, 110] width 4 height 4
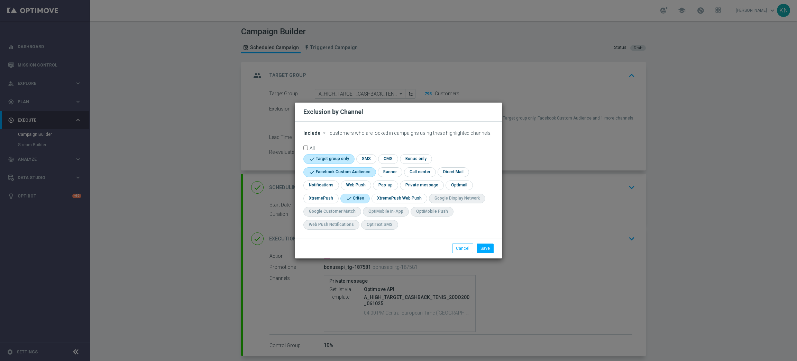
click at [690, 215] on modal-container "Exclusion by Channel Include arrow_drop_down × Include customers who are locked…" at bounding box center [398, 180] width 797 height 361
click at [458, 248] on button "Cancel" at bounding box center [462, 248] width 21 height 10
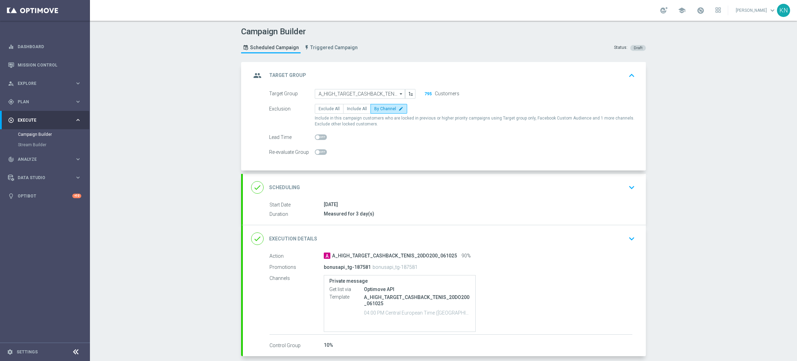
click at [584, 204] on div "06 Oct 2025" at bounding box center [478, 204] width 309 height 7
click at [621, 186] on div "done Scheduling keyboard_arrow_down" at bounding box center [444, 187] width 387 height 13
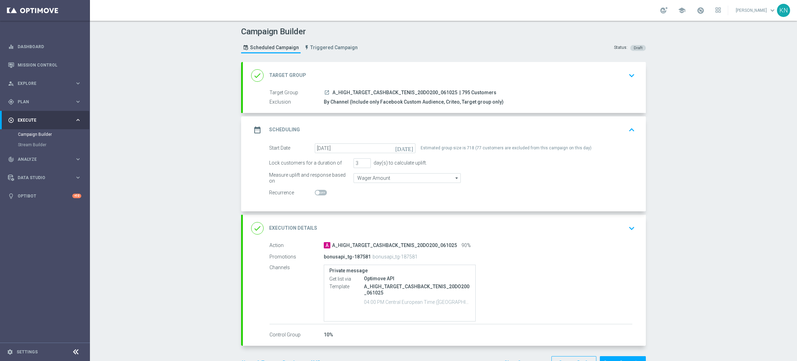
click at [559, 89] on div "launch A_HIGH_TARGET_CASHBACK_TENIS_20DO200_061025 | 795 Customers" at bounding box center [478, 92] width 309 height 7
click at [607, 81] on div "done Target Group keyboard_arrow_down" at bounding box center [444, 75] width 387 height 13
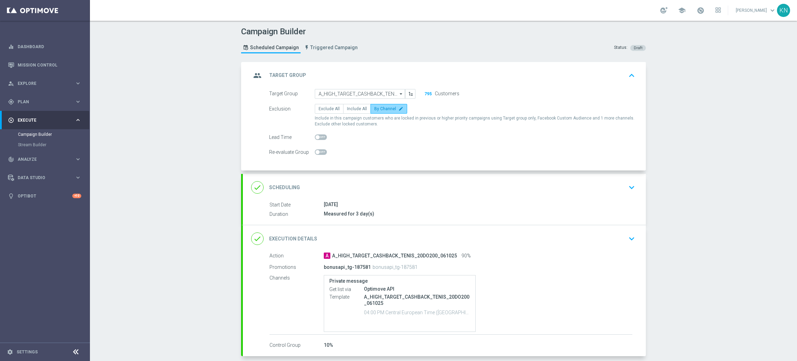
click at [386, 108] on span "By Channel" at bounding box center [385, 108] width 22 height 5
click at [379, 108] on input "By Channel edit" at bounding box center [376, 110] width 4 height 4
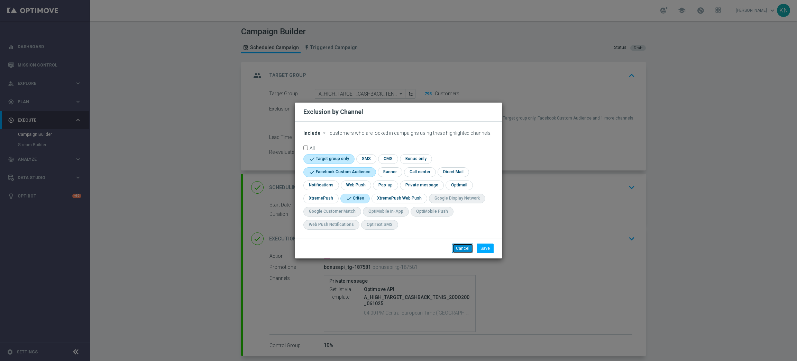
click at [464, 248] on button "Cancel" at bounding box center [462, 248] width 21 height 10
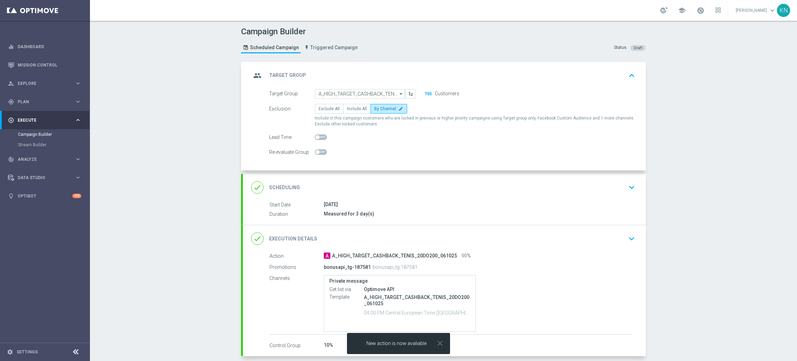
click at [594, 194] on div "done Scheduling keyboard_arrow_down" at bounding box center [444, 187] width 403 height 27
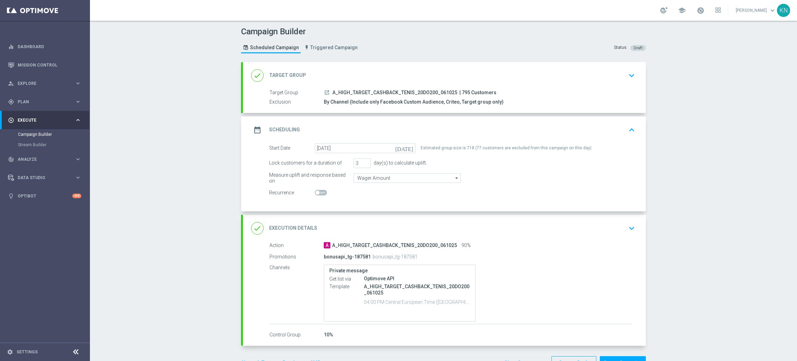
click at [597, 226] on div "done Execution Details keyboard_arrow_down" at bounding box center [444, 227] width 387 height 13
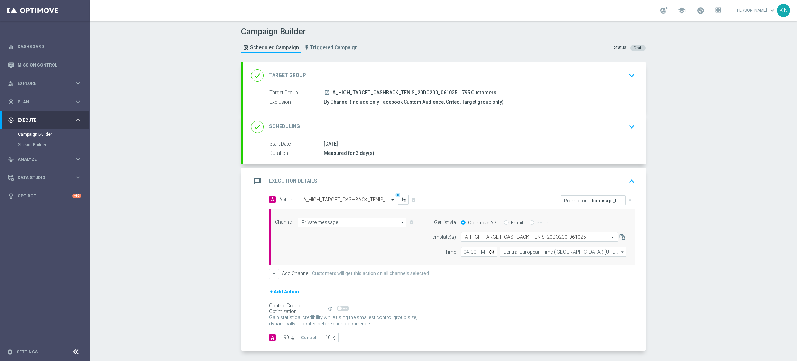
click at [612, 136] on div "done Scheduling keyboard_arrow_down" at bounding box center [444, 126] width 403 height 27
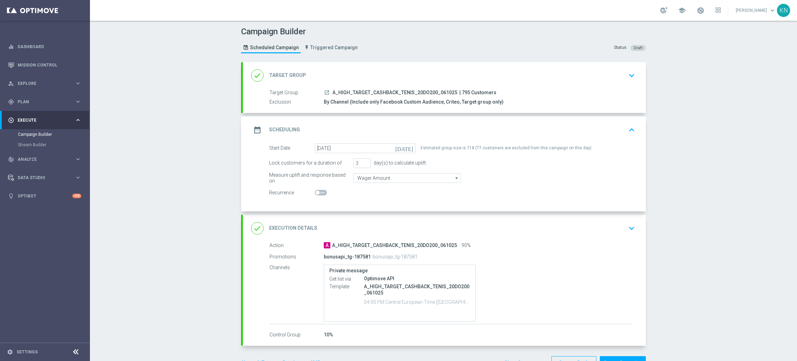
click at [578, 225] on div "done Execution Details keyboard_arrow_down" at bounding box center [444, 227] width 387 height 13
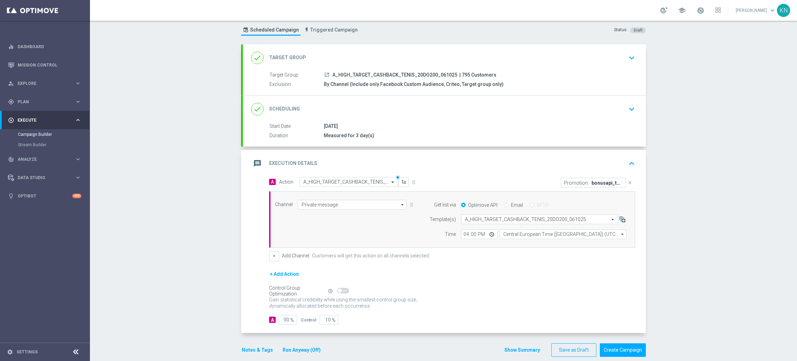
scroll to position [28, 0]
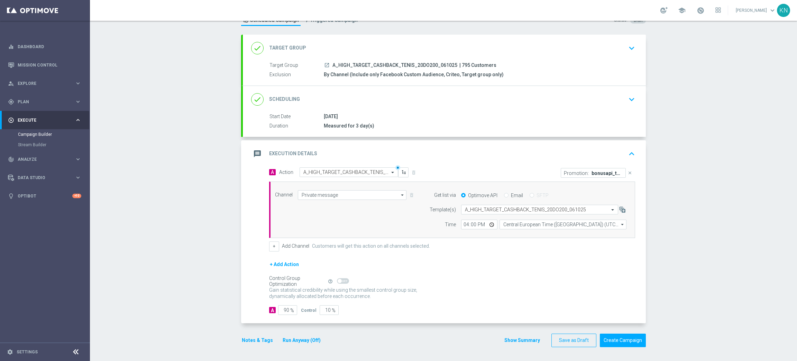
click at [620, 101] on div "done Scheduling keyboard_arrow_down" at bounding box center [444, 99] width 387 height 13
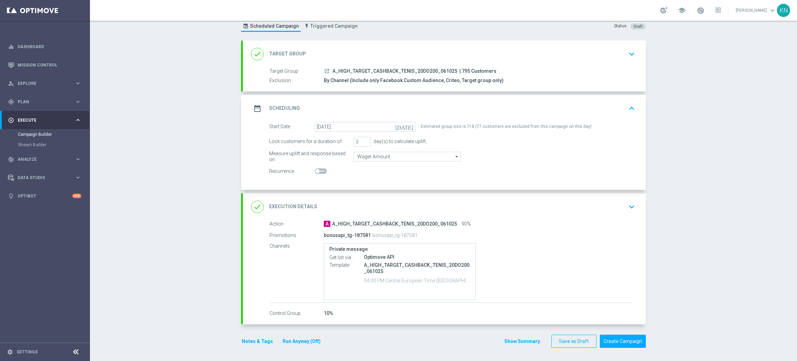
scroll to position [22, 0]
click at [249, 343] on button "Notes & Tags" at bounding box center [257, 340] width 33 height 9
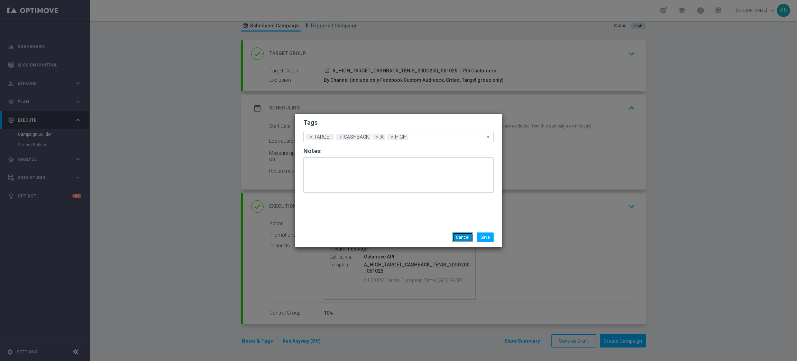
click at [460, 236] on button "Cancel" at bounding box center [462, 237] width 21 height 10
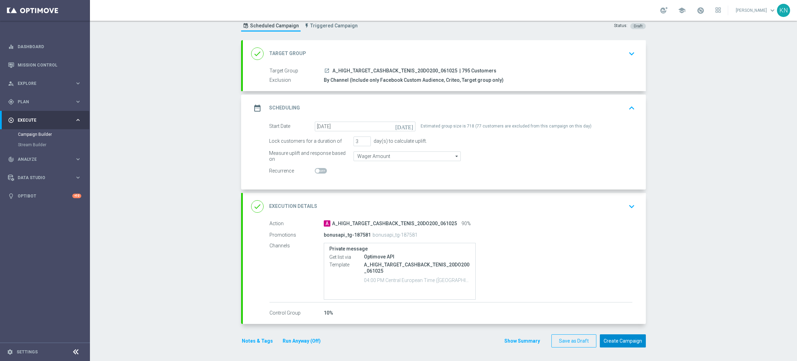
click at [609, 340] on button "Create Campaign" at bounding box center [623, 340] width 46 height 13
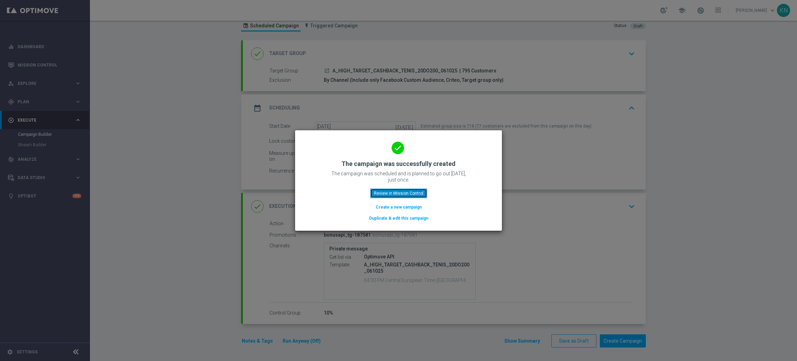
click at [410, 195] on button "Review in Mission Control" at bounding box center [398, 193] width 57 height 10
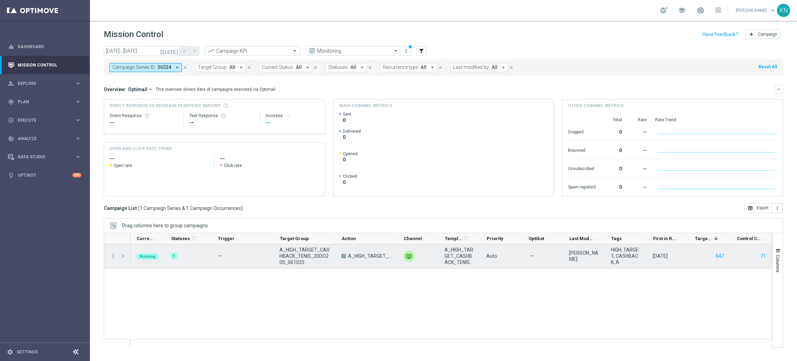
click at [123, 255] on span "Press SPACE to select this row." at bounding box center [123, 256] width 6 height 6
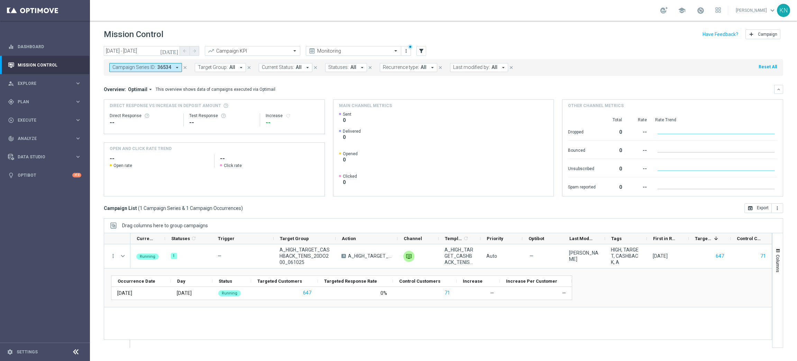
click at [184, 69] on icon "close" at bounding box center [185, 67] width 5 height 5
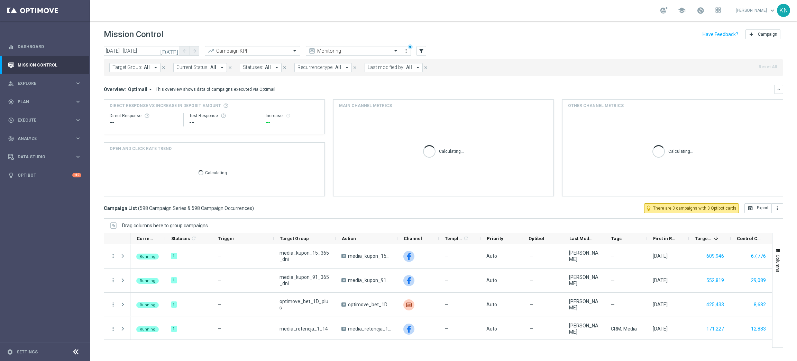
click at [144, 66] on span "All" at bounding box center [147, 67] width 6 height 6
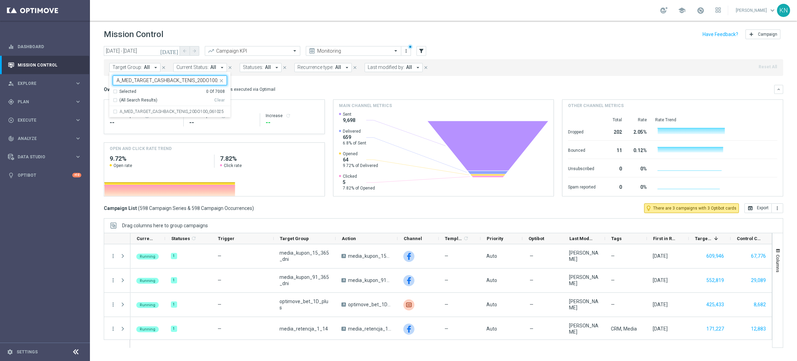
scroll to position [0, 16]
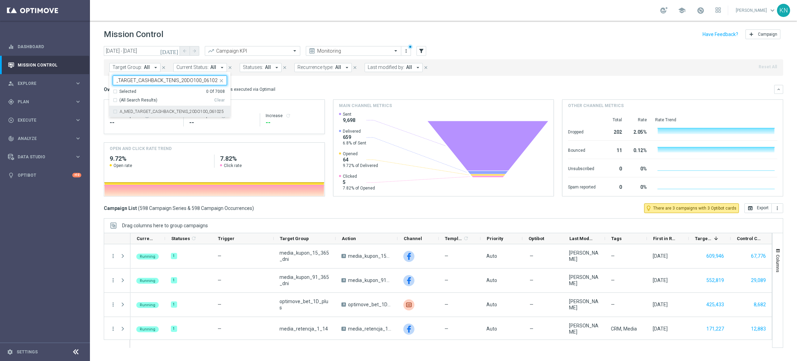
click at [117, 111] on div "A_MED_TARGET_CASHBACK_TENIS_20DO100_061025" at bounding box center [170, 111] width 114 height 11
type input "A_MED_TARGET_CASHBACK_TENIS_20DO100_061025"
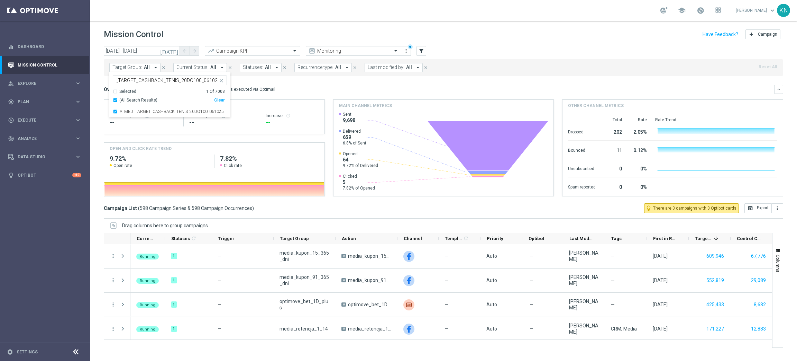
scroll to position [0, 0]
click at [464, 73] on div "Target Group: All arrow_drop_down A_MED_TARGET_CASHBACK_TENIS_20DO100_061025 A_…" at bounding box center [444, 67] width 680 height 17
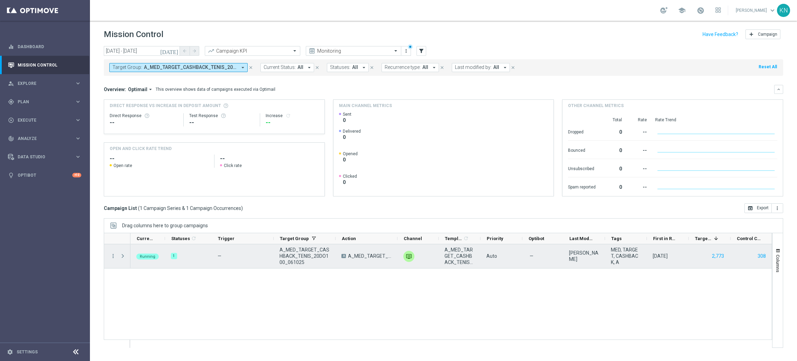
click at [121, 257] on span at bounding box center [123, 256] width 6 height 6
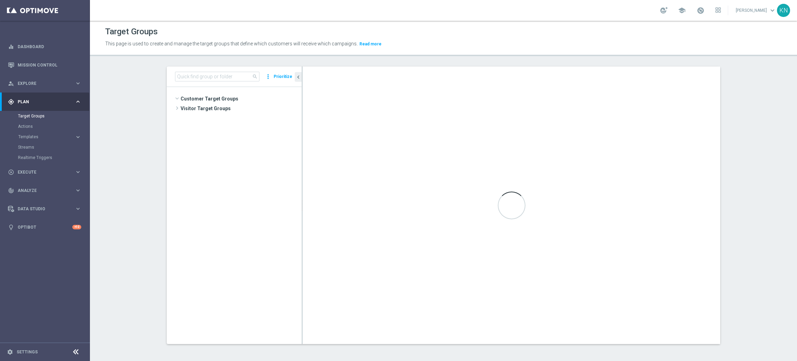
scroll to position [124, 0]
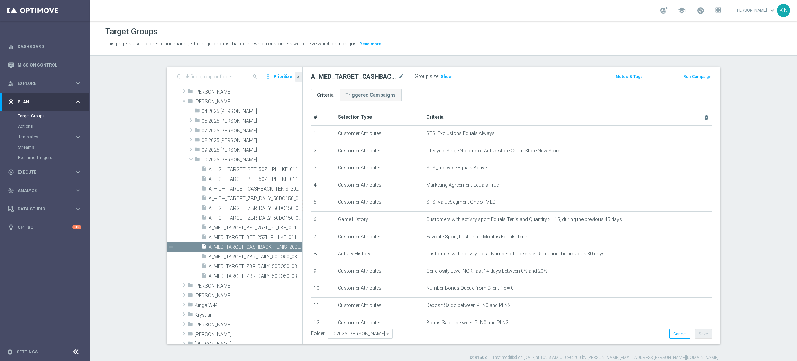
click at [744, 203] on section "search more_vert Prioritize Customer Target Groups library_add create_new_folder" at bounding box center [443, 213] width 707 height 294
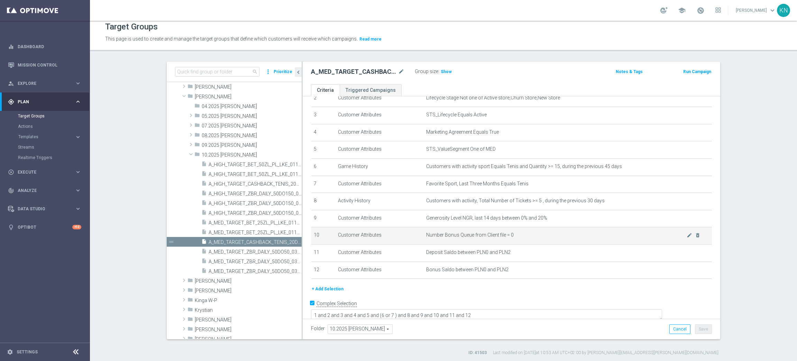
scroll to position [7, 0]
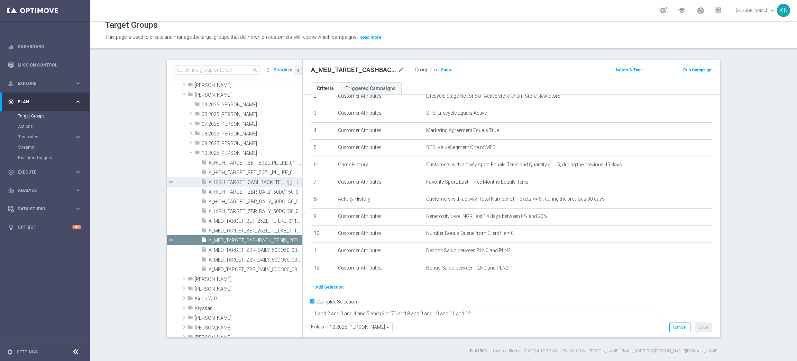
click at [241, 182] on span "A_HIGH_TARGET_CASHBACK_TENIS_20DO200_061025" at bounding box center [248, 182] width 78 height 6
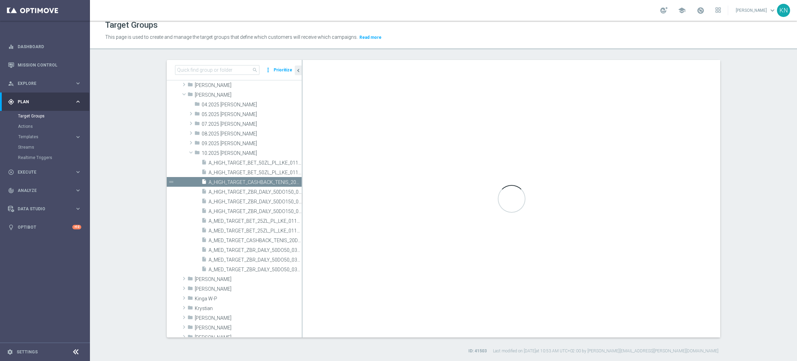
type textarea "1 and 2 and 3 and 4 and 5 and (6 or 7) and 8 and 9 and 10 and 11 and 12"
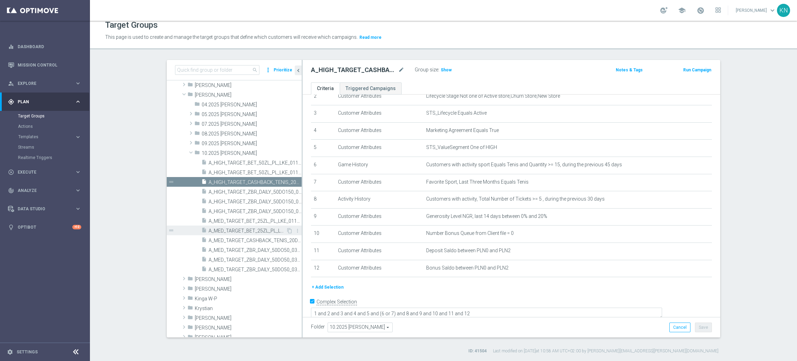
click at [227, 233] on div "insert_drive_file A_MED_TARGET_BET_25ZL_PL_LKE_011025_SMS" at bounding box center [243, 230] width 85 height 10
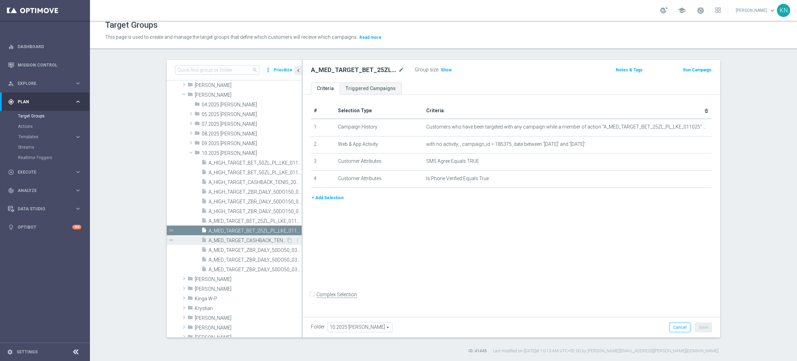
click at [231, 239] on span "A_MED_TARGET_CASHBACK_TENIS_20DO100_061025" at bounding box center [248, 240] width 78 height 6
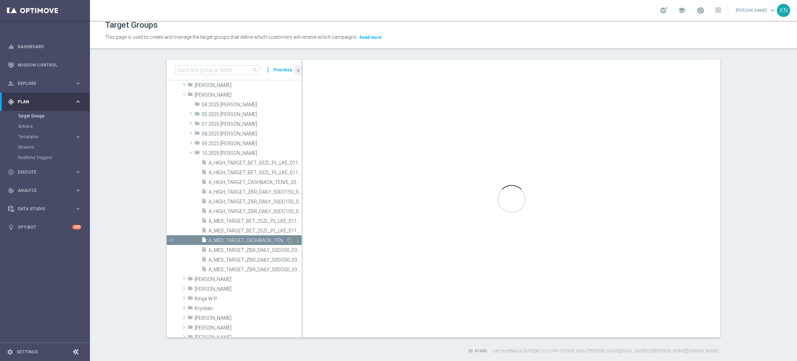
checkbox input "true"
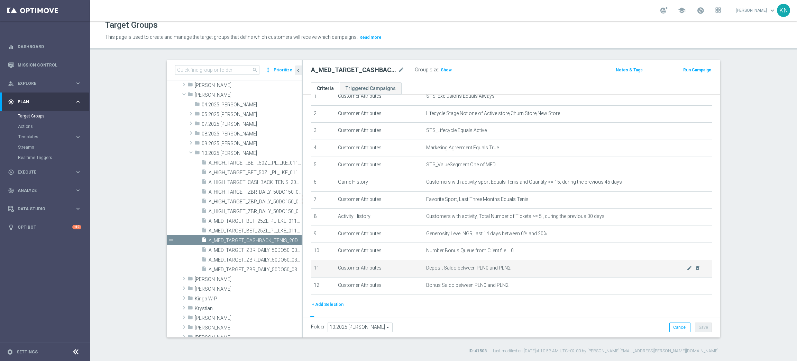
scroll to position [48, 0]
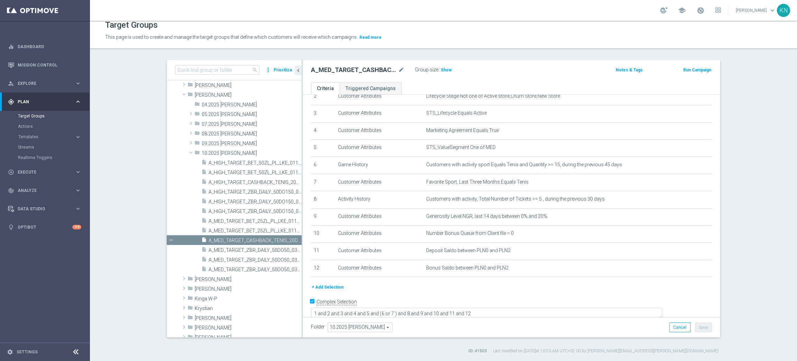
drag, startPoint x: 738, startPoint y: 200, endPoint x: 712, endPoint y: 198, distance: 26.4
click at [738, 200] on section "search more_vert Prioritize Customer Target Groups library_add create_new_folder" at bounding box center [443, 207] width 707 height 294
